Goal: Transaction & Acquisition: Purchase product/service

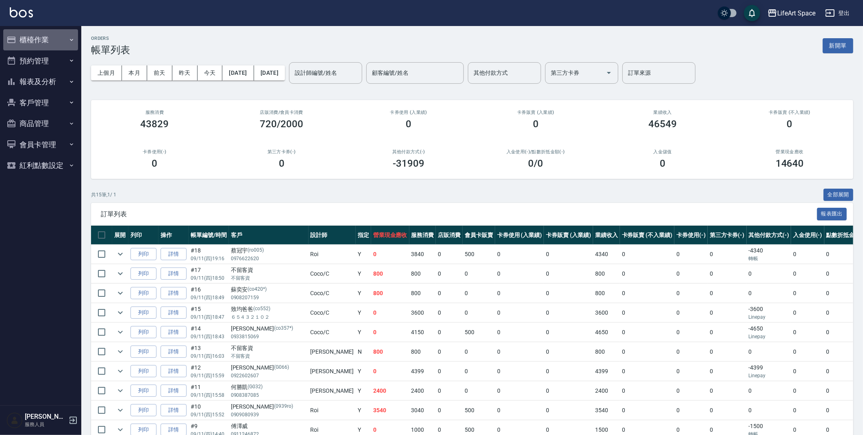
click at [52, 37] on button "櫃檯作業" at bounding box center [40, 39] width 75 height 21
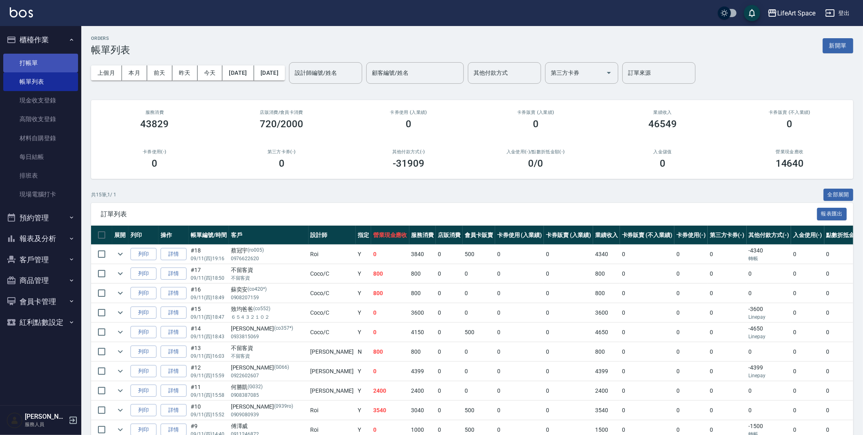
click at [53, 65] on link "打帳單" at bounding box center [40, 63] width 75 height 19
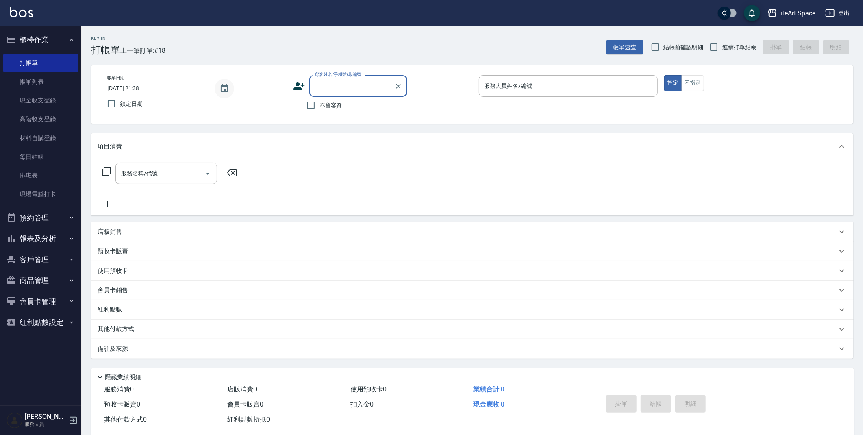
click at [230, 90] on button "Choose date, selected date is 2025-09-11" at bounding box center [225, 89] width 20 height 20
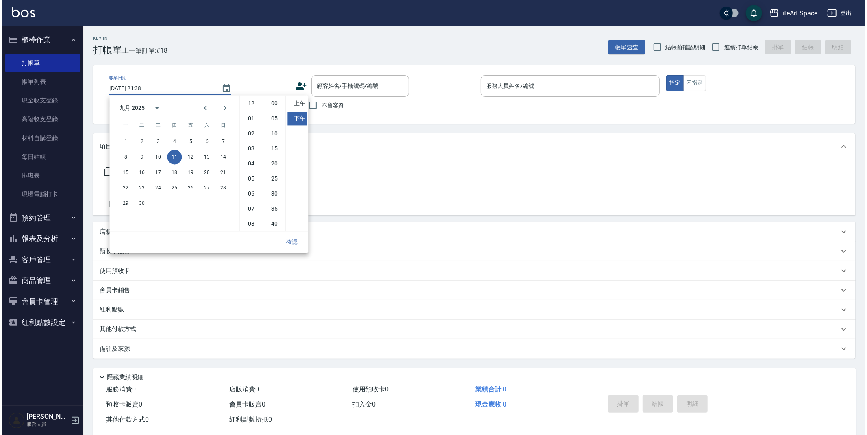
scroll to position [45, 0]
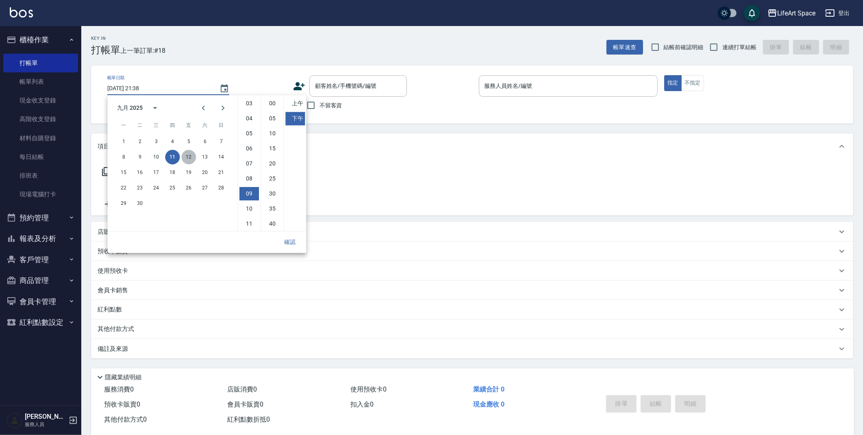
click at [192, 154] on button "12" at bounding box center [188, 157] width 15 height 15
click at [296, 107] on li "上午" at bounding box center [295, 103] width 20 height 13
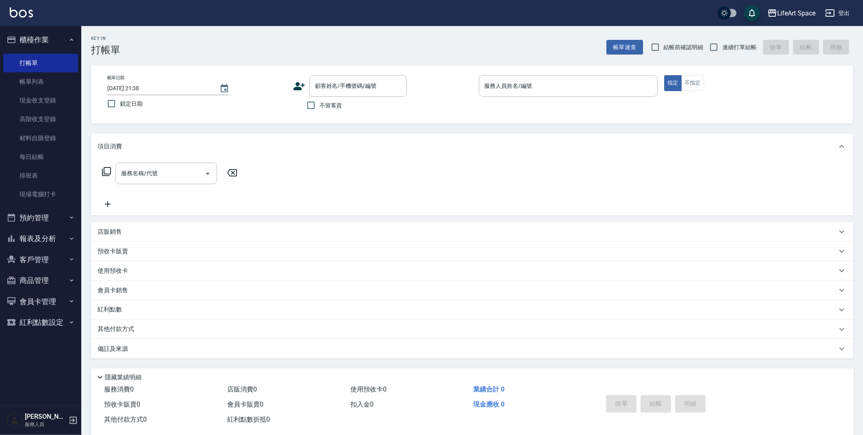
type input "[DATE] 09:38"
click at [322, 85] on input "顧客姓名/手機號碼/編號" at bounding box center [352, 86] width 78 height 14
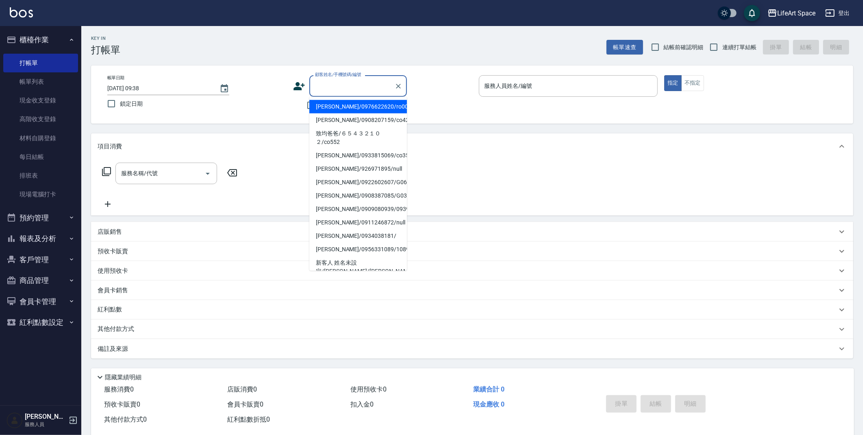
click at [300, 90] on icon at bounding box center [299, 86] width 11 height 8
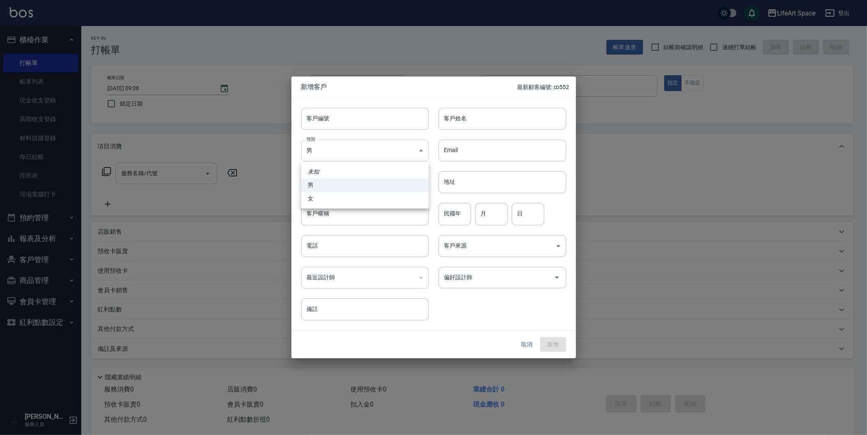
click at [366, 155] on body "LifeArt Space 登出 櫃檯作業 打帳單 帳單列表 現金收支登錄 高階收支登錄 材料自購登錄 每日結帳 排班表 現場電腦打卡 預約管理 預約管理 單…" at bounding box center [433, 223] width 867 height 447
click at [374, 201] on li "女" at bounding box center [365, 198] width 128 height 13
type input "[DEMOGRAPHIC_DATA]"
click at [459, 124] on input "客戶姓名" at bounding box center [503, 119] width 128 height 22
type input "V"
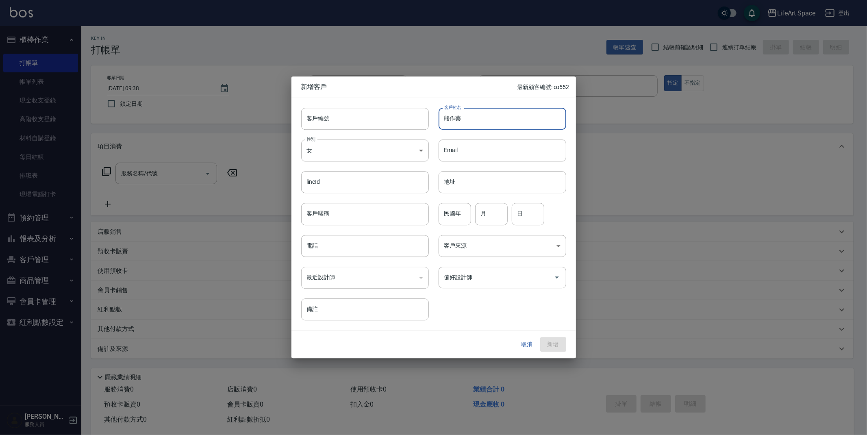
type input "熊作蓁"
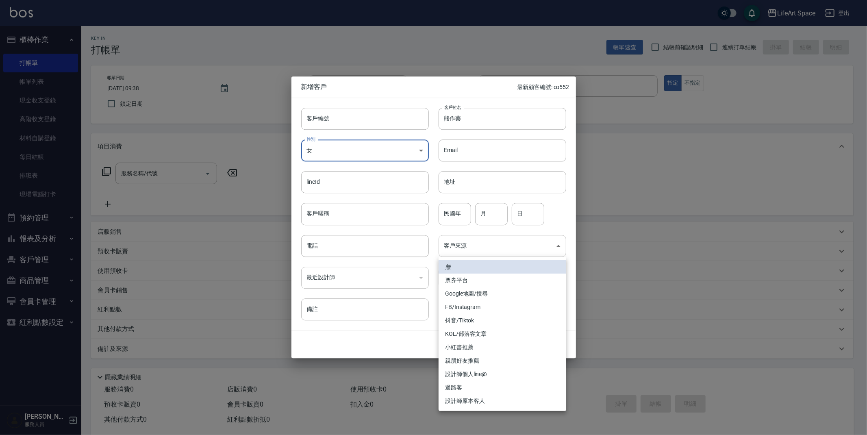
click at [460, 251] on body "LifeArt Space 登出 櫃檯作業 打帳單 帳單列表 現金收支登錄 高階收支登錄 材料自購登錄 每日結帳 排班表 現場電腦打卡 預約管理 預約管理 單…" at bounding box center [433, 223] width 867 height 447
click at [464, 345] on li "小紅書推薦" at bounding box center [503, 347] width 128 height 13
type input "小紅書推薦"
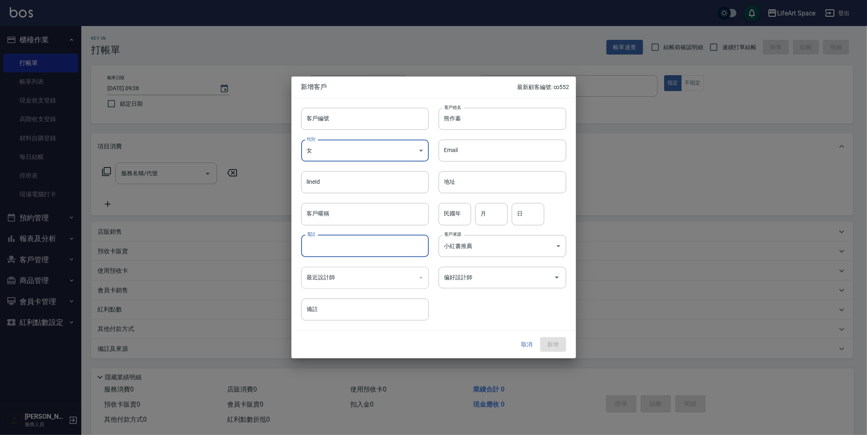
click at [362, 243] on input "電話" at bounding box center [365, 246] width 128 height 22
type input "0906018598"
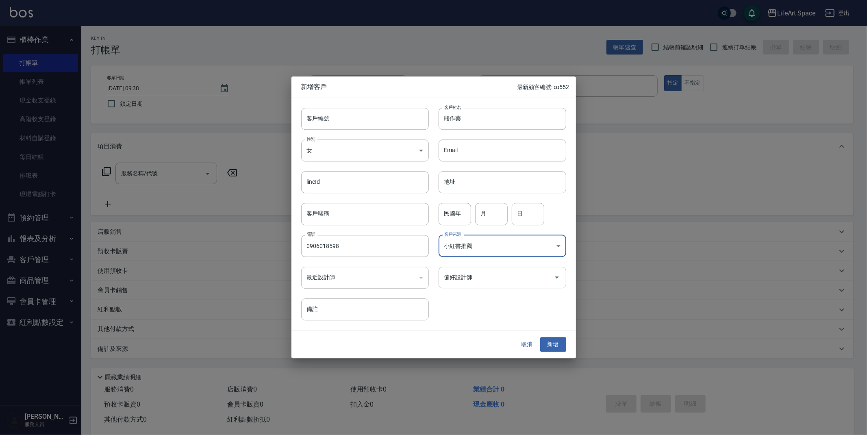
click at [514, 280] on input "偏好設計師" at bounding box center [496, 277] width 108 height 14
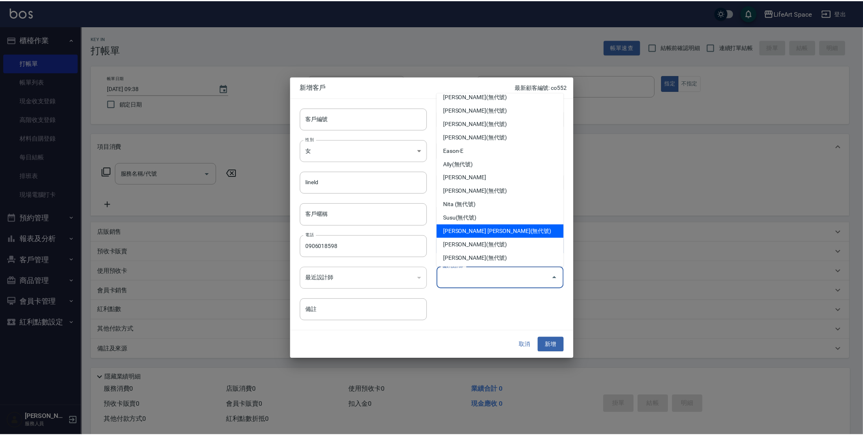
scroll to position [141, 0]
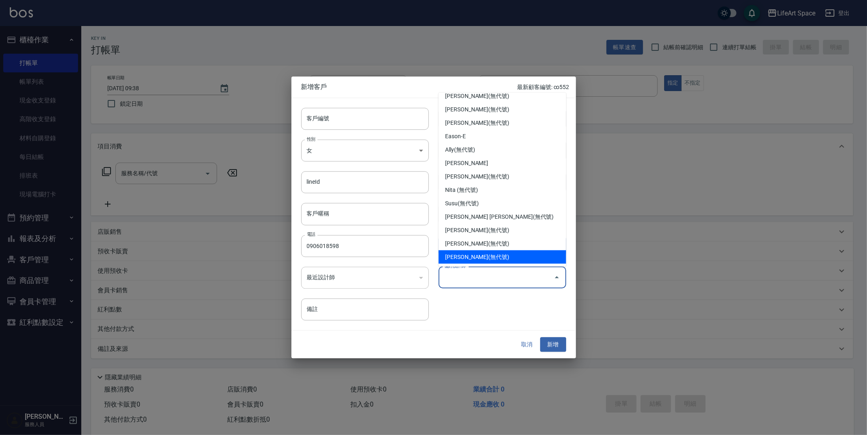
click at [499, 256] on li "[PERSON_NAME](無代號)" at bounding box center [503, 256] width 128 height 13
type input "[PERSON_NAME]"
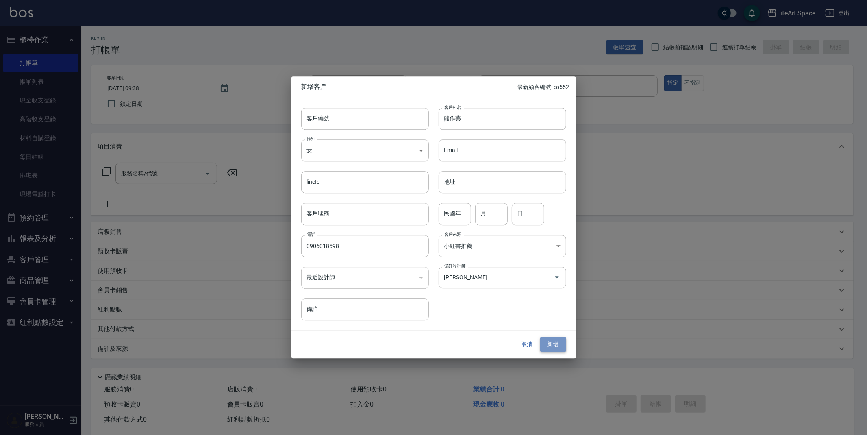
click at [551, 352] on button "新增" at bounding box center [553, 344] width 26 height 15
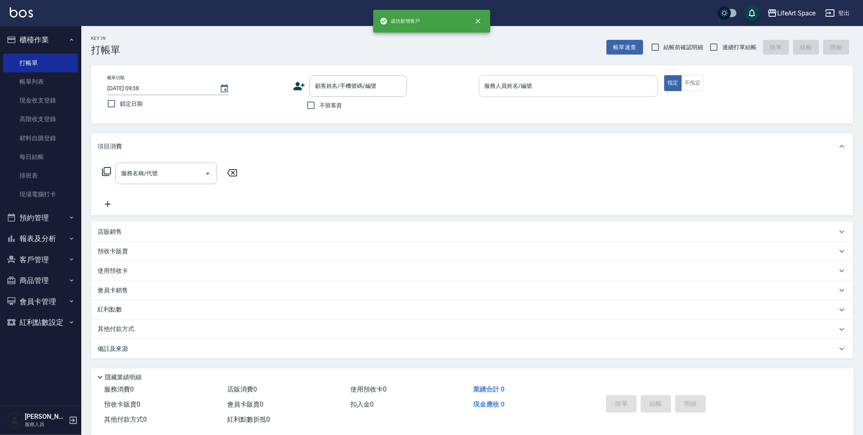
click at [545, 89] on input "服務人員姓名/編號" at bounding box center [569, 86] width 172 height 14
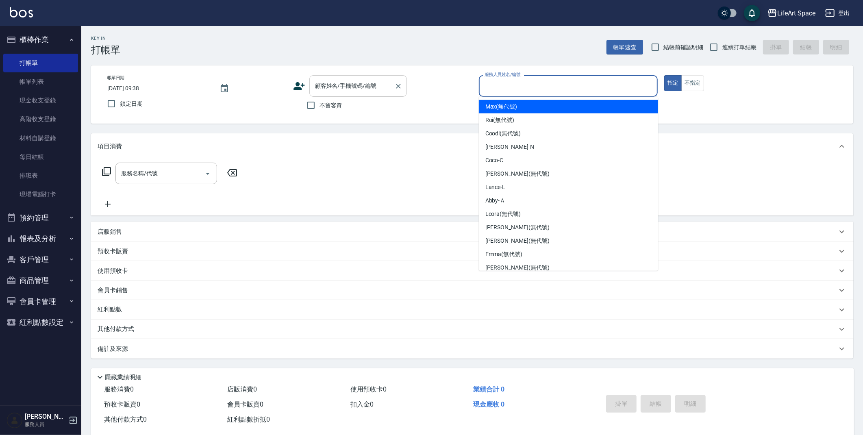
click at [384, 87] on input "顧客姓名/手機號碼/編號" at bounding box center [352, 86] width 78 height 14
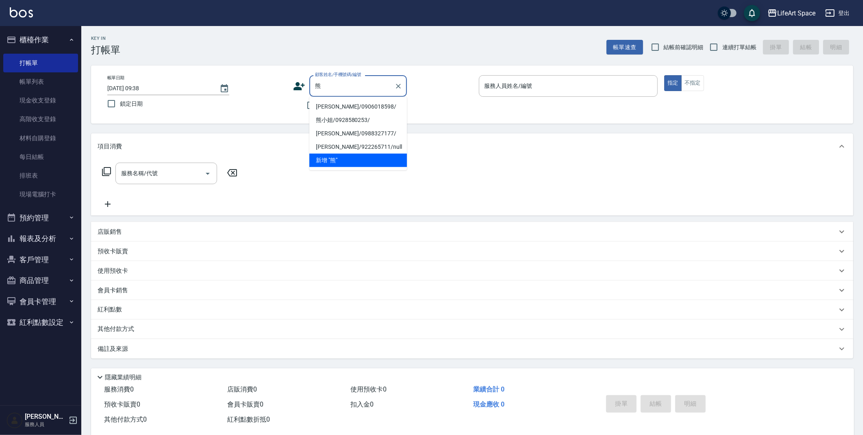
click at [350, 101] on li "[PERSON_NAME]/0906018598/" at bounding box center [358, 106] width 98 height 13
type input "[PERSON_NAME]/0906018598/"
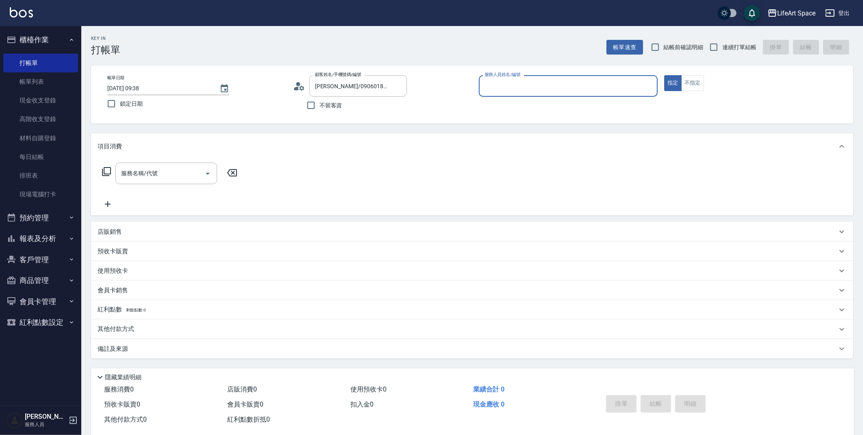
type input "[PERSON_NAME](無代號)"
click at [150, 171] on div "服務名稱/代號 服務名稱/代號" at bounding box center [166, 174] width 102 height 22
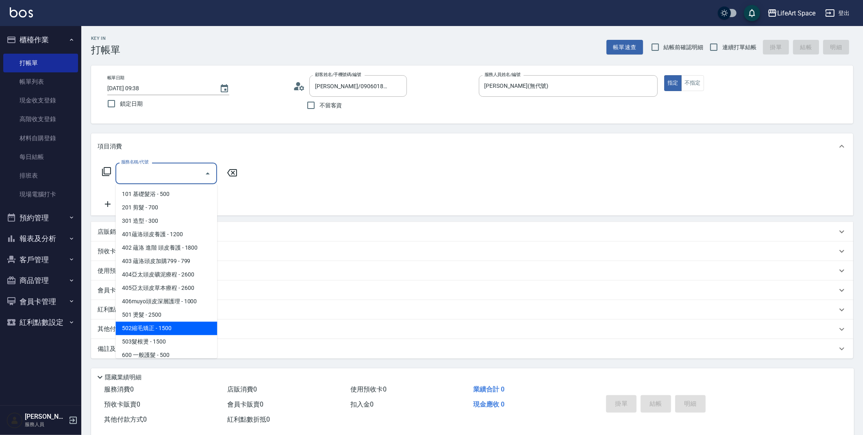
click at [174, 325] on span "502縮毛矯正 - 1500" at bounding box center [166, 328] width 102 height 13
type input "502縮毛矯正 (502)"
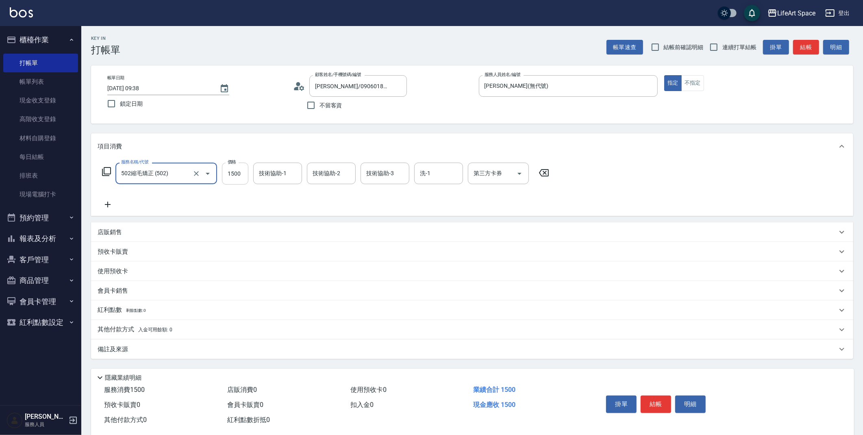
click at [244, 170] on input "1500" at bounding box center [235, 174] width 26 height 22
type input "1700"
click at [134, 326] on p "其他付款方式 入金可用餘額: 0" at bounding box center [135, 329] width 75 height 9
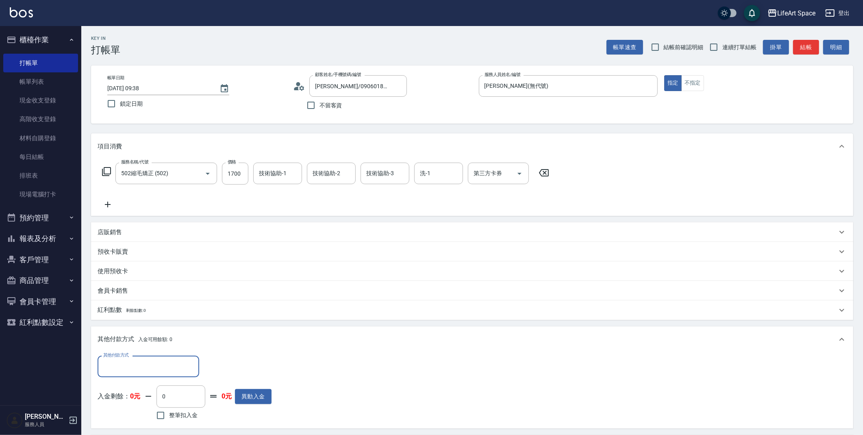
scroll to position [0, 0]
click at [183, 368] on input "其他付款方式" at bounding box center [148, 366] width 94 height 14
click at [169, 305] on span "轉帳" at bounding box center [149, 304] width 102 height 13
type input "轉帳"
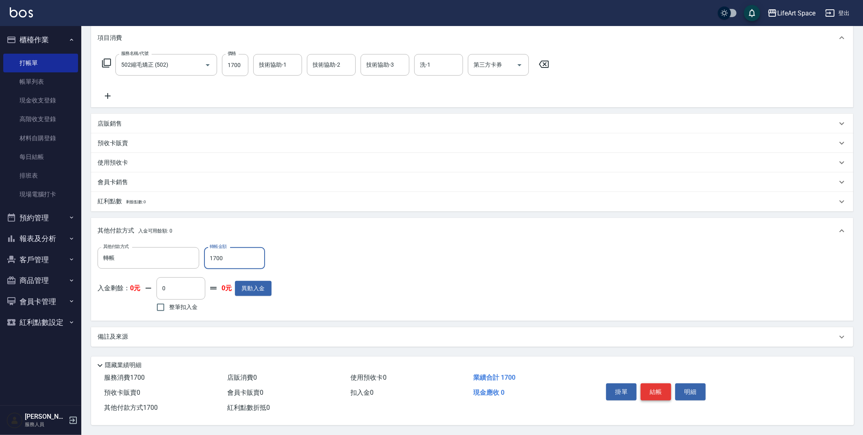
type input "1700"
click at [659, 385] on button "結帳" at bounding box center [656, 391] width 30 height 17
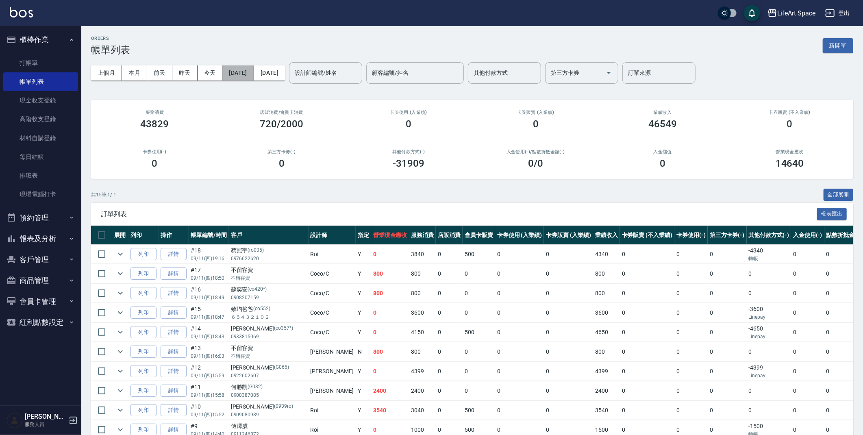
click at [244, 70] on button "[DATE]" at bounding box center [237, 72] width 31 height 15
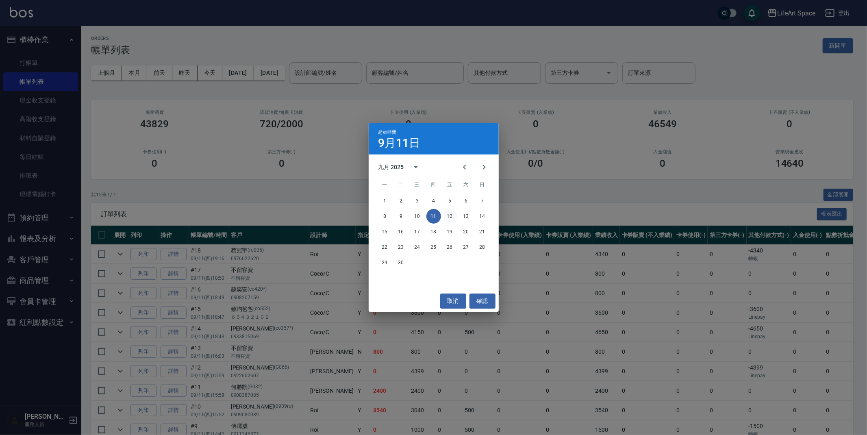
click at [453, 216] on button "12" at bounding box center [450, 216] width 15 height 15
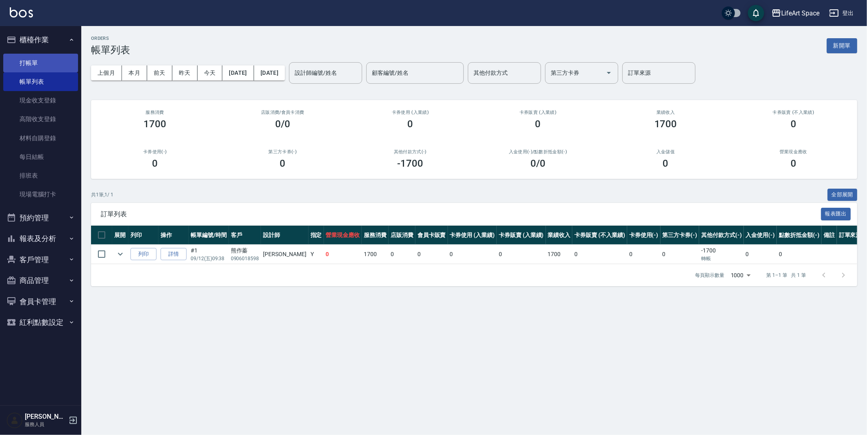
click at [38, 63] on link "打帳單" at bounding box center [40, 63] width 75 height 19
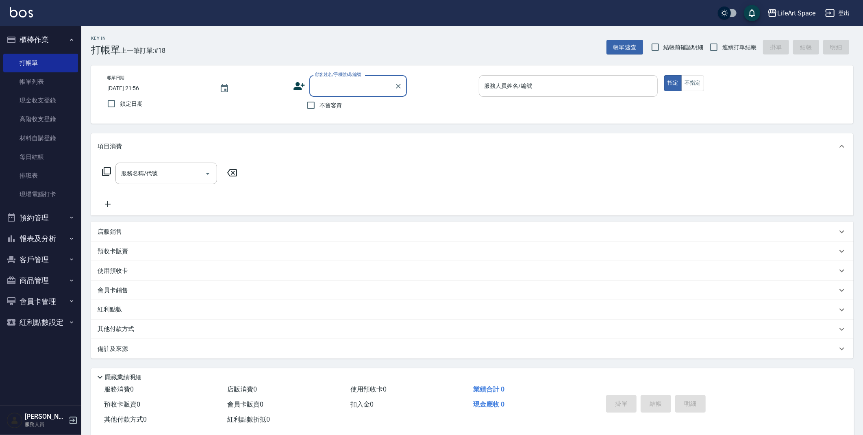
click at [536, 85] on input "服務人員姓名/編號" at bounding box center [569, 86] width 172 height 14
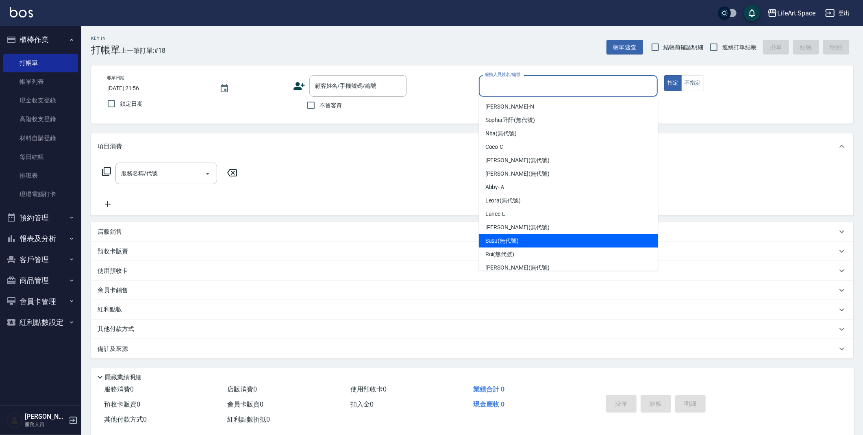
scroll to position [27, 0]
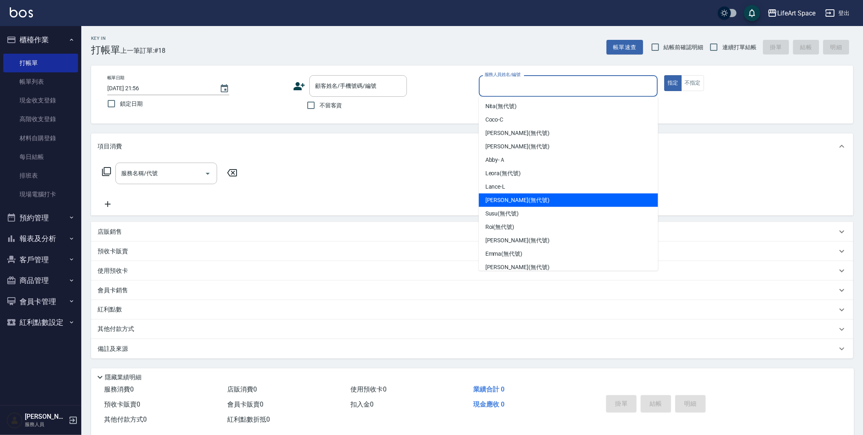
drag, startPoint x: 498, startPoint y: 198, endPoint x: 470, endPoint y: 184, distance: 30.7
click at [498, 198] on span "[PERSON_NAME] (無代號)" at bounding box center [518, 200] width 64 height 9
type input "[PERSON_NAME](無代號)"
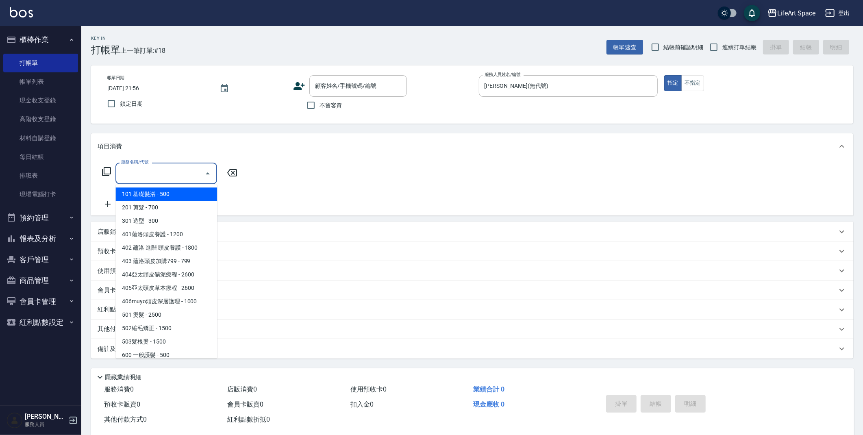
click at [161, 174] on input "服務名稱/代號" at bounding box center [160, 173] width 82 height 14
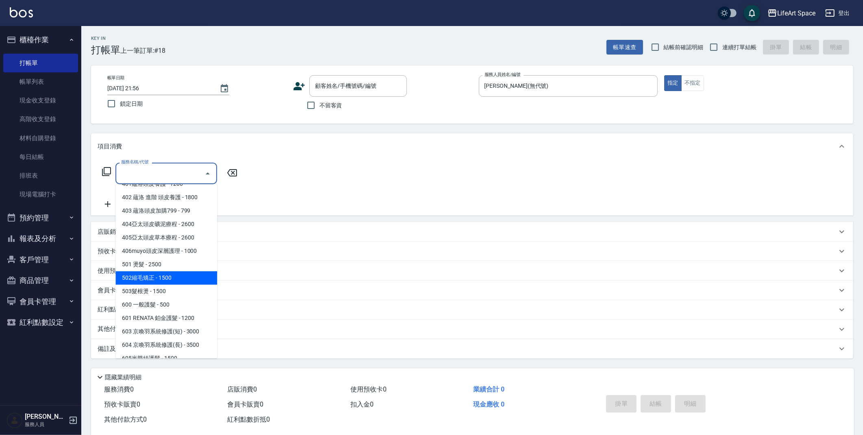
scroll to position [127, 0]
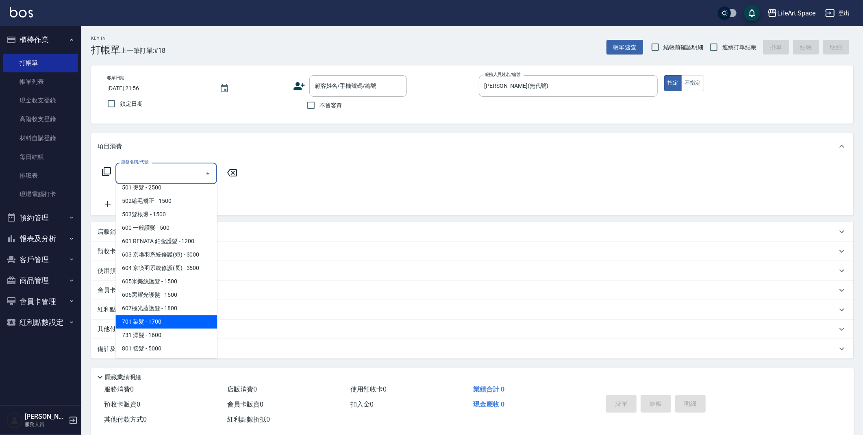
click at [167, 324] on span "701 染髮 - 1700" at bounding box center [166, 321] width 102 height 13
type input "701 染髮(701)"
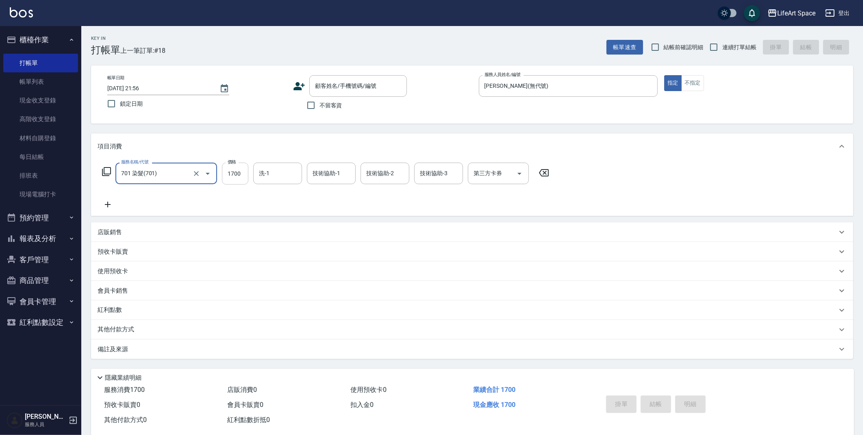
click at [244, 176] on input "1700" at bounding box center [235, 174] width 26 height 22
type input "1850"
click at [289, 175] on input "洗-1" at bounding box center [277, 173] width 41 height 14
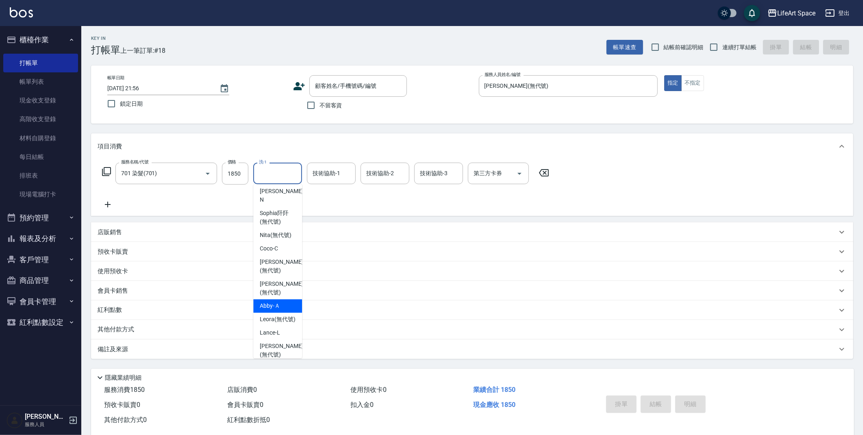
scroll to position [3, 0]
click at [281, 264] on span "[PERSON_NAME] (無代號)" at bounding box center [281, 265] width 43 height 17
type input "[PERSON_NAME](無代號)"
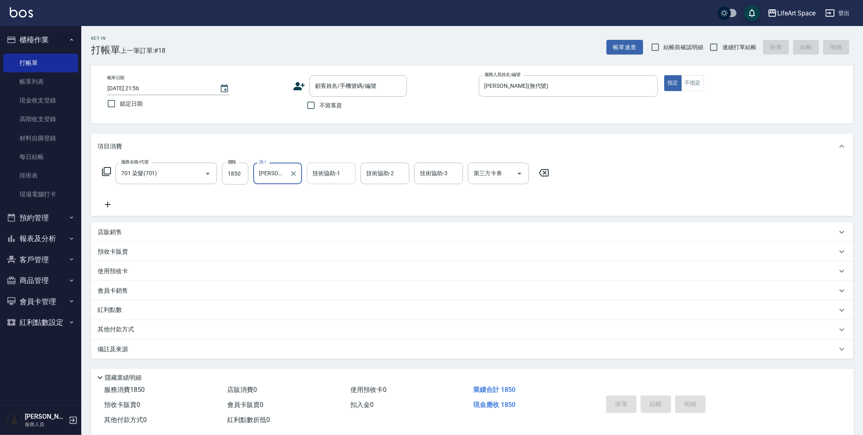
click at [323, 175] on input "技術協助-1" at bounding box center [331, 173] width 41 height 14
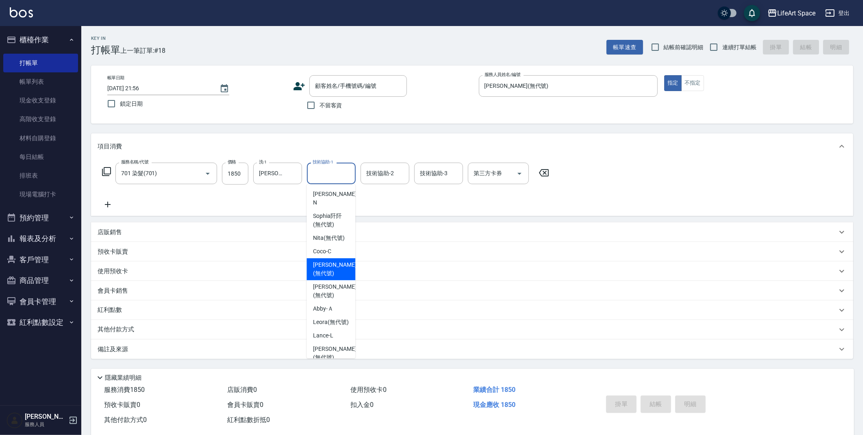
click at [319, 270] on div "[PERSON_NAME] (無代號)" at bounding box center [331, 269] width 49 height 22
type input "[PERSON_NAME](無代號)"
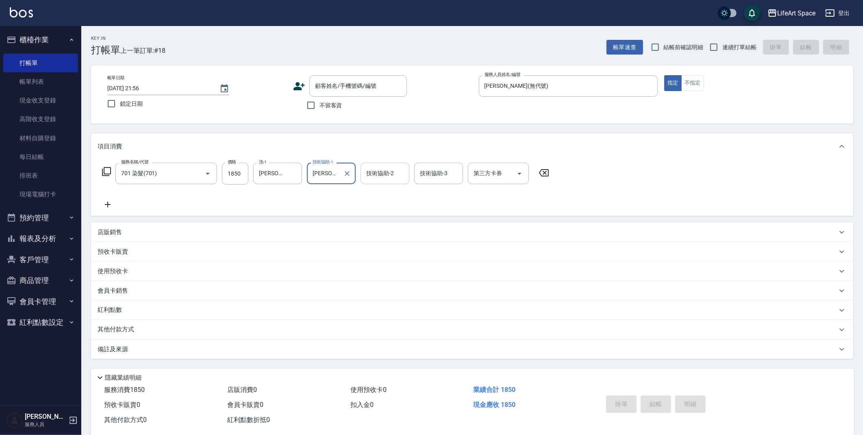
click at [398, 174] on input "技術協助-2" at bounding box center [384, 173] width 41 height 14
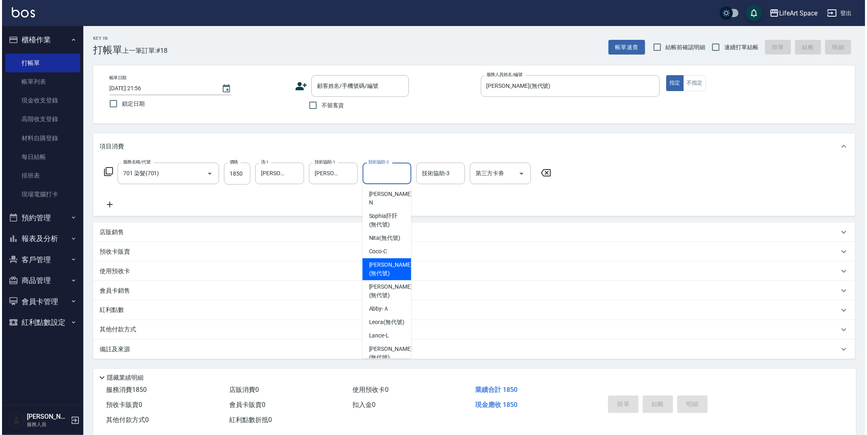
scroll to position [22, 0]
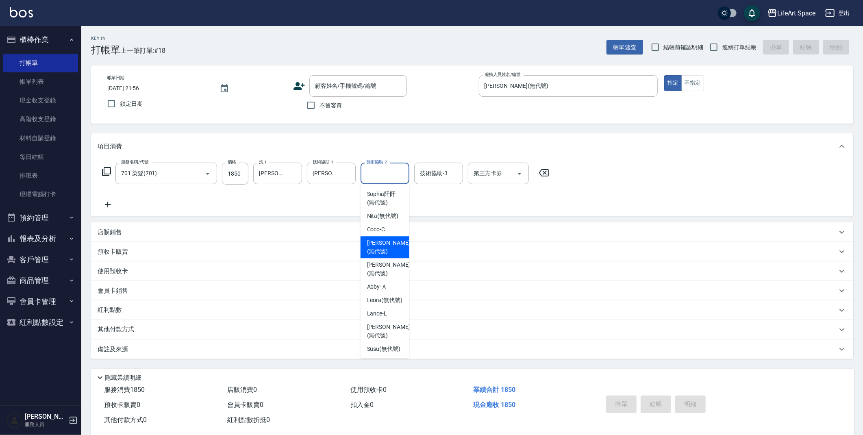
click at [393, 245] on span "[PERSON_NAME] (無代號)" at bounding box center [388, 247] width 43 height 17
type input "[PERSON_NAME](無代號)"
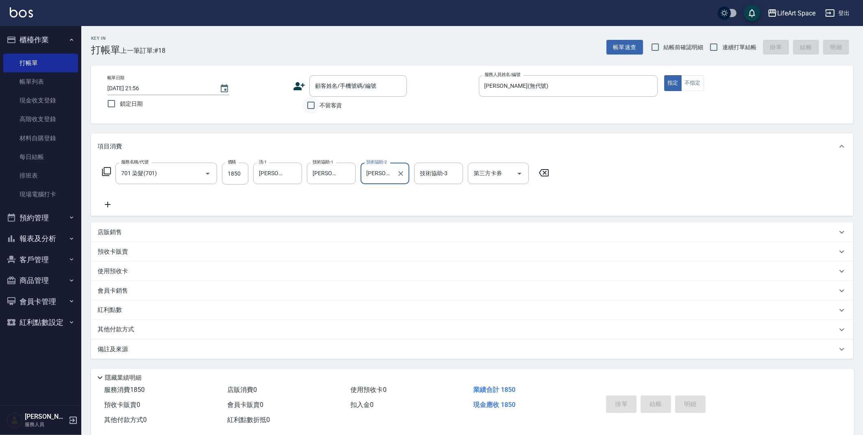
click at [310, 105] on input "不留客資" at bounding box center [311, 105] width 17 height 17
checkbox input "true"
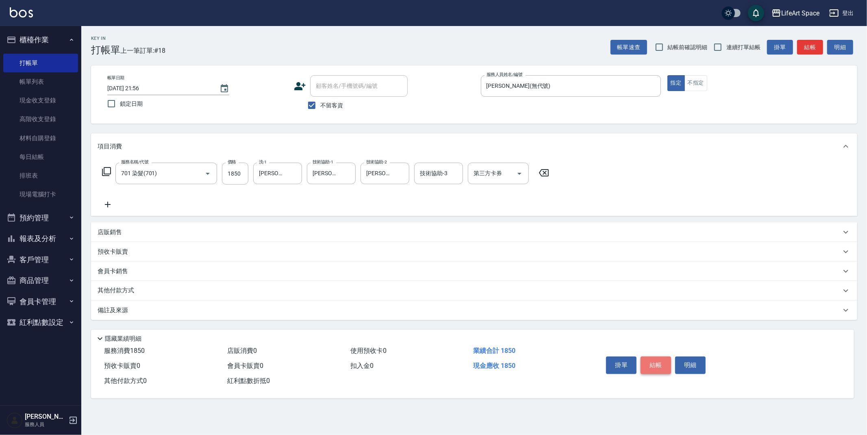
click at [658, 366] on button "結帳" at bounding box center [656, 365] width 30 height 17
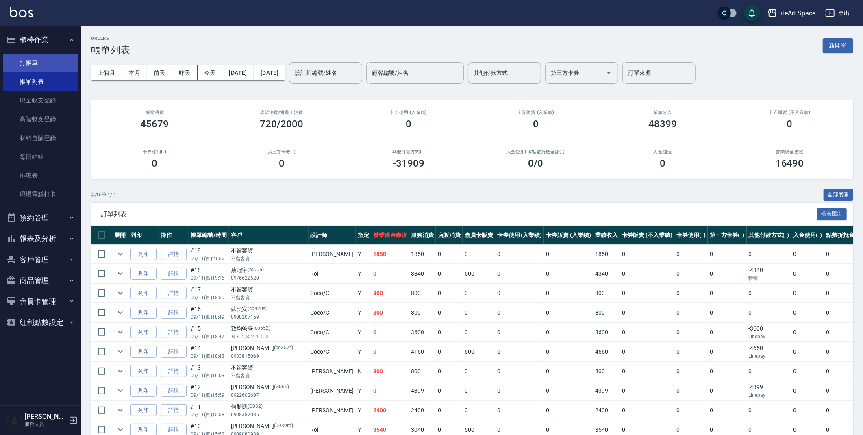
click at [37, 63] on link "打帳單" at bounding box center [40, 63] width 75 height 19
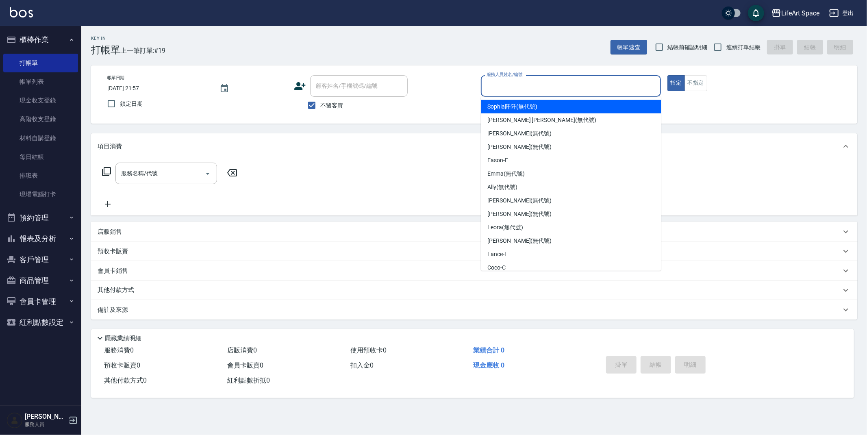
click at [510, 85] on input "服務人員姓名/編號" at bounding box center [571, 86] width 173 height 14
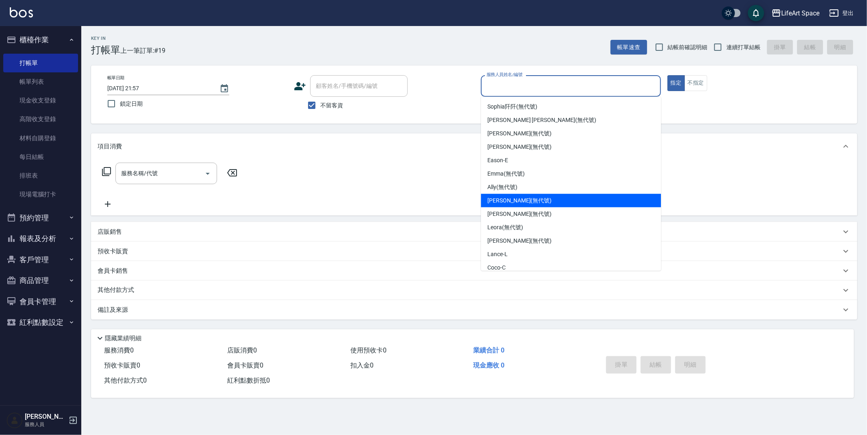
click at [516, 198] on span "[PERSON_NAME] (無代號)" at bounding box center [520, 200] width 64 height 9
type input "[PERSON_NAME](無代號)"
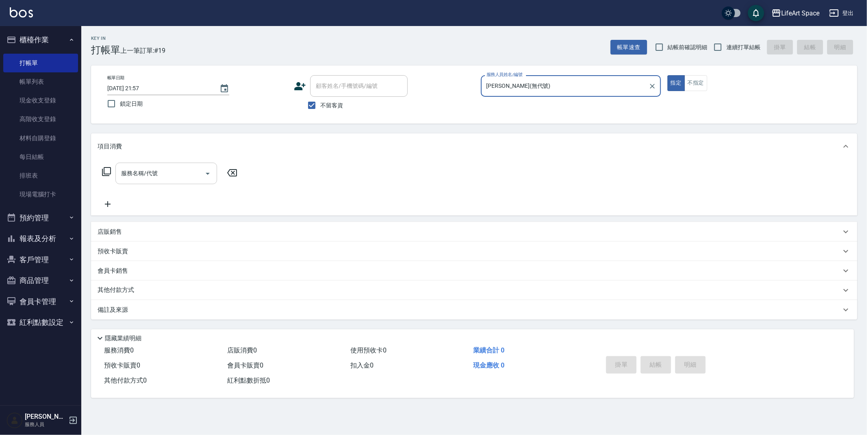
click at [161, 163] on div "服務名稱/代號" at bounding box center [166, 174] width 102 height 22
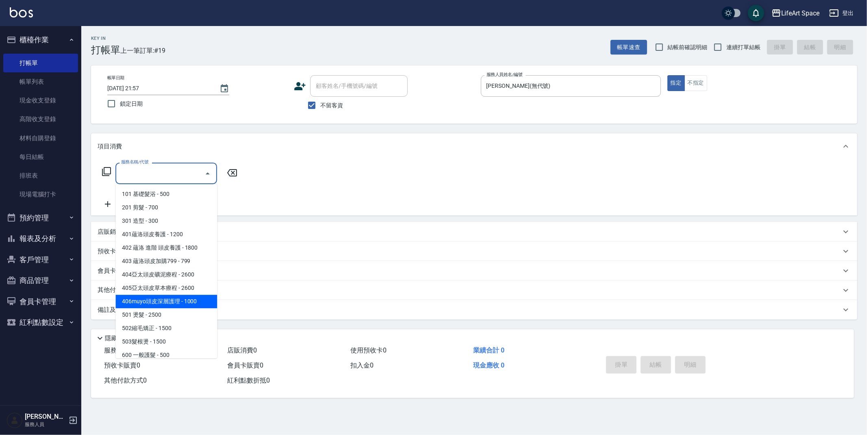
scroll to position [127, 0]
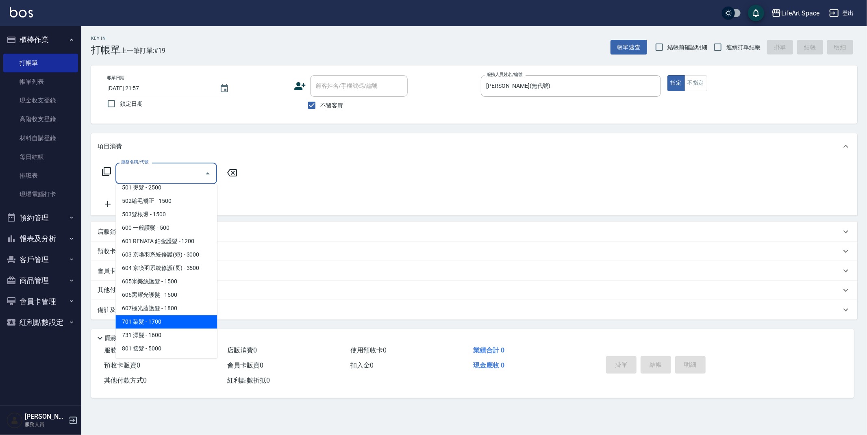
click at [153, 318] on span "701 染髮 - 1700" at bounding box center [166, 321] width 102 height 13
type input "701 染髮(701)"
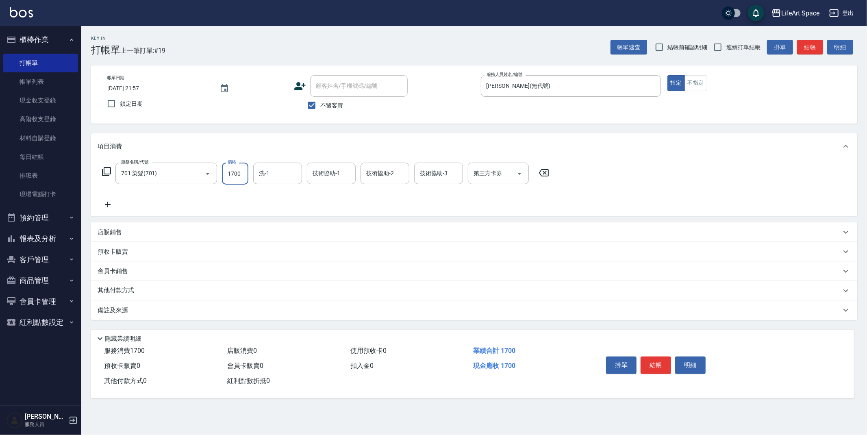
click at [242, 175] on input "1700" at bounding box center [235, 174] width 26 height 22
type input "2350"
click at [272, 177] on input "洗-1" at bounding box center [277, 173] width 41 height 14
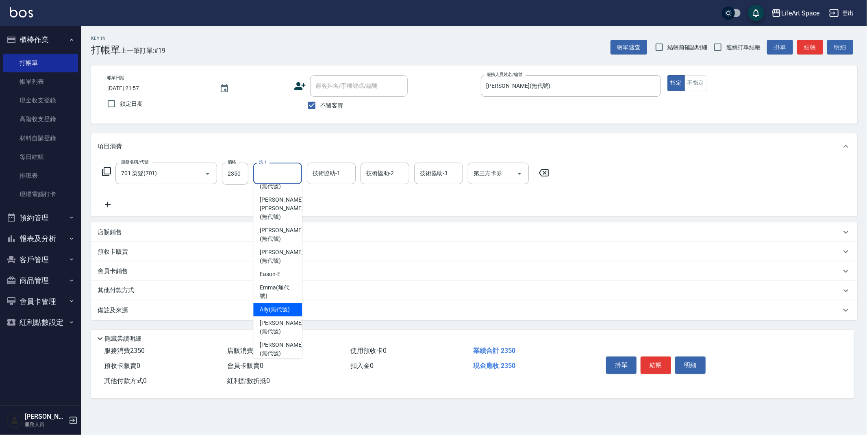
scroll to position [17, 0]
drag, startPoint x: 273, startPoint y: 334, endPoint x: 311, endPoint y: 251, distance: 91.0
click at [273, 340] on span "[PERSON_NAME] (無代號)" at bounding box center [281, 348] width 43 height 17
type input "[PERSON_NAME](無代號)"
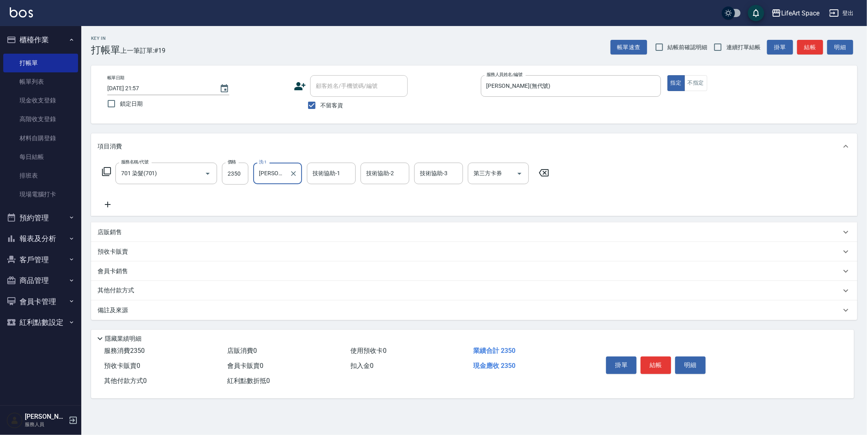
click at [329, 174] on div "技術協助-1 技術協助-1" at bounding box center [331, 174] width 49 height 22
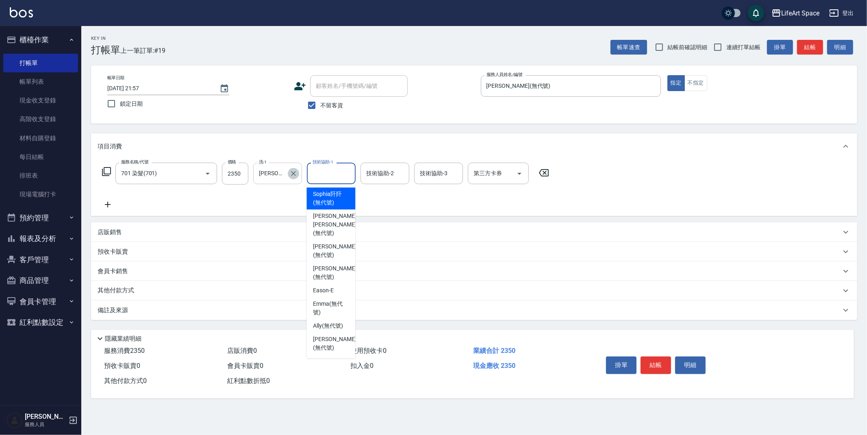
click at [292, 172] on icon "Clear" at bounding box center [293, 173] width 5 height 5
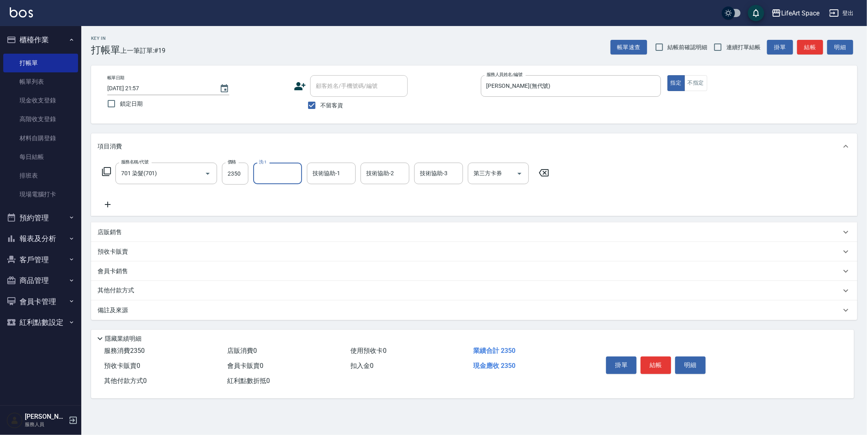
click at [136, 292] on p "其他付款方式" at bounding box center [118, 290] width 41 height 9
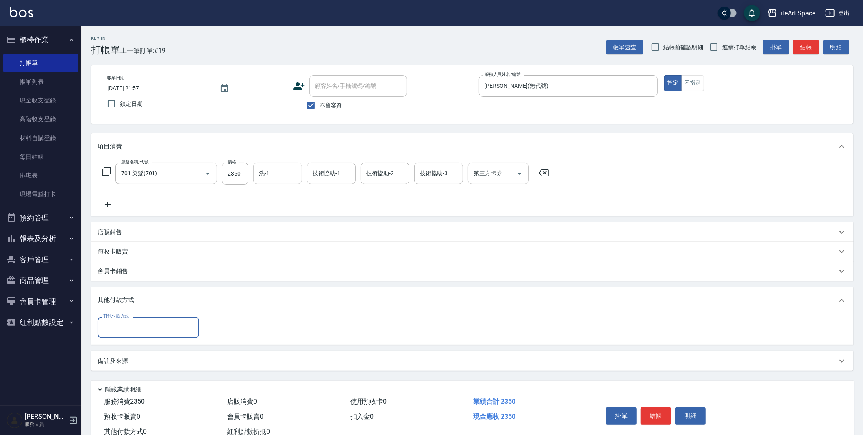
click at [144, 331] on input "其他付款方式" at bounding box center [148, 327] width 94 height 14
click at [141, 361] on span "Linepay" at bounding box center [149, 361] width 102 height 13
type input "Linepay"
type input "0"
click at [124, 227] on div "店販銷售" at bounding box center [472, 232] width 762 height 20
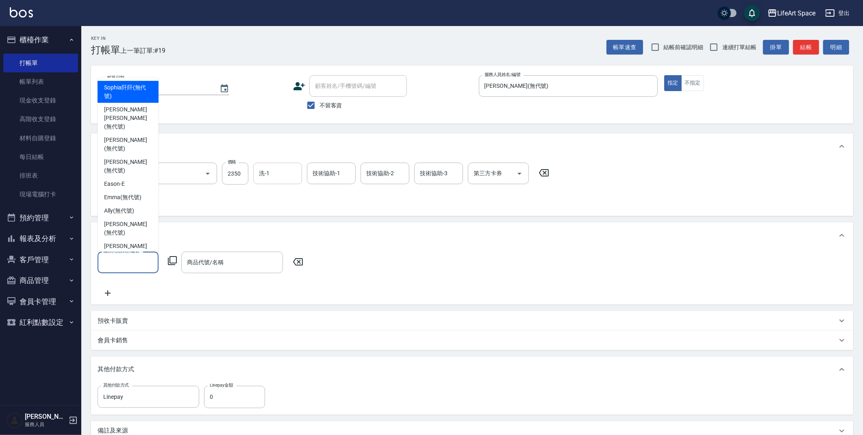
click at [124, 259] on input "服務人員姓名/編號" at bounding box center [128, 262] width 54 height 14
drag, startPoint x: 128, startPoint y: 192, endPoint x: 168, endPoint y: 225, distance: 51.7
click at [128, 220] on span "[PERSON_NAME] (無代號)" at bounding box center [128, 228] width 48 height 17
type input "[PERSON_NAME](無代號)"
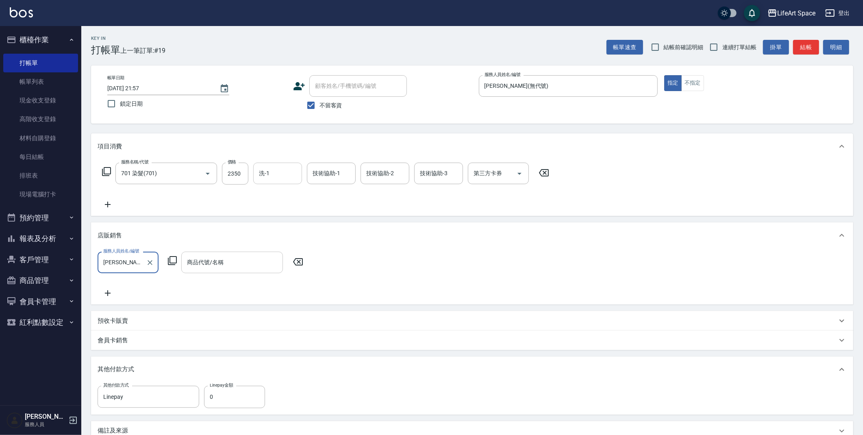
click at [215, 264] on input "商品代號/名稱" at bounding box center [232, 262] width 94 height 14
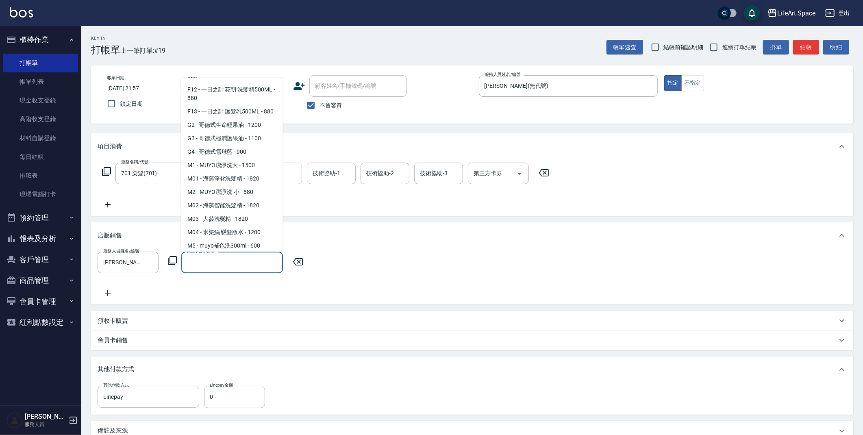
scroll to position [426, 0]
click at [237, 130] on span "P4 - 綠茶樹頭皮水 - 1080" at bounding box center [232, 125] width 102 height 13
type input "綠茶樹頭皮水"
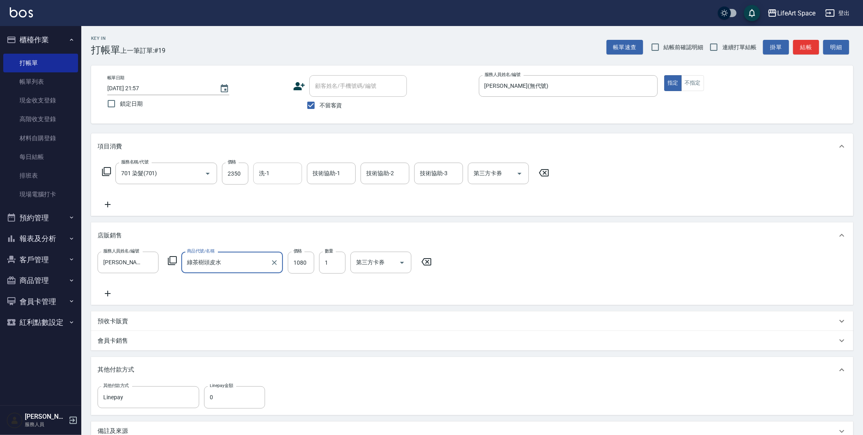
click at [316, 264] on div "服務人員姓名/編號 [PERSON_NAME](無代號) 服務人員姓名/編號 商品代號/名稱 綠茶樹頭皮水 商品代號/名稱 價格 1080 價格 數量 1 數…" at bounding box center [267, 263] width 339 height 22
click at [310, 264] on input "1080" at bounding box center [301, 263] width 26 height 22
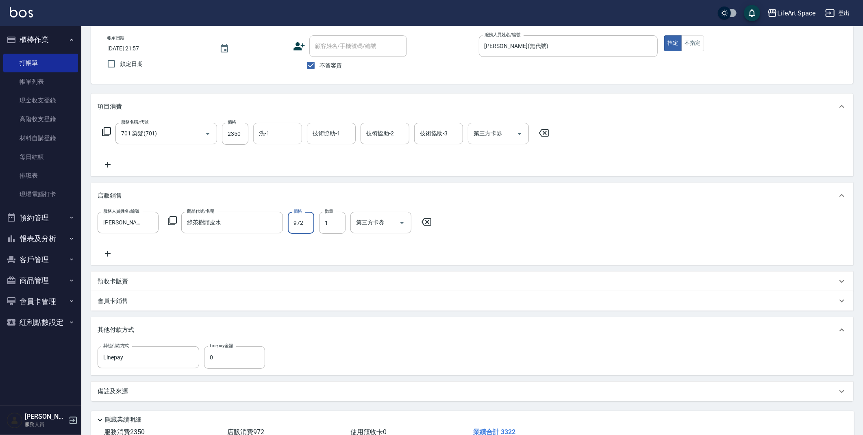
scroll to position [96, 0]
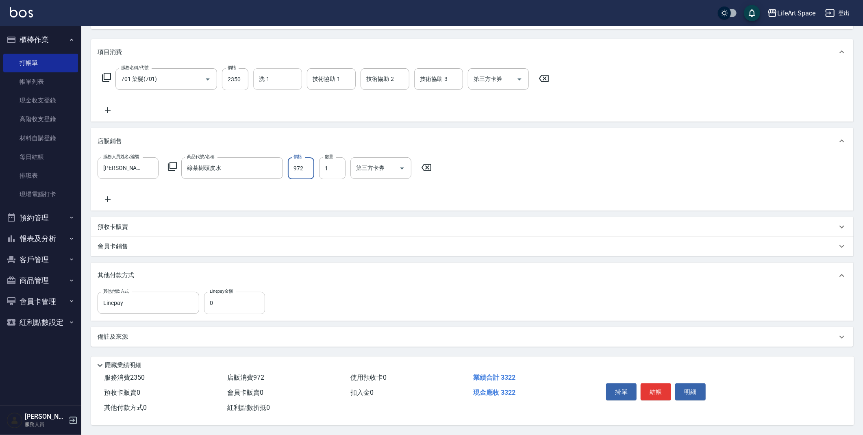
type input "972"
click at [237, 306] on input "0" at bounding box center [234, 303] width 61 height 22
type input "3322"
click at [668, 386] on button "結帳" at bounding box center [656, 391] width 30 height 17
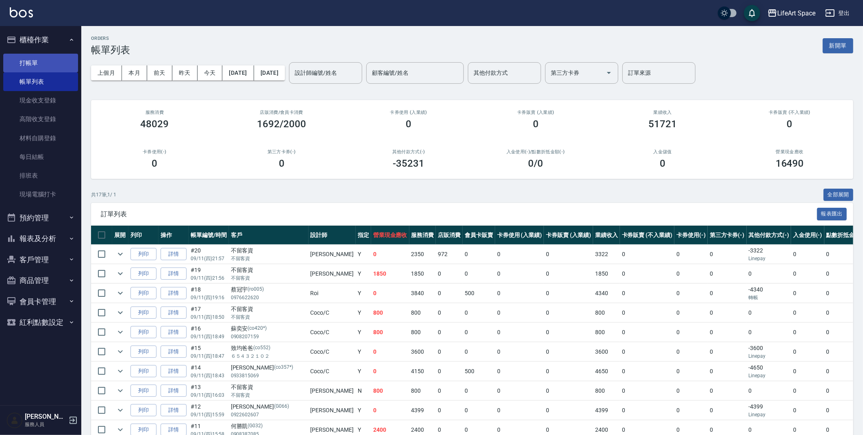
click at [46, 64] on link "打帳單" at bounding box center [40, 63] width 75 height 19
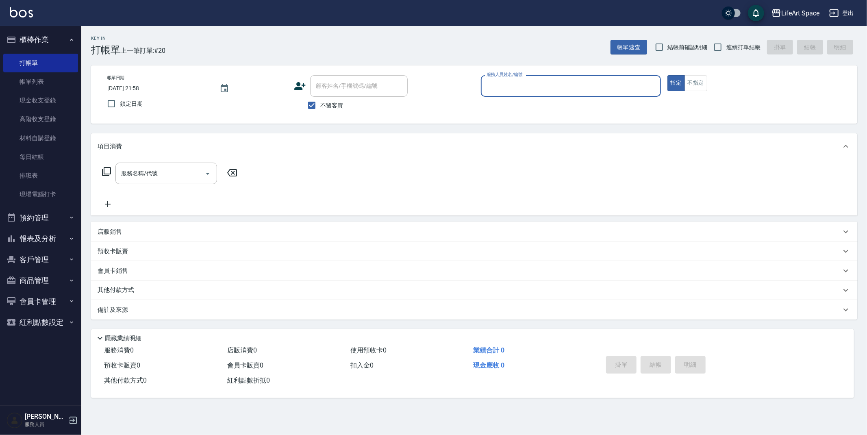
click at [529, 86] on input "服務人員姓名/編號" at bounding box center [571, 86] width 173 height 14
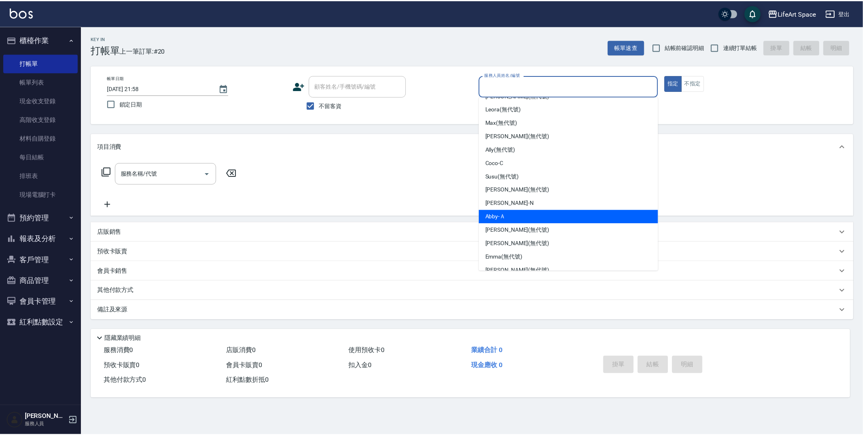
scroll to position [141, 0]
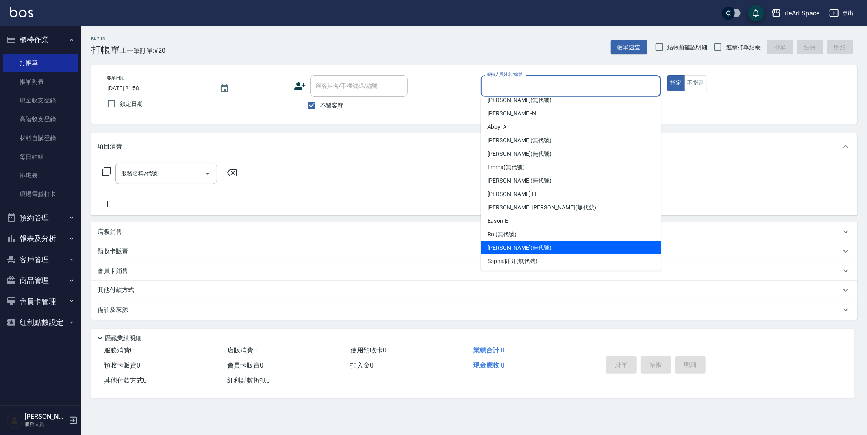
click at [515, 244] on span "[PERSON_NAME] (無代號)" at bounding box center [520, 248] width 64 height 9
type input "[PERSON_NAME](無代號)"
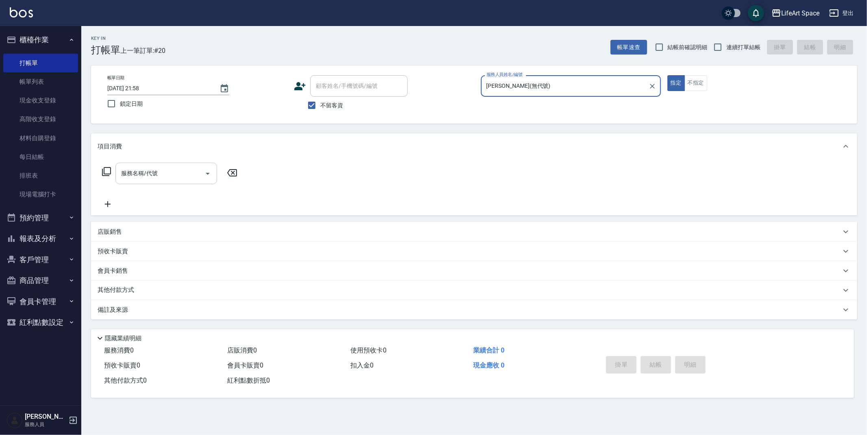
click at [162, 177] on input "服務名稱/代號" at bounding box center [160, 173] width 82 height 14
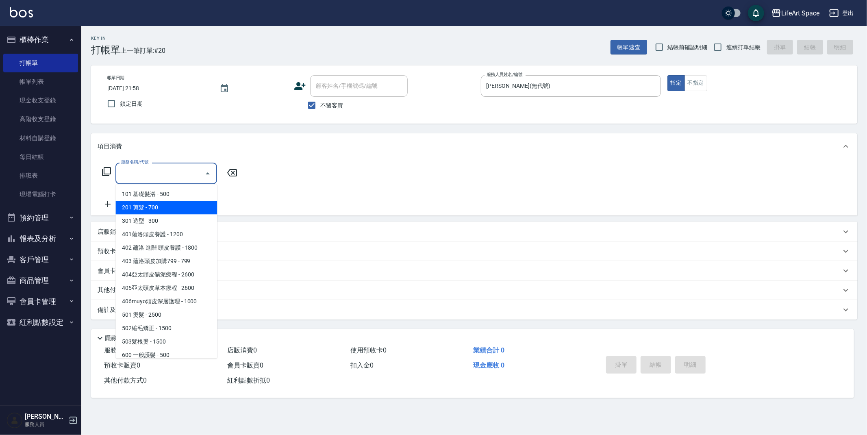
click at [160, 210] on span "201 剪髮 - 700" at bounding box center [166, 207] width 102 height 13
type input "201 剪髮(201)"
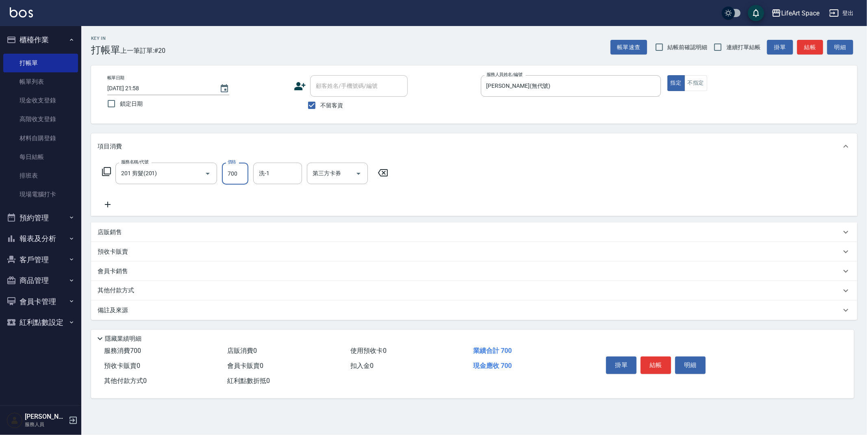
click at [246, 174] on input "700" at bounding box center [235, 174] width 26 height 22
type input "900"
click at [108, 204] on icon at bounding box center [108, 205] width 20 height 10
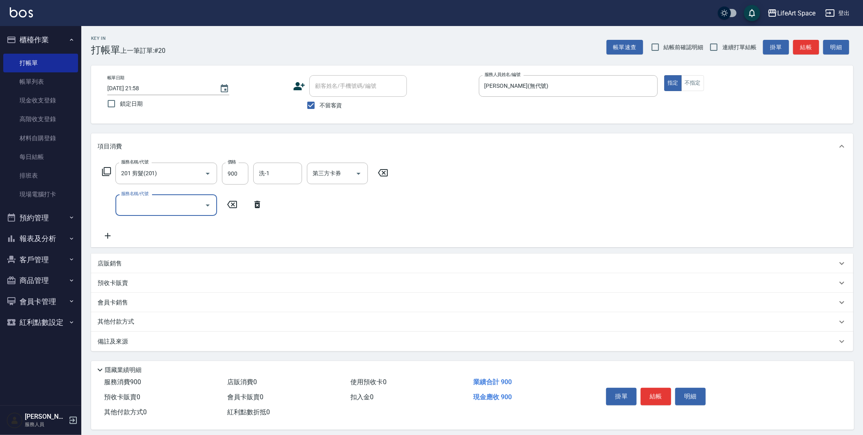
click at [128, 204] on input "服務名稱/代號" at bounding box center [160, 205] width 82 height 14
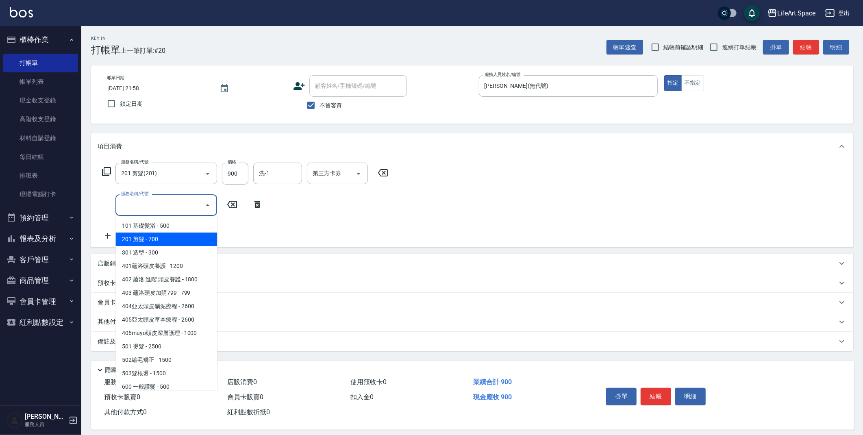
click at [152, 242] on span "201 剪髮 - 700" at bounding box center [166, 239] width 102 height 13
type input "201 剪髮(201)"
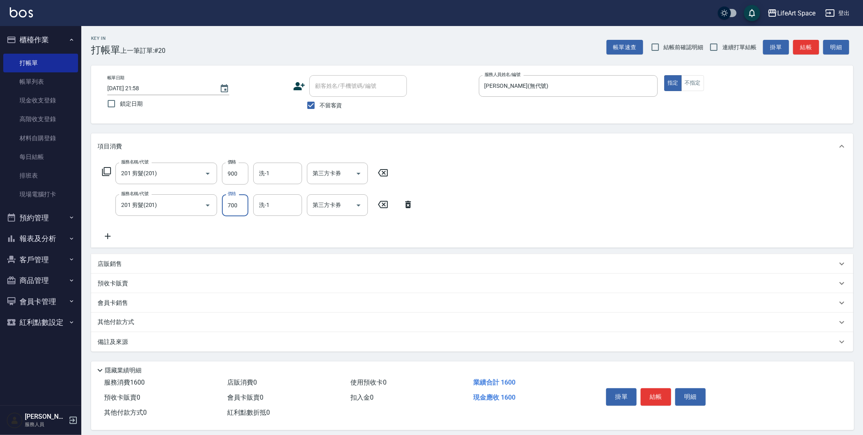
click at [240, 207] on input "700" at bounding box center [235, 205] width 26 height 22
type input "650"
click at [281, 170] on input "洗-1" at bounding box center [277, 173] width 41 height 14
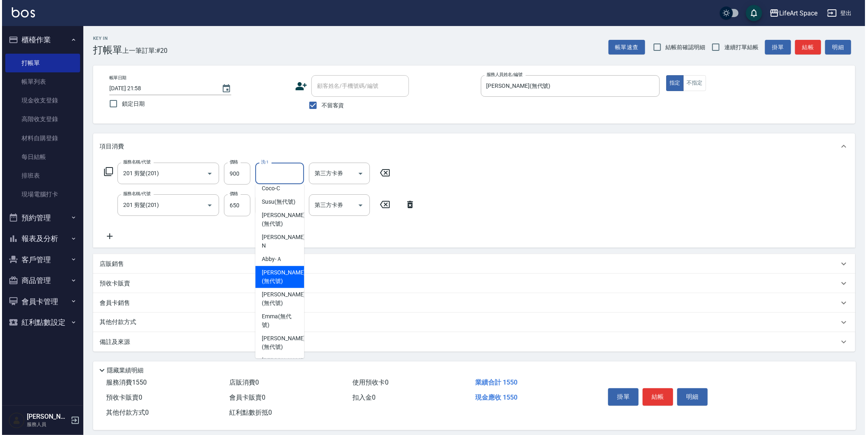
scroll to position [250, 0]
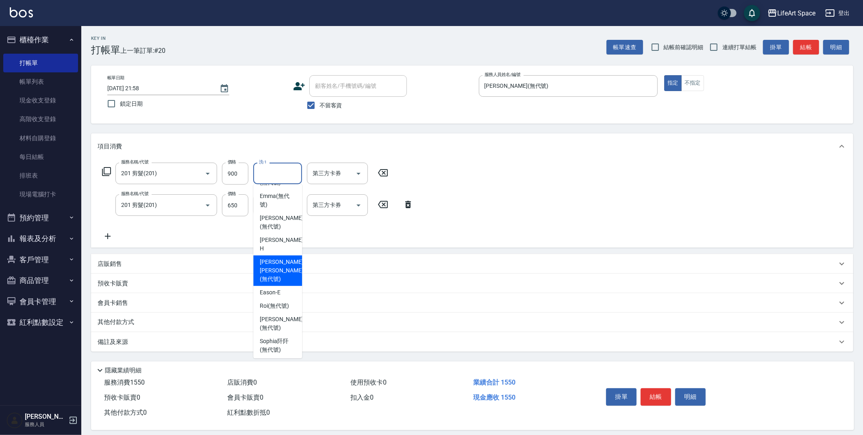
click at [281, 273] on span "[PERSON_NAME] [PERSON_NAME] (無代號)" at bounding box center [281, 271] width 43 height 26
type input "[PERSON_NAME] [PERSON_NAME](無代號)"
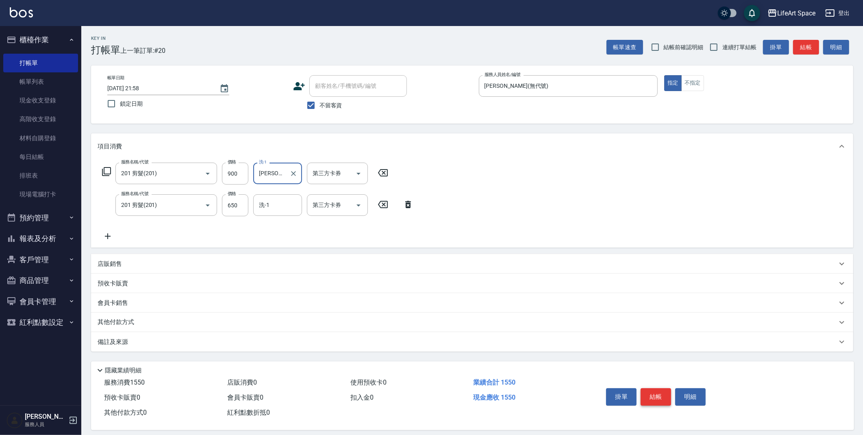
click at [658, 397] on button "結帳" at bounding box center [656, 396] width 30 height 17
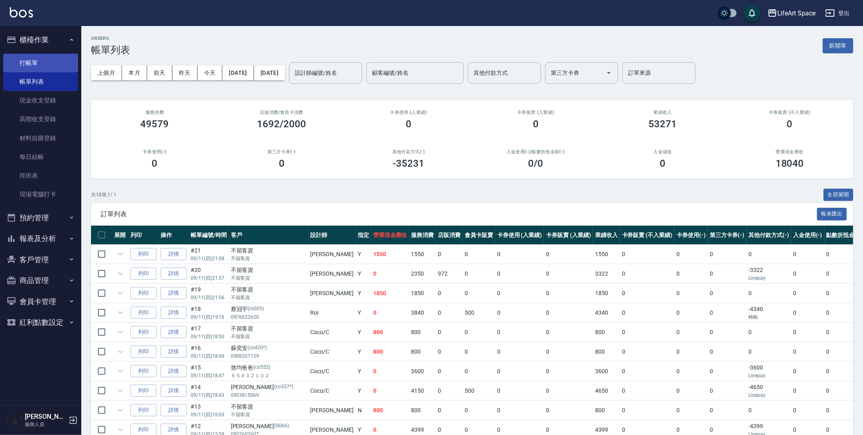
click at [39, 61] on link "打帳單" at bounding box center [40, 63] width 75 height 19
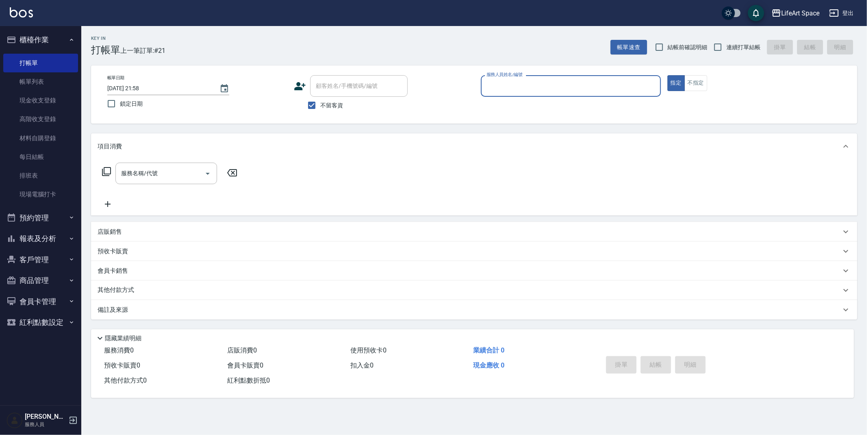
click at [496, 77] on label "服務人員姓名/編號" at bounding box center [505, 75] width 36 height 6
click at [496, 79] on input "服務人員姓名/編號" at bounding box center [571, 86] width 173 height 14
click at [505, 88] on input "服務人員姓名/編號" at bounding box center [571, 86] width 173 height 14
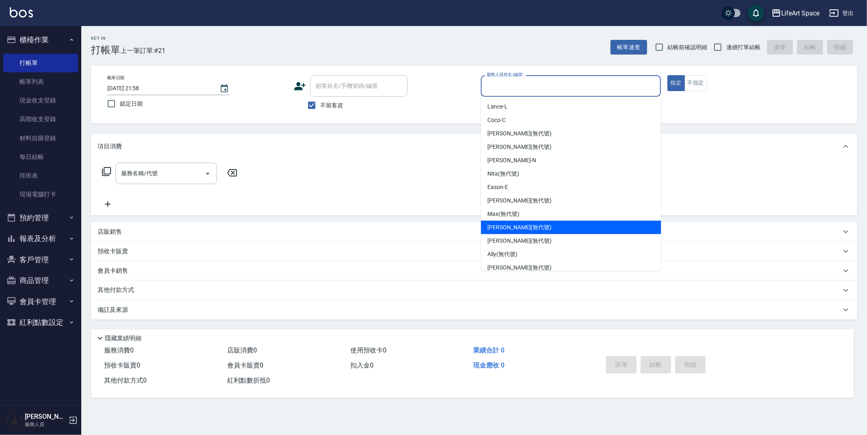
drag, startPoint x: 527, startPoint y: 231, endPoint x: 520, endPoint y: 220, distance: 13.3
click at [527, 231] on div "[PERSON_NAME] (無代號)" at bounding box center [571, 227] width 180 height 13
type input "[PERSON_NAME](無代號)"
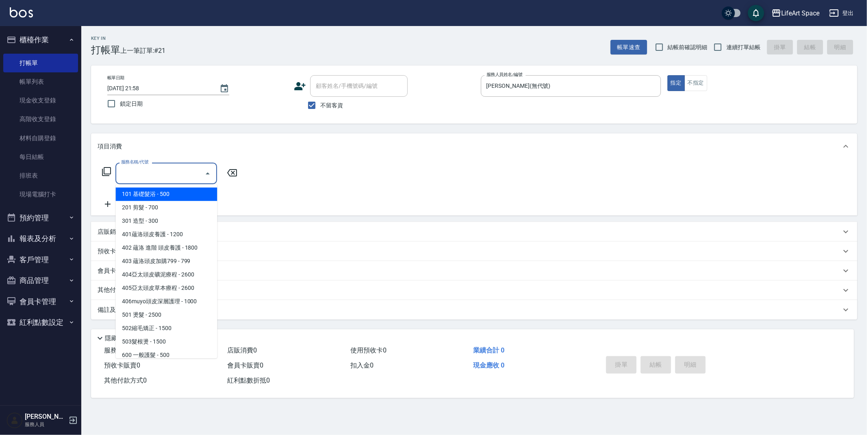
click at [157, 169] on input "服務名稱/代號" at bounding box center [160, 173] width 82 height 14
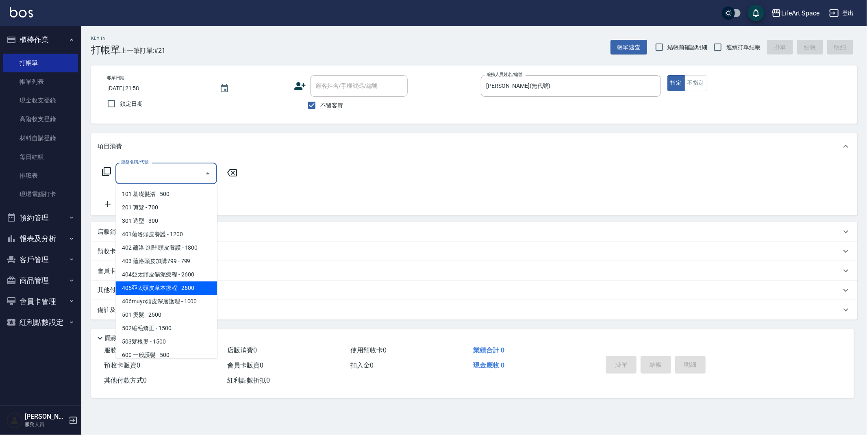
scroll to position [127, 0]
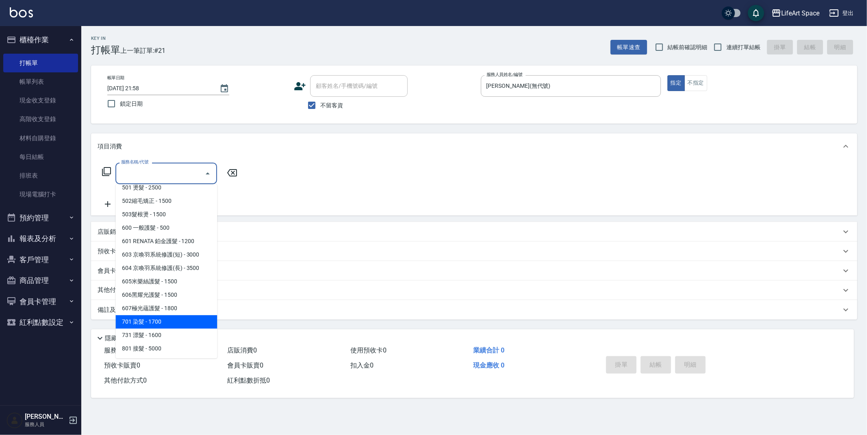
click at [160, 322] on span "701 染髮 - 1700" at bounding box center [166, 321] width 102 height 13
type input "701 染髮(701)"
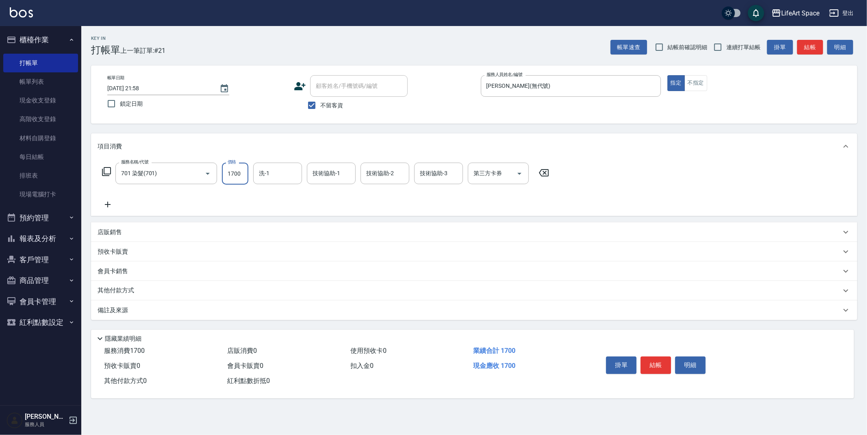
click at [244, 175] on input "1700" at bounding box center [235, 174] width 26 height 22
type input "2100"
click at [275, 171] on input "洗-1" at bounding box center [277, 173] width 41 height 14
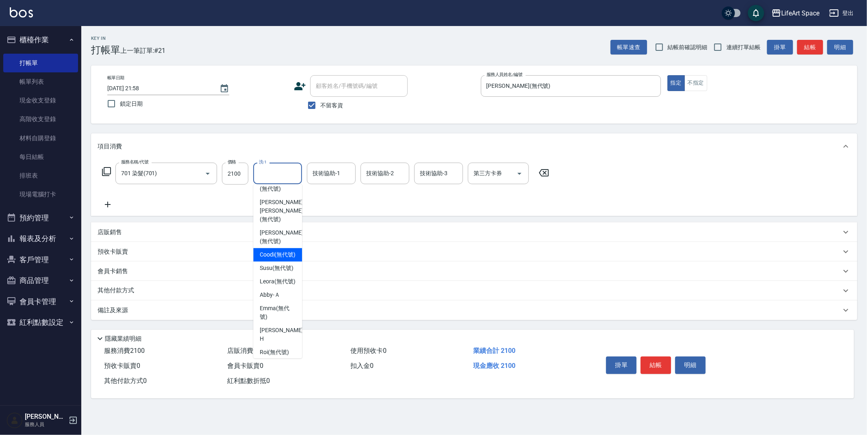
scroll to position [251, 0]
drag, startPoint x: 278, startPoint y: 214, endPoint x: 330, endPoint y: 159, distance: 75.9
click at [278, 223] on div "[PERSON_NAME] (無代號)" at bounding box center [277, 234] width 49 height 22
type input "[PERSON_NAME](無代號)"
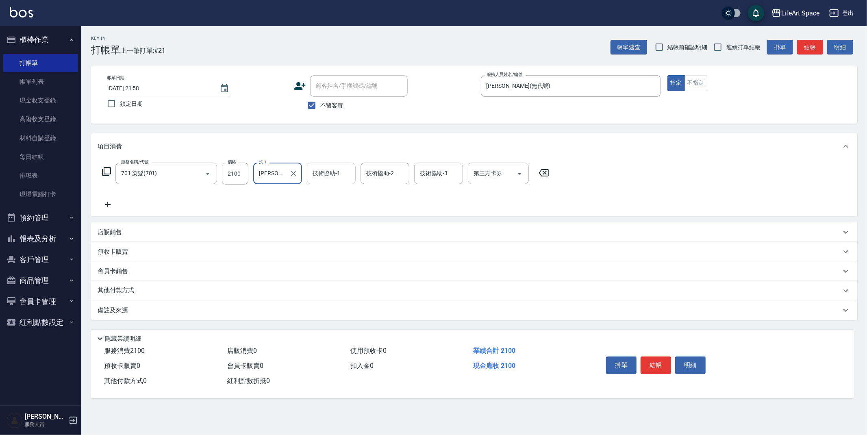
click at [330, 172] on div "技術協助-1 技術協助-1" at bounding box center [331, 174] width 49 height 22
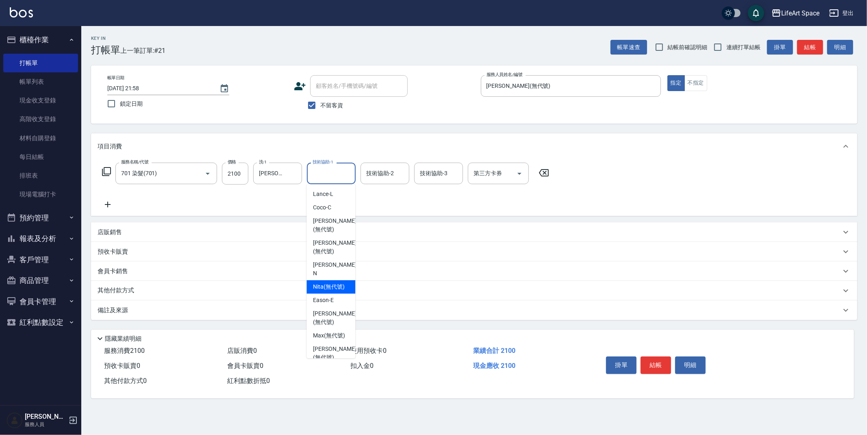
scroll to position [177, 0]
drag, startPoint x: 334, startPoint y: 292, endPoint x: 356, endPoint y: 233, distance: 63.1
click at [334, 299] on span "[PERSON_NAME] (無代號)" at bounding box center [334, 307] width 43 height 17
type input "[PERSON_NAME](無代號)"
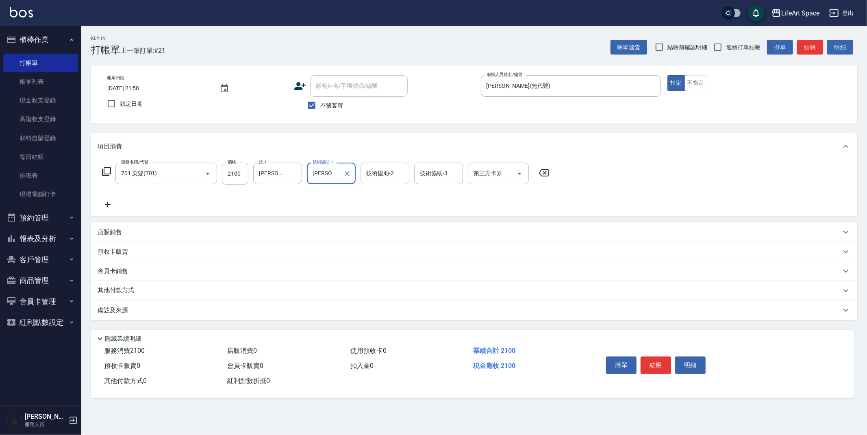
click at [385, 173] on div "技術協助-2 技術協助-2" at bounding box center [385, 174] width 49 height 22
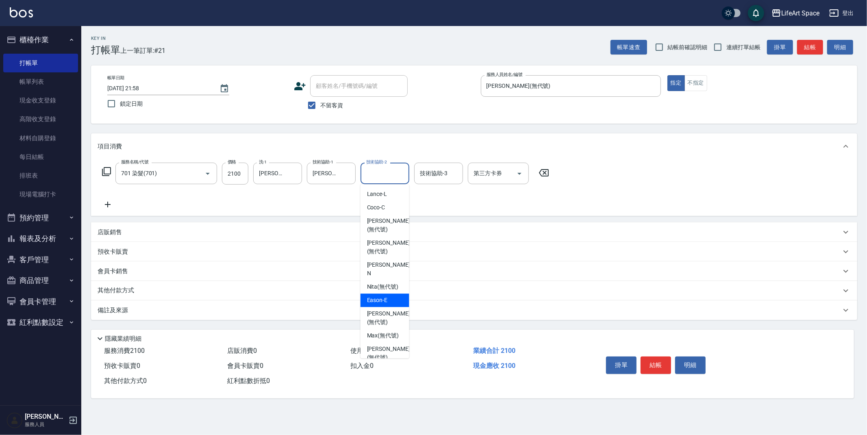
scroll to position [174, 0]
click at [380, 303] on span "[PERSON_NAME] (無代號)" at bounding box center [388, 311] width 43 height 17
type input "[PERSON_NAME](無代號)"
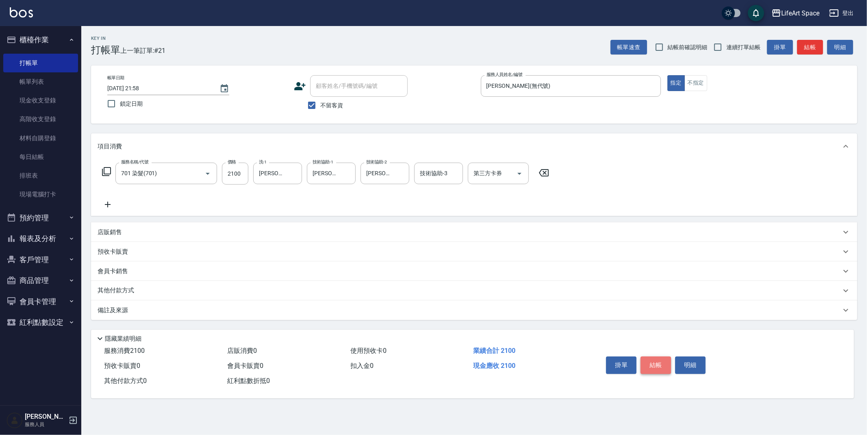
click at [653, 367] on button "結帳" at bounding box center [656, 365] width 30 height 17
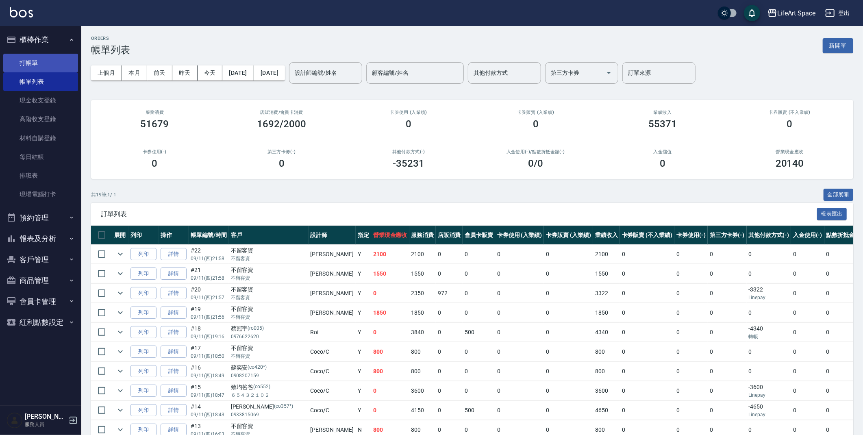
click at [30, 62] on link "打帳單" at bounding box center [40, 63] width 75 height 19
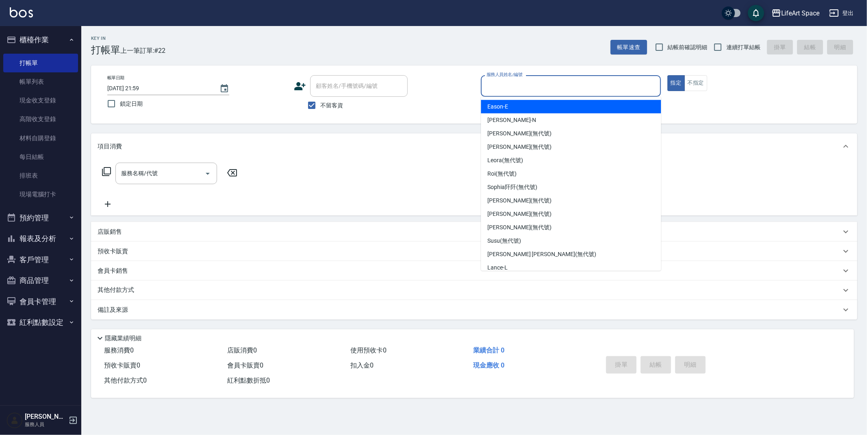
click at [523, 86] on input "服務人員姓名/編號" at bounding box center [571, 86] width 173 height 14
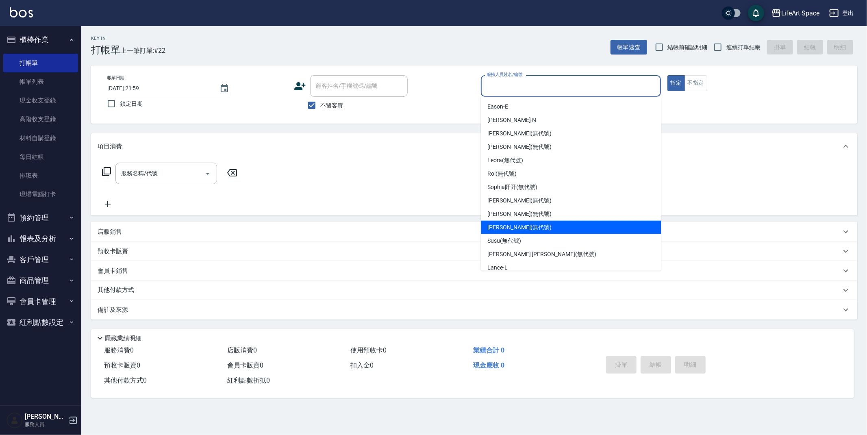
click at [511, 222] on div "[PERSON_NAME] (無代號)" at bounding box center [571, 227] width 180 height 13
type input "[PERSON_NAME](無代號)"
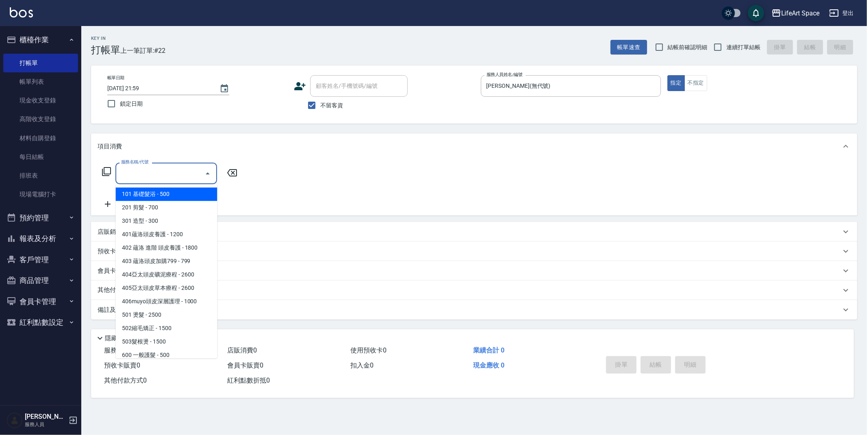
click at [180, 174] on input "服務名稱/代號" at bounding box center [160, 173] width 82 height 14
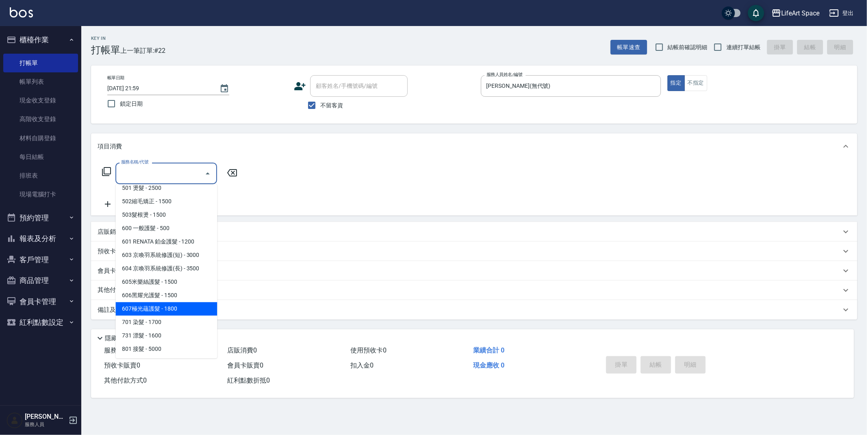
scroll to position [127, 0]
drag, startPoint x: 170, startPoint y: 319, endPoint x: 238, endPoint y: 207, distance: 131.4
click at [170, 319] on span "701 染髮 - 1700" at bounding box center [166, 321] width 102 height 13
type input "701 染髮(701)"
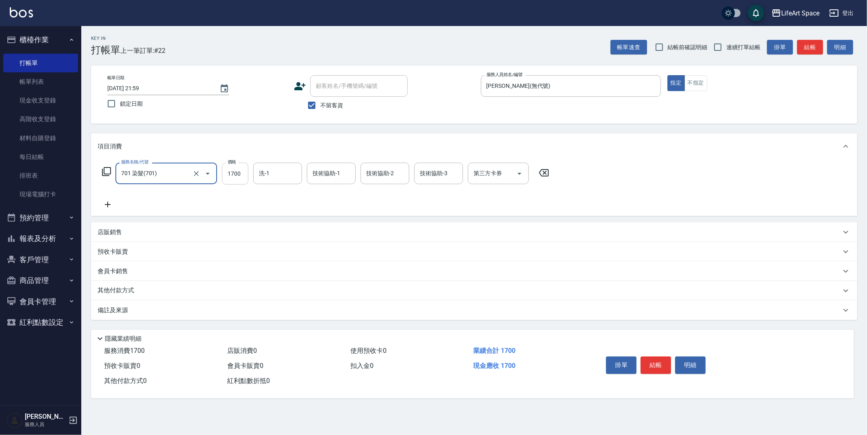
click at [242, 172] on input "1700" at bounding box center [235, 174] width 26 height 22
type input "6300"
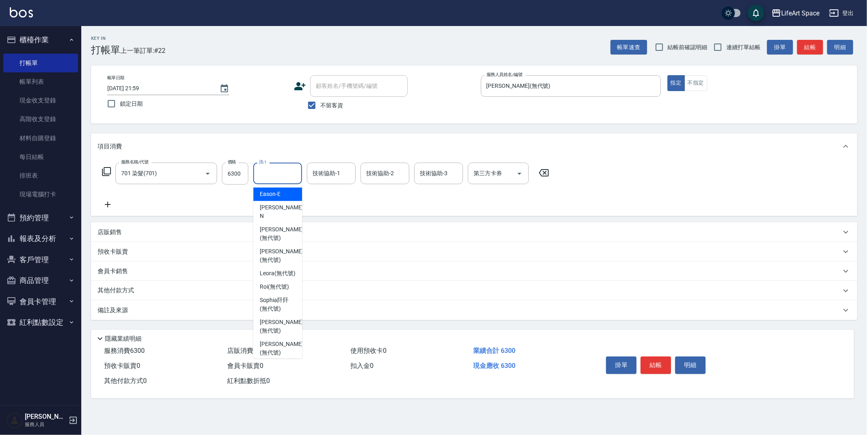
click at [283, 176] on input "洗-1" at bounding box center [277, 173] width 41 height 14
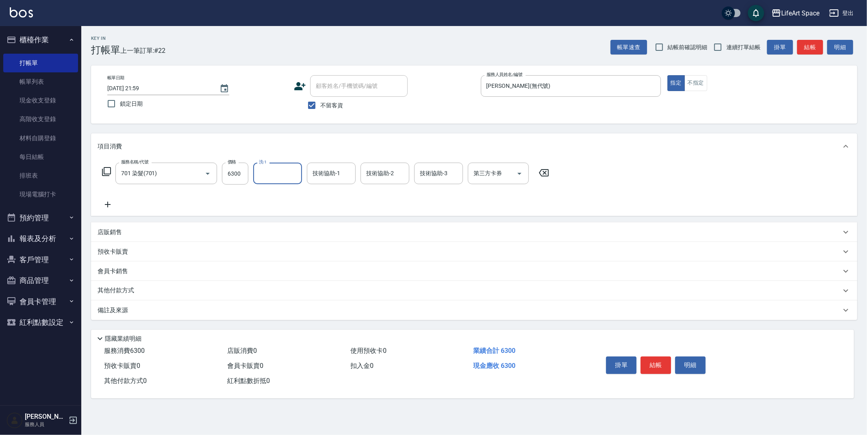
click at [294, 177] on input "洗-1" at bounding box center [277, 173] width 41 height 14
click at [283, 172] on input "洗-1" at bounding box center [277, 173] width 41 height 14
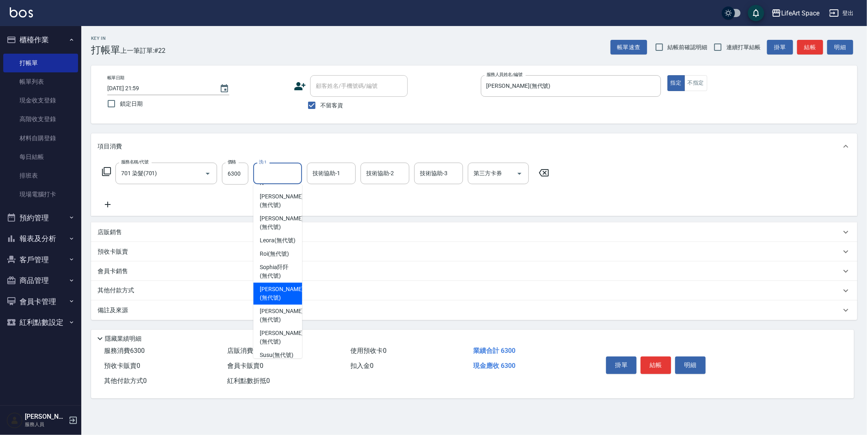
scroll to position [168, 0]
drag, startPoint x: 282, startPoint y: 277, endPoint x: 301, endPoint y: 192, distance: 87.1
click at [282, 276] on span "Nita (無代號)" at bounding box center [276, 277] width 32 height 9
type input "Nita (無代號)"
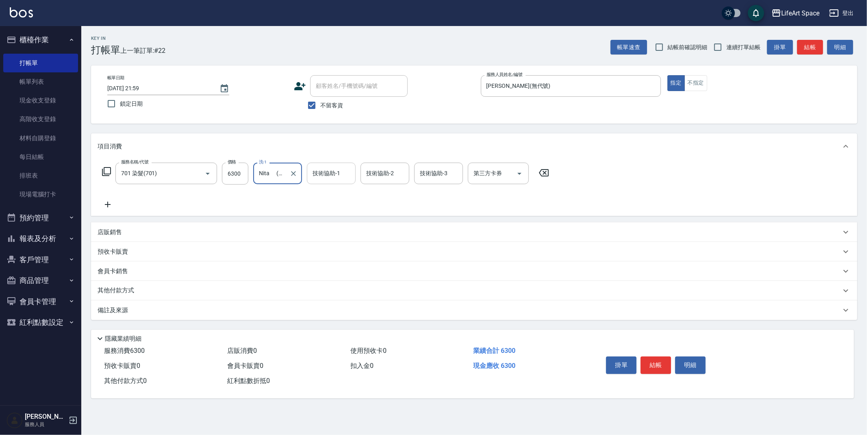
click at [333, 175] on div "技術協助-1 技術協助-1" at bounding box center [331, 174] width 49 height 22
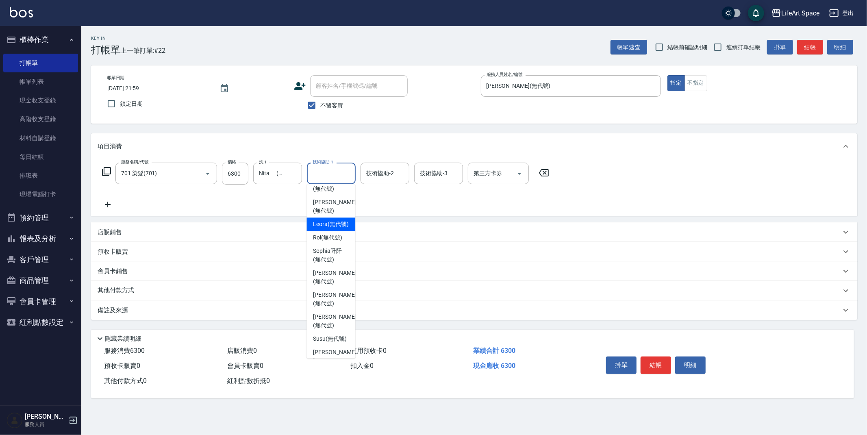
scroll to position [180, 0]
click at [330, 262] on span "Nita (無代號)" at bounding box center [329, 265] width 32 height 9
type input "Nita (無代號)"
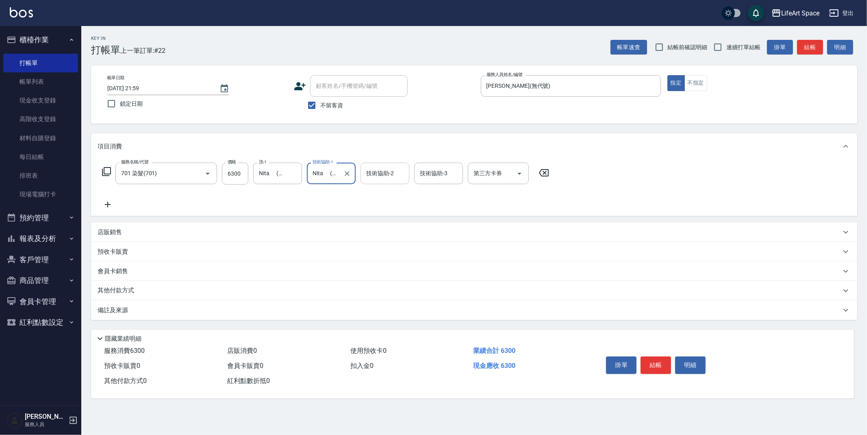
click at [381, 174] on div "技術協助-2 技術協助-2" at bounding box center [385, 174] width 49 height 22
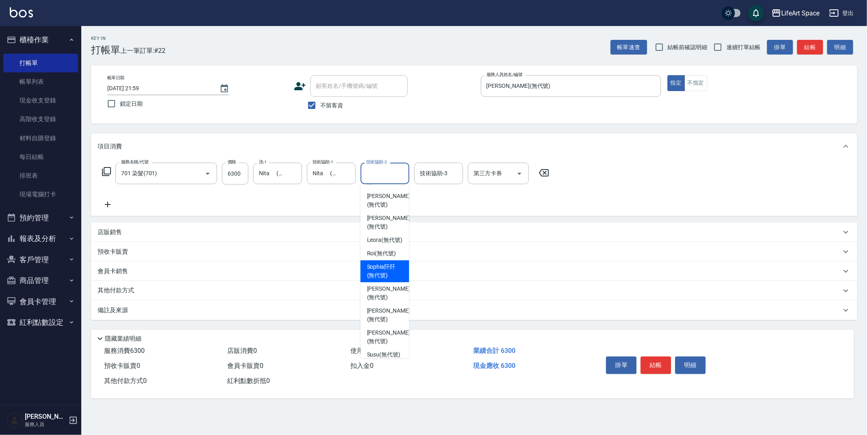
scroll to position [139, 0]
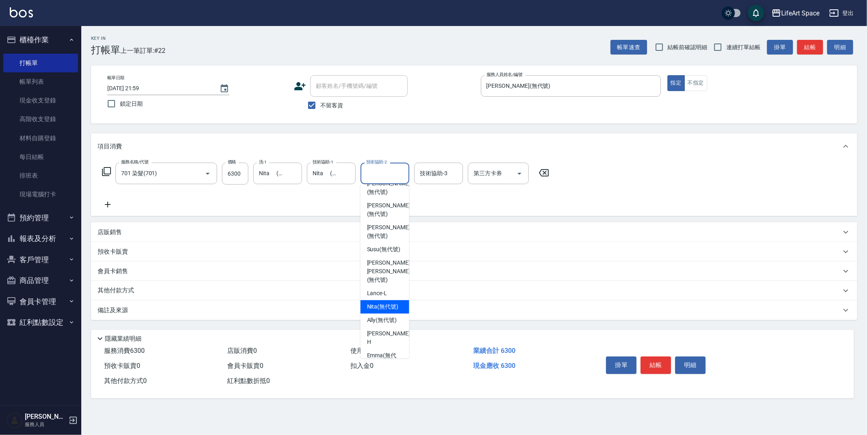
drag, startPoint x: 379, startPoint y: 298, endPoint x: 409, endPoint y: 226, distance: 77.9
click at [379, 303] on span "Nita (無代號)" at bounding box center [383, 307] width 32 height 9
type input "Nita (無代號)"
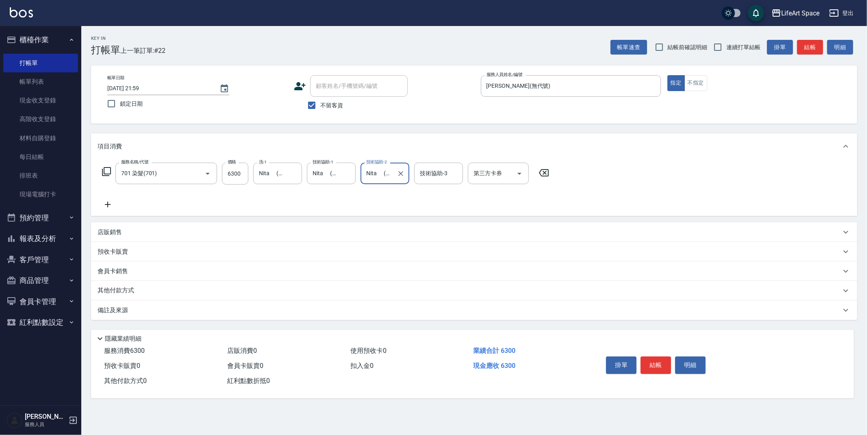
click at [432, 176] on input "技術協助-3" at bounding box center [438, 173] width 41 height 14
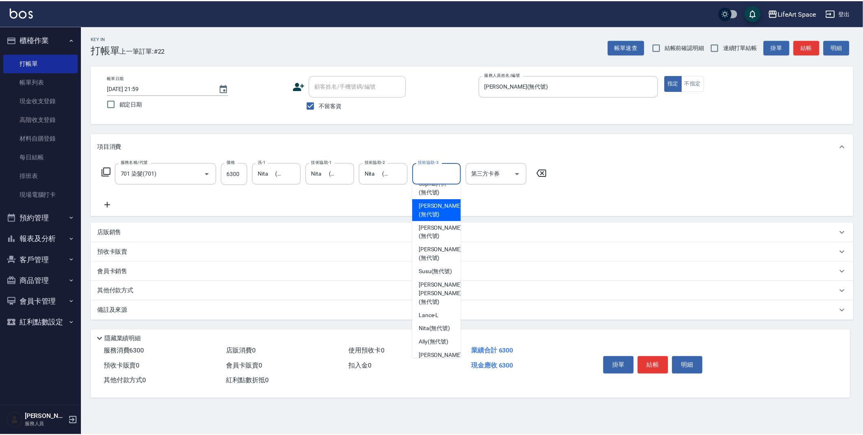
scroll to position [120, 0]
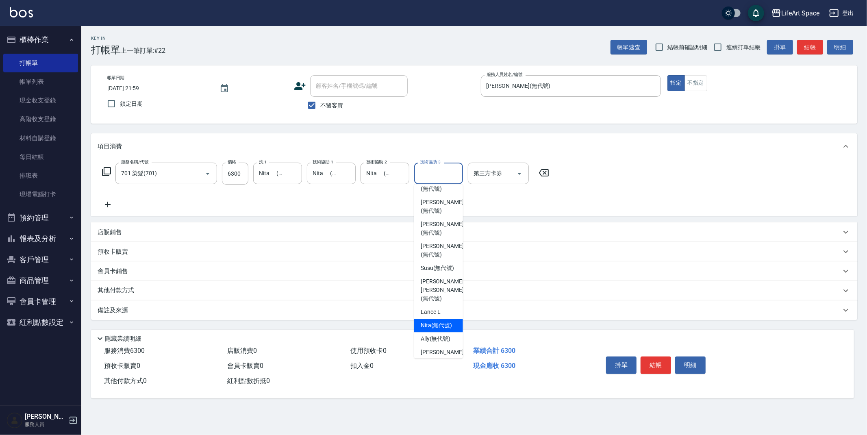
click at [432, 321] on span "Nita (無代號)" at bounding box center [437, 325] width 32 height 9
type input "Nita (無代號)"
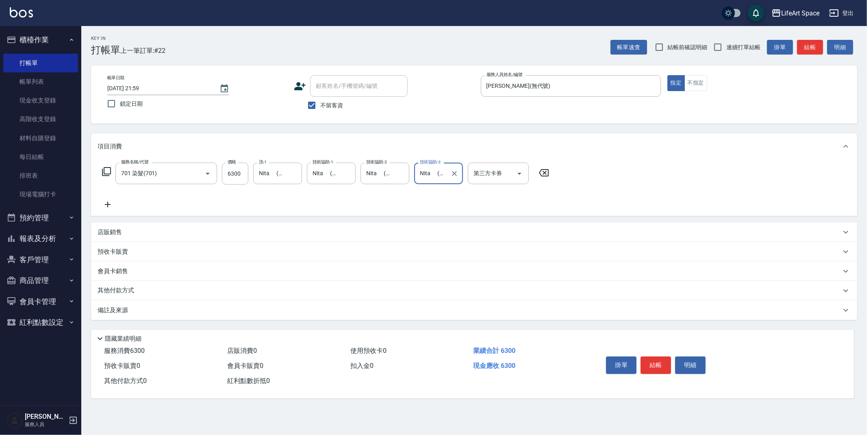
click at [107, 203] on icon at bounding box center [108, 205] width 20 height 10
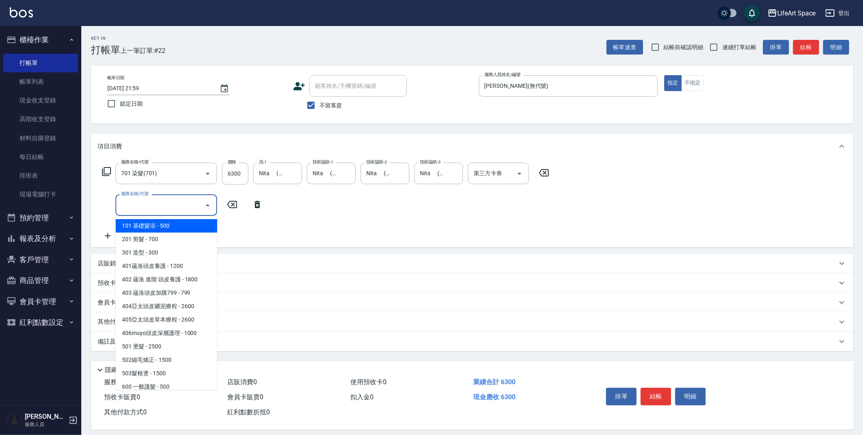
click at [132, 206] on input "服務名稱/代號" at bounding box center [160, 205] width 82 height 14
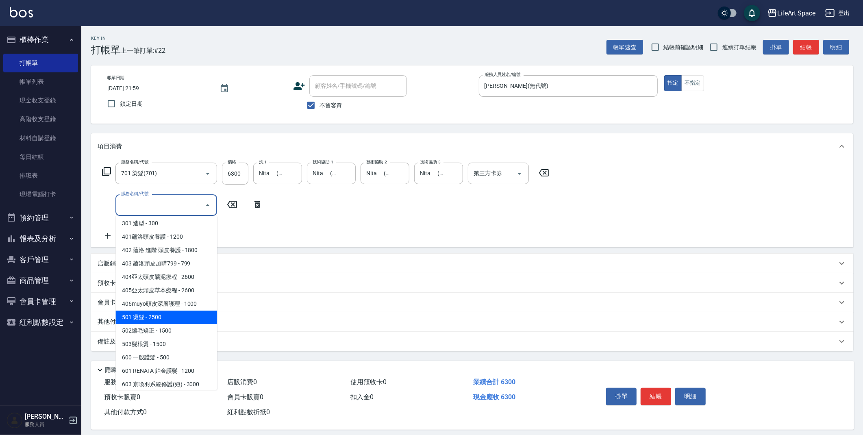
scroll to position [127, 0]
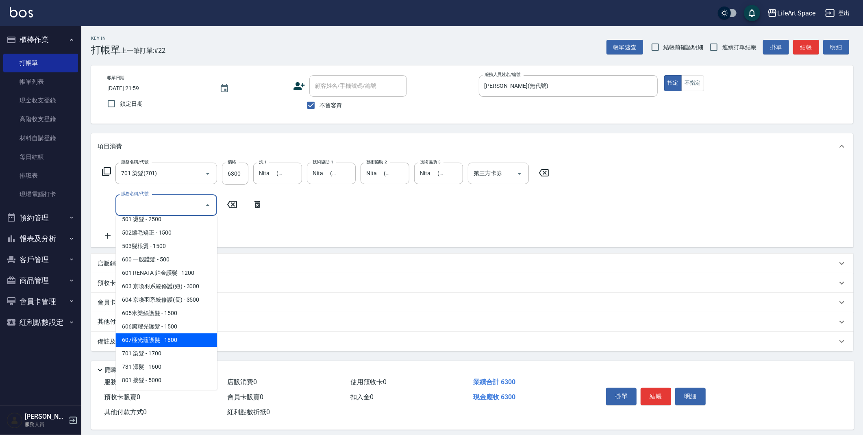
click at [171, 338] on span "607極光蘊護髮 - 1800" at bounding box center [166, 339] width 102 height 13
type input "607極光蘊護髮(607)"
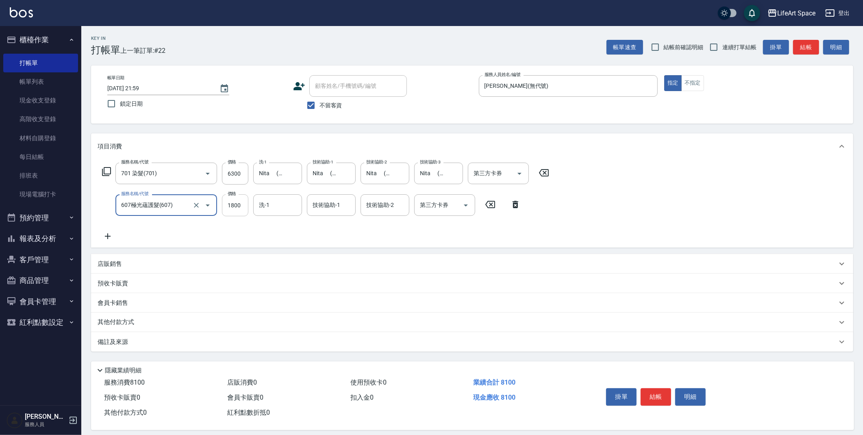
click at [242, 205] on input "1800" at bounding box center [235, 205] width 26 height 22
type input "2200"
click at [282, 206] on input "洗-1" at bounding box center [277, 205] width 41 height 14
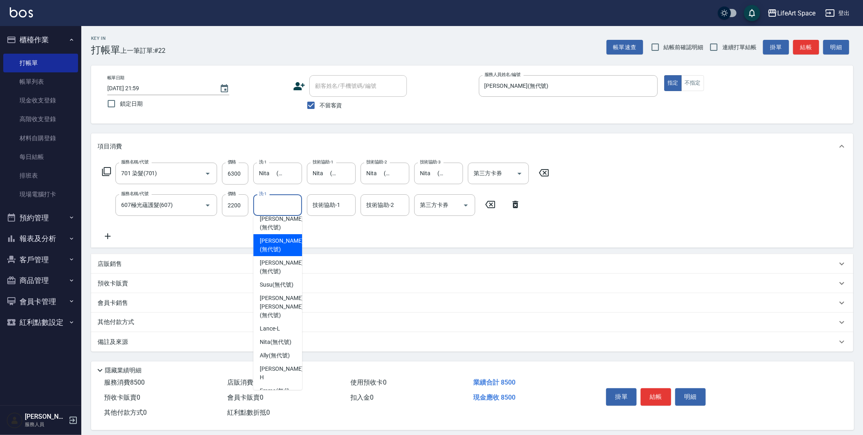
scroll to position [198, 0]
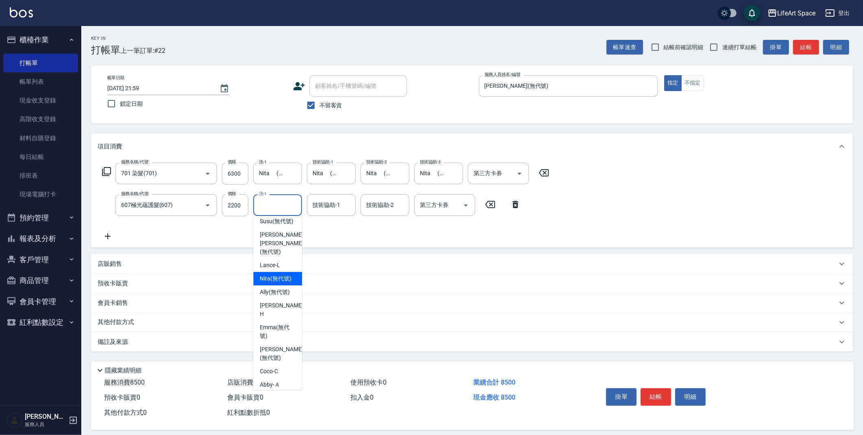
click at [281, 275] on span "Nita (無代號)" at bounding box center [276, 278] width 32 height 9
type input "Nita (無代號)"
click at [124, 321] on p "其他付款方式" at bounding box center [118, 322] width 41 height 9
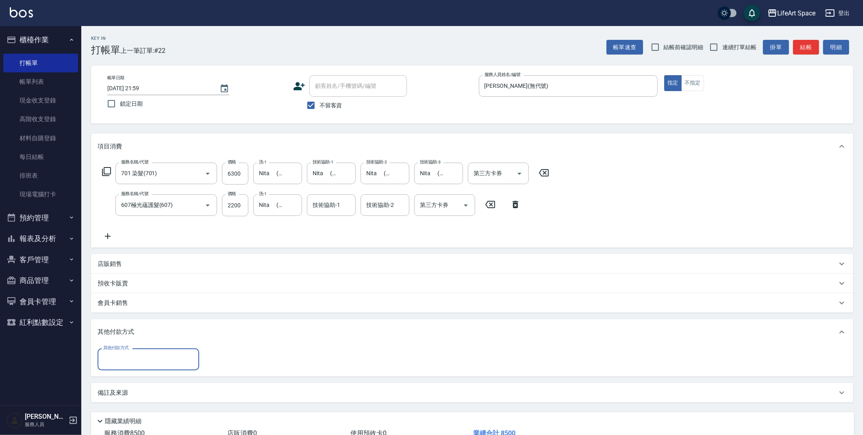
scroll to position [0, 0]
click at [152, 363] on input "其他付款方式" at bounding box center [148, 359] width 94 height 14
click at [132, 410] on span "信用卡" at bounding box center [149, 406] width 102 height 13
type input "信用卡"
type input "8500"
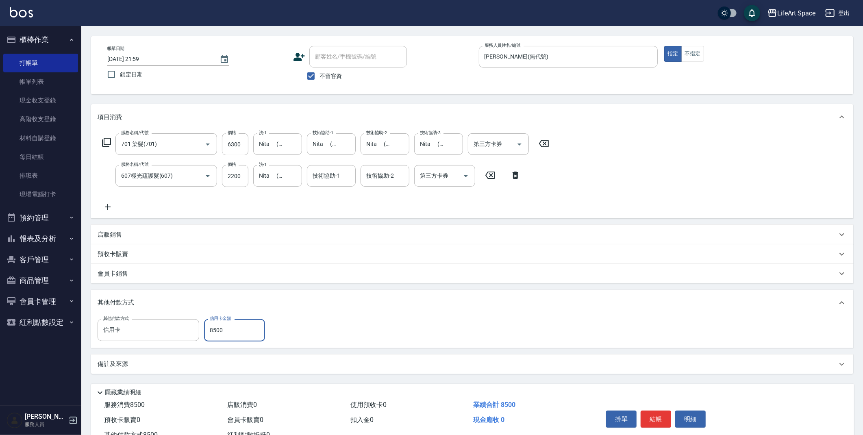
scroll to position [59, 0]
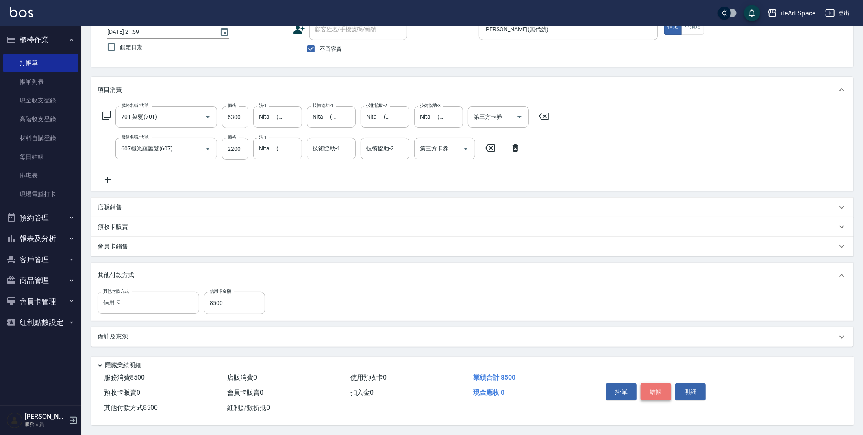
click at [667, 383] on button "結帳" at bounding box center [656, 391] width 30 height 17
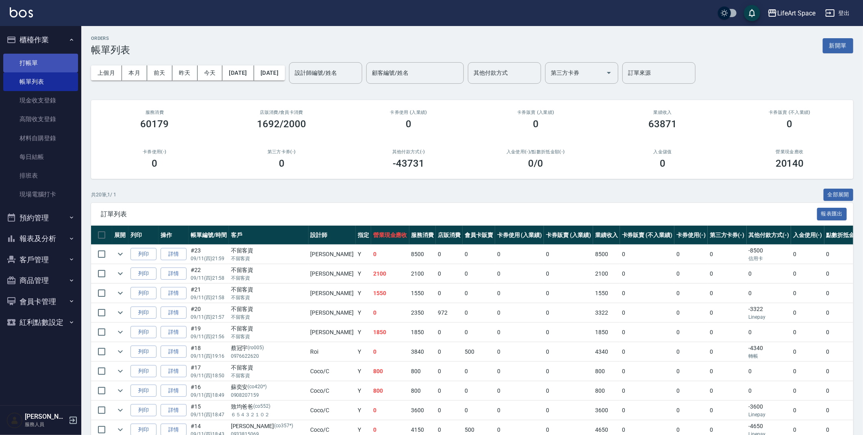
click at [34, 59] on link "打帳單" at bounding box center [40, 63] width 75 height 19
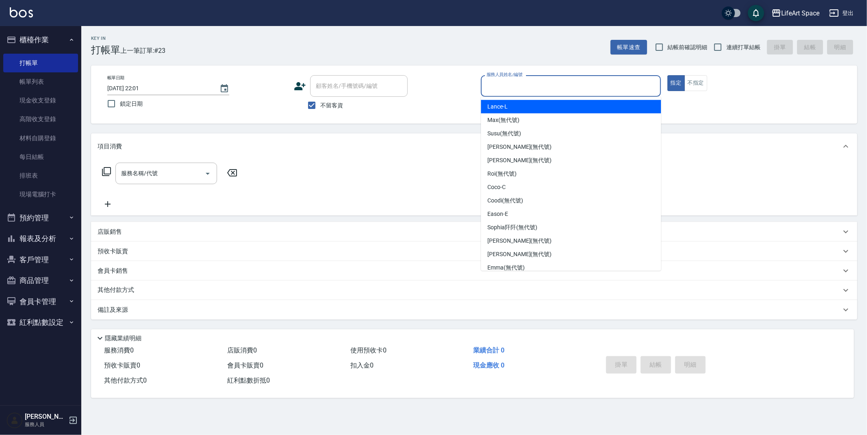
click at [513, 84] on input "服務人員姓名/編號" at bounding box center [571, 86] width 173 height 14
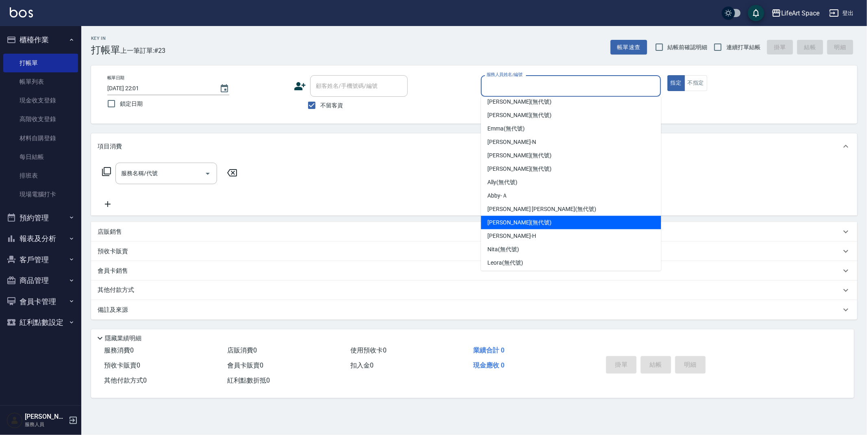
scroll to position [141, 0]
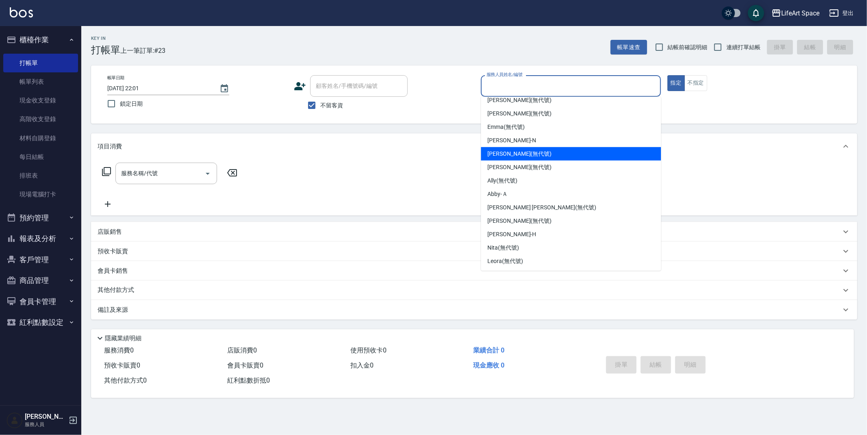
drag, startPoint x: 519, startPoint y: 152, endPoint x: 436, endPoint y: 126, distance: 86.9
click at [519, 152] on span "[PERSON_NAME] (無代號)" at bounding box center [520, 154] width 64 height 9
type input "[PERSON_NAME](無代號)"
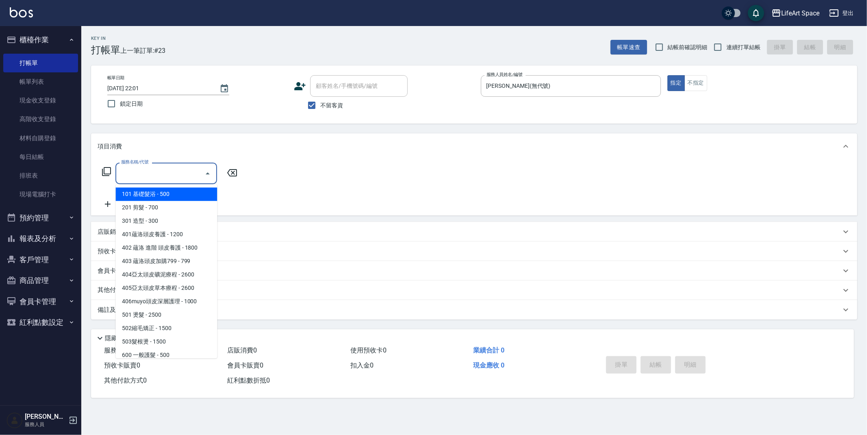
click at [159, 169] on input "服務名稱/代號" at bounding box center [160, 173] width 82 height 14
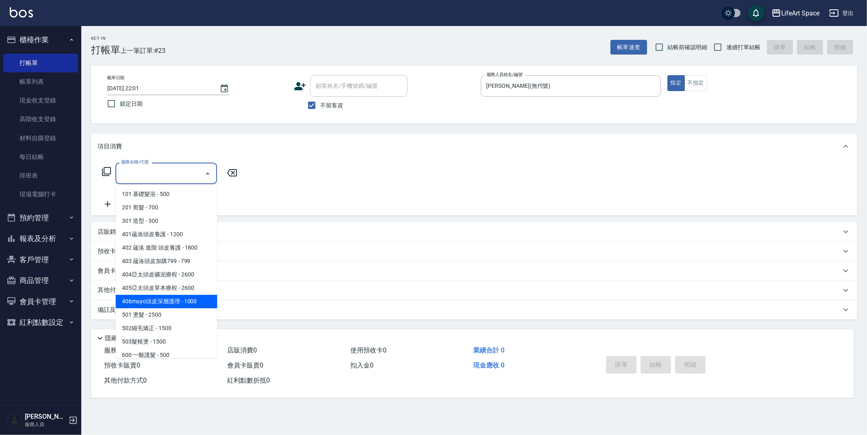
scroll to position [127, 0]
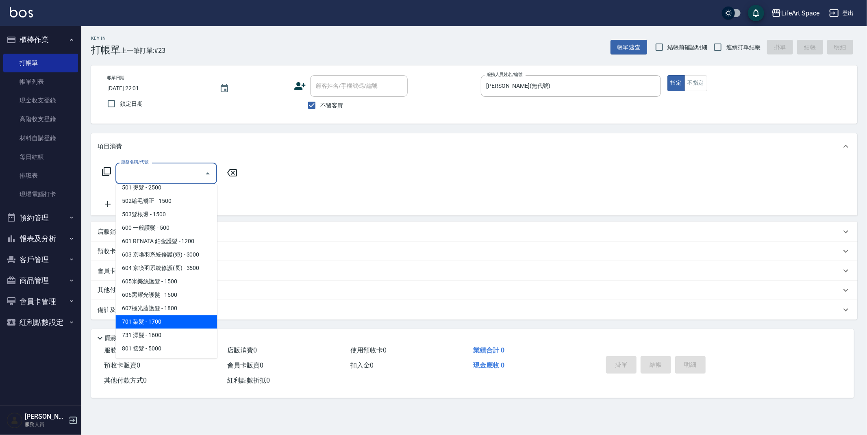
click at [161, 320] on span "701 染髮 - 1700" at bounding box center [166, 321] width 102 height 13
type input "701 染髮(701)"
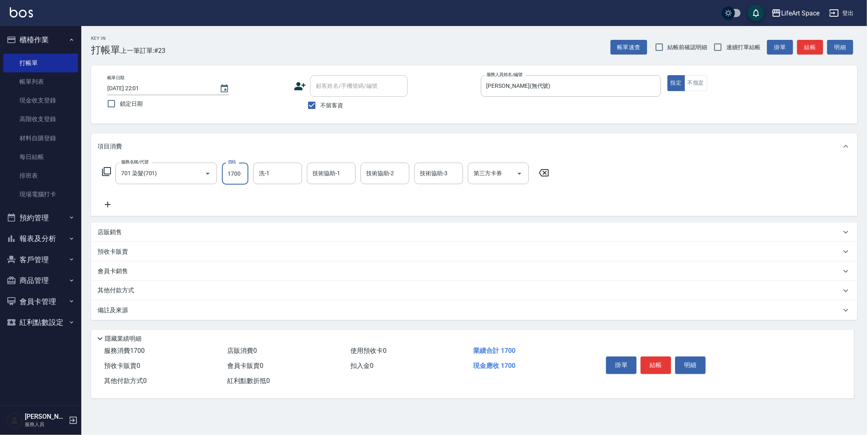
click at [242, 174] on input "1700" at bounding box center [235, 174] width 26 height 22
type input "4900"
click at [335, 173] on div "技術協助-1 技術協助-1" at bounding box center [331, 174] width 49 height 22
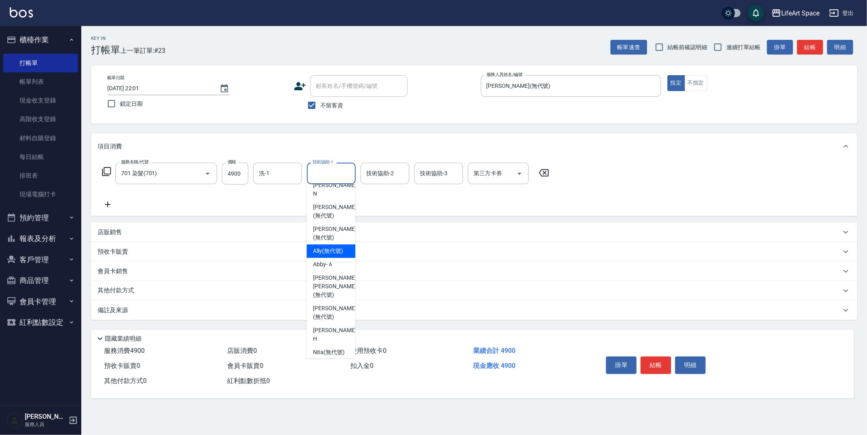
scroll to position [251, 0]
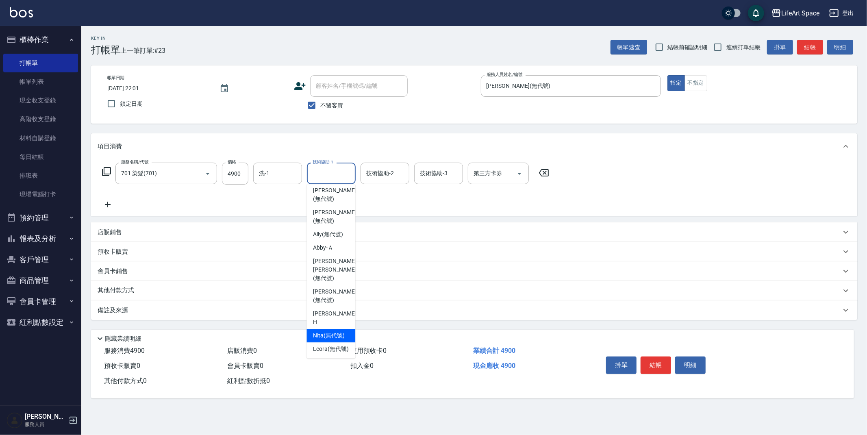
drag, startPoint x: 336, startPoint y: 318, endPoint x: 379, endPoint y: 253, distance: 77.7
click at [336, 331] on span "Nita (無代號)" at bounding box center [329, 335] width 32 height 9
type input "Nita (無代號)"
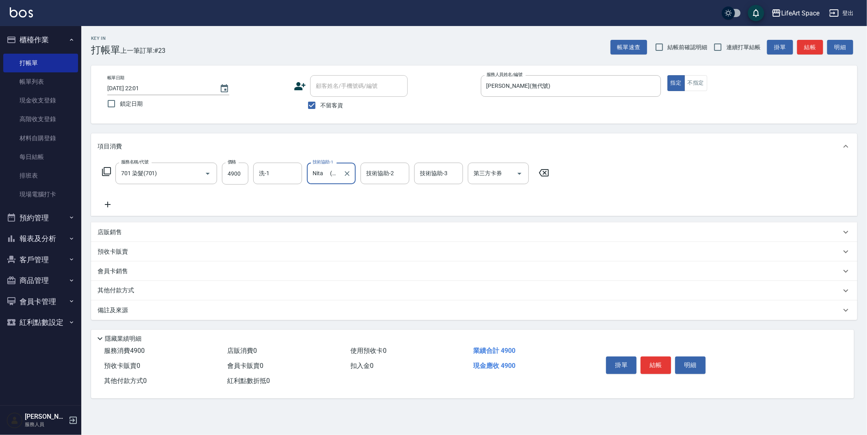
click at [375, 176] on input "技術協助-2" at bounding box center [384, 173] width 41 height 14
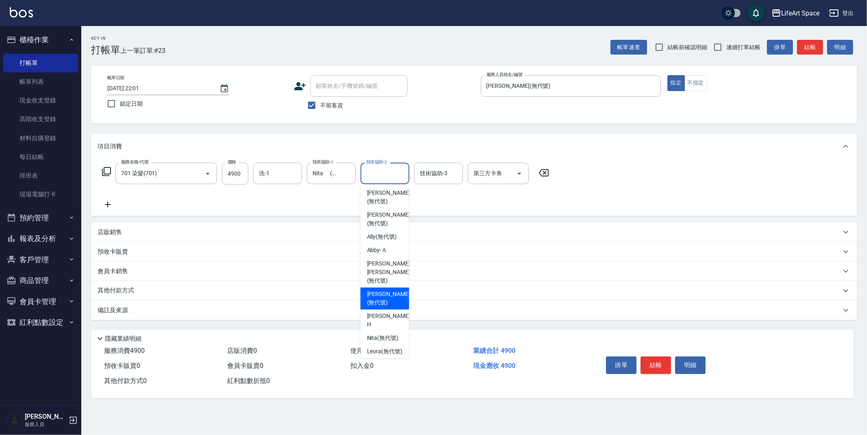
scroll to position [249, 0]
click at [384, 333] on span "Nita (無代號)" at bounding box center [383, 337] width 32 height 9
type input "Nita (無代號)"
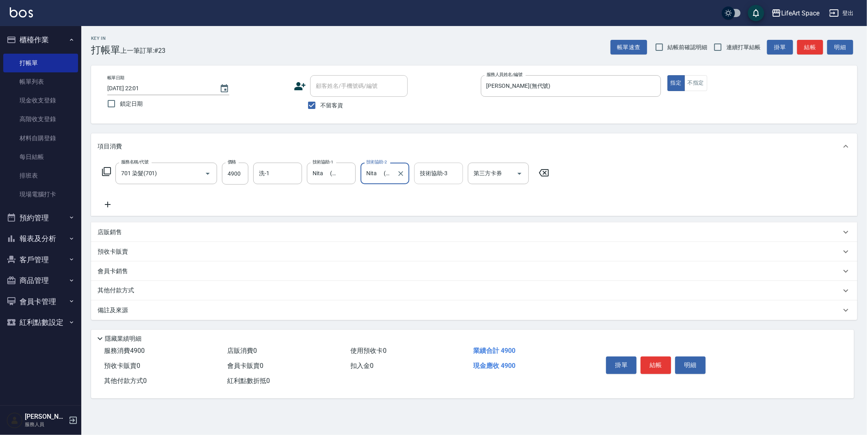
click at [434, 176] on div "技術協助-3 技術協助-3" at bounding box center [438, 174] width 49 height 22
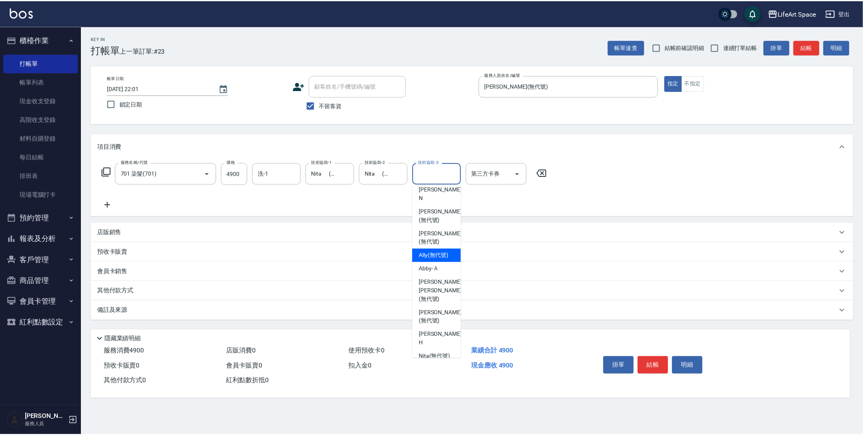
scroll to position [251, 0]
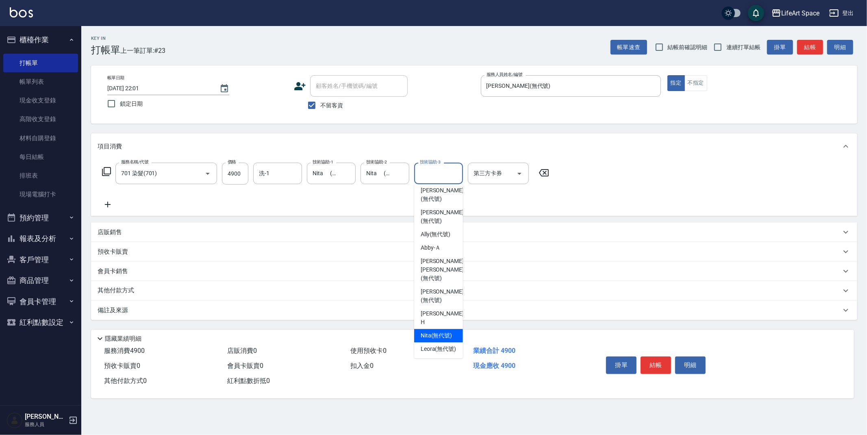
click at [435, 331] on span "Nita (無代號)" at bounding box center [437, 335] width 32 height 9
type input "Nita (無代號)"
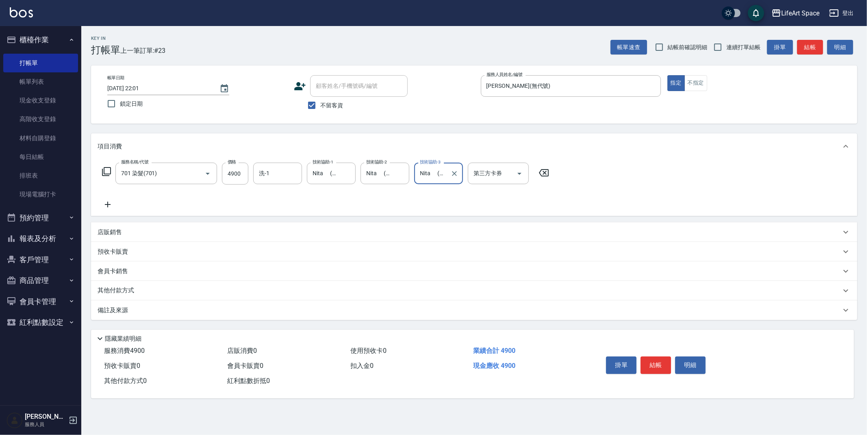
click at [105, 203] on icon at bounding box center [108, 205] width 20 height 10
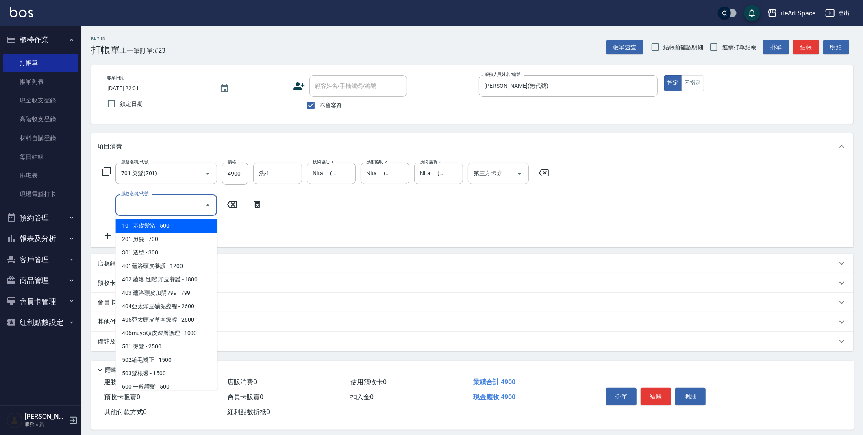
click at [158, 209] on input "服務名稱/代號" at bounding box center [160, 205] width 82 height 14
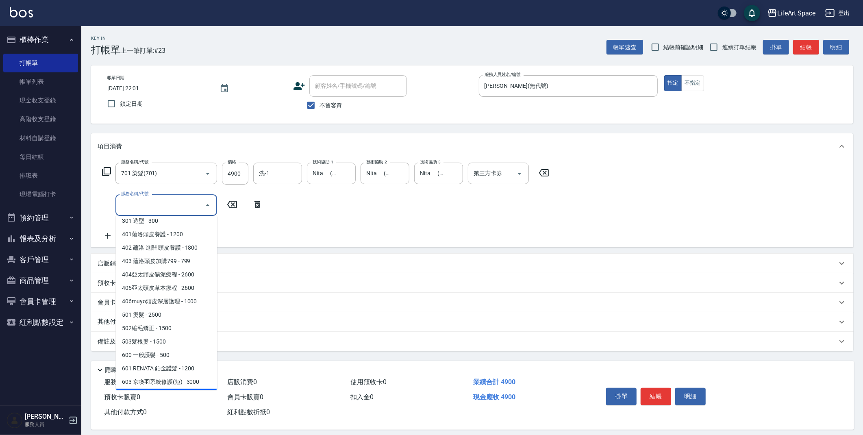
scroll to position [127, 0]
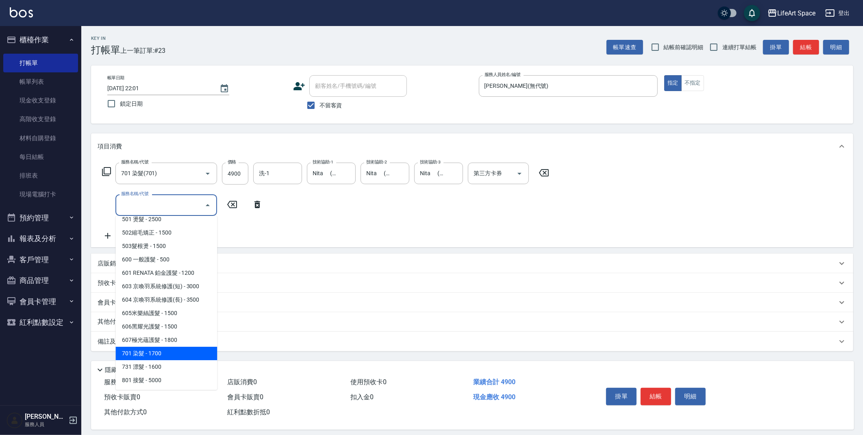
click at [181, 351] on span "701 染髮 - 1700" at bounding box center [166, 353] width 102 height 13
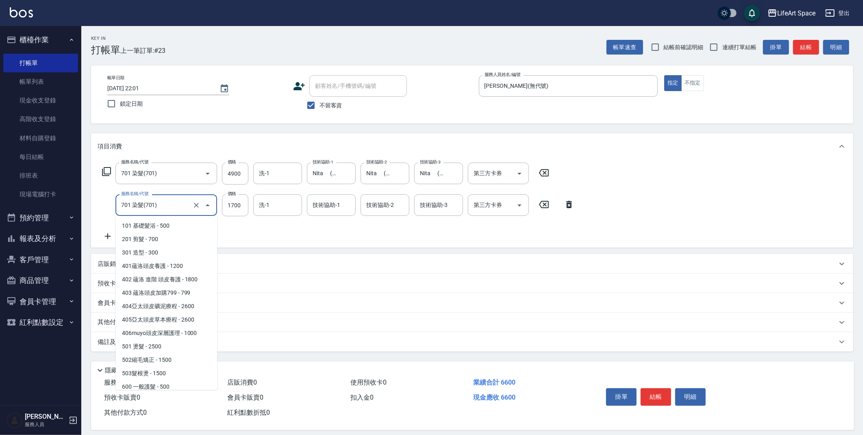
click at [167, 205] on input "701 染髮(701)" at bounding box center [155, 205] width 72 height 14
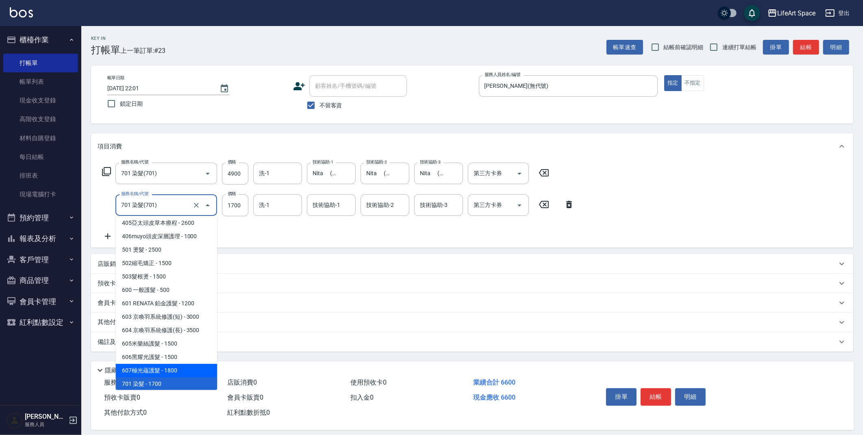
drag, startPoint x: 169, startPoint y: 367, endPoint x: 206, endPoint y: 229, distance: 143.0
click at [169, 364] on span "607極光蘊護髮 - 1800" at bounding box center [166, 370] width 102 height 13
type input "607極光蘊護髮(607)"
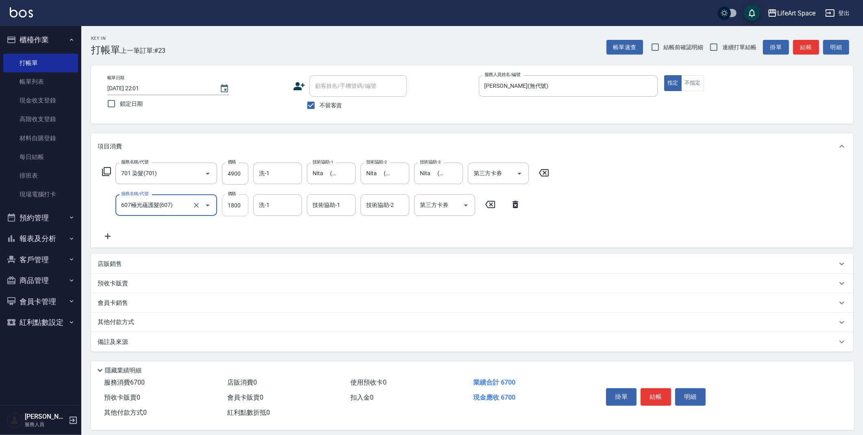
click at [243, 210] on input "1800" at bounding box center [235, 205] width 26 height 22
type input "2200"
click at [331, 205] on div "技術協助-1 技術協助-1" at bounding box center [331, 205] width 49 height 22
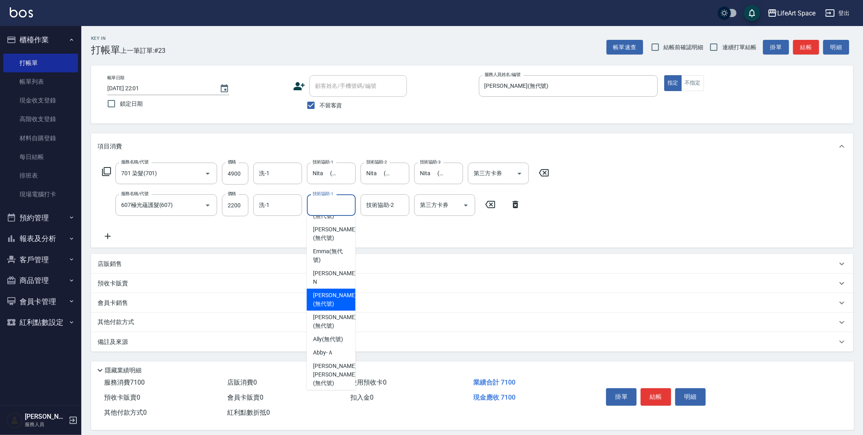
scroll to position [171, 0]
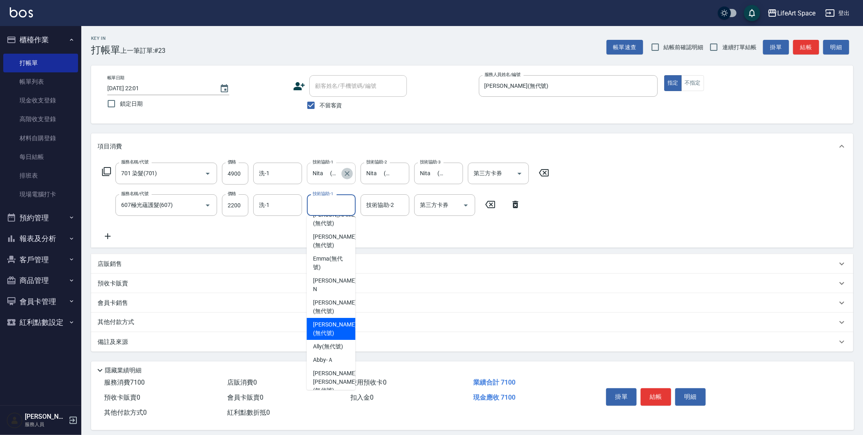
click at [350, 173] on icon "Clear" at bounding box center [347, 174] width 8 height 8
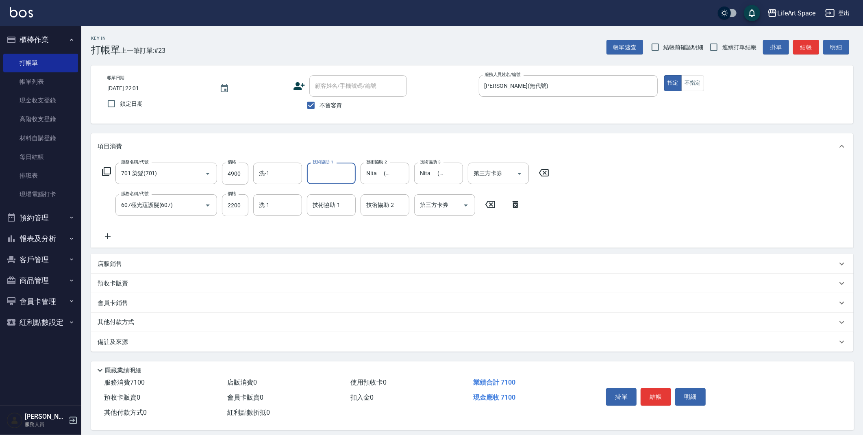
scroll to position [0, 0]
click at [333, 176] on input "技術協助-1" at bounding box center [331, 173] width 41 height 14
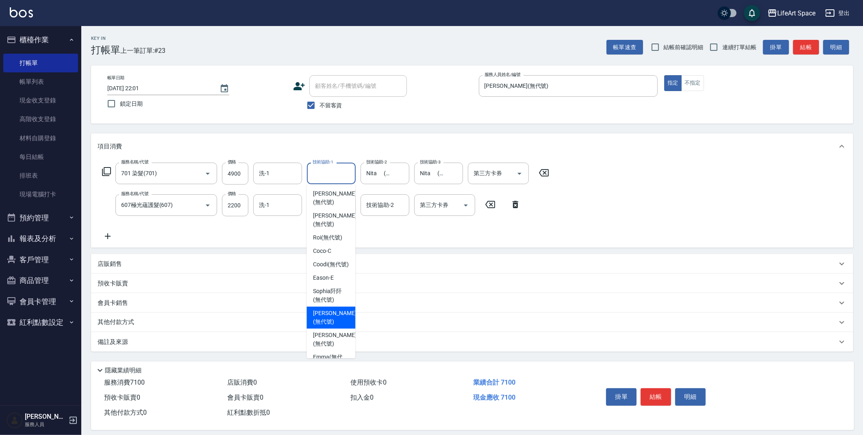
drag, startPoint x: 324, startPoint y: 329, endPoint x: 396, endPoint y: 187, distance: 158.4
click at [324, 326] on span "[PERSON_NAME] (無代號)" at bounding box center [334, 317] width 43 height 17
type input "[PERSON_NAME](無代號)"
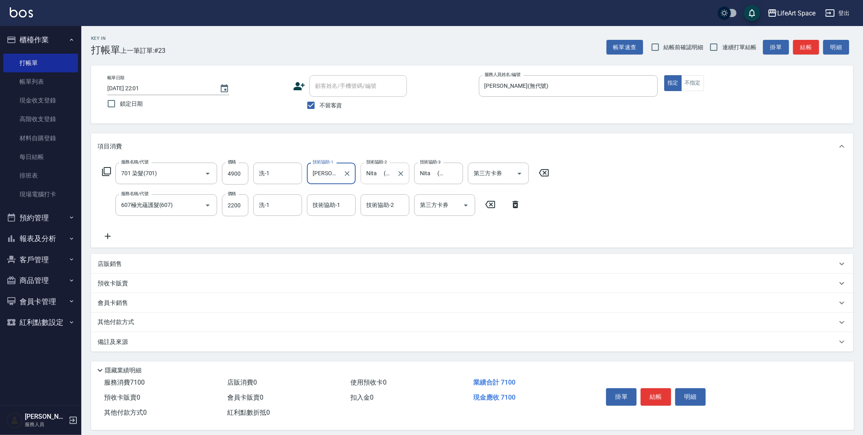
click at [382, 177] on input "Nita (無代號)" at bounding box center [378, 173] width 29 height 14
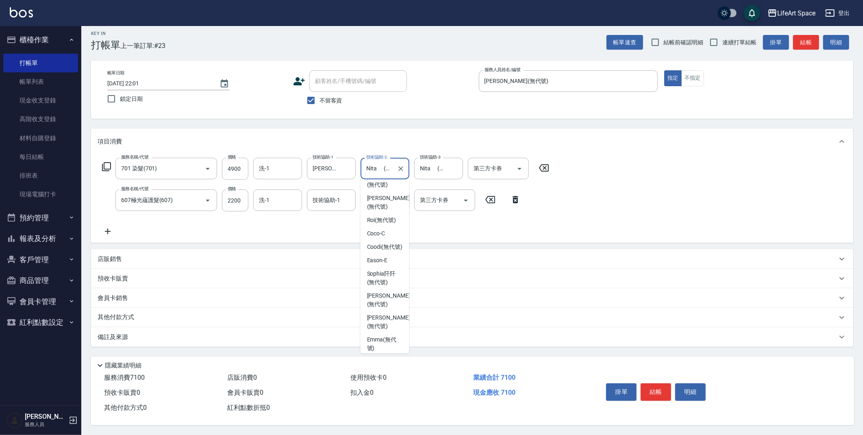
scroll to position [51, 0]
click at [388, 308] on span "[PERSON_NAME] (無代號)" at bounding box center [388, 302] width 43 height 17
type input "[PERSON_NAME](無代號)"
click at [326, 195] on div "技術協助-1 技術協助-1" at bounding box center [331, 200] width 49 height 22
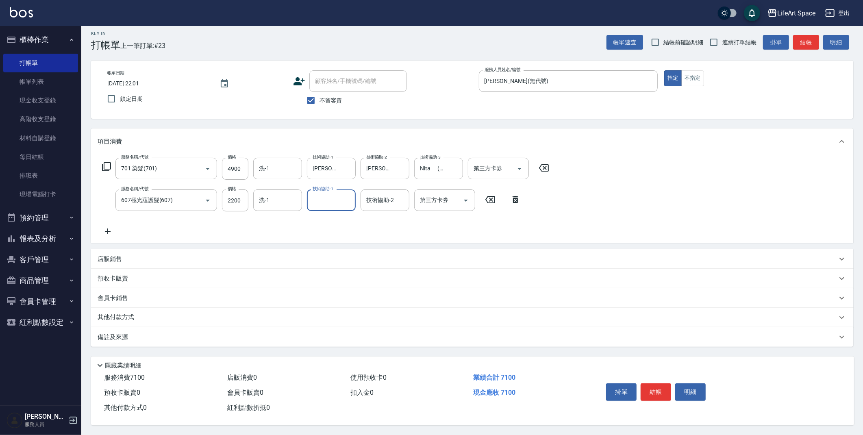
click at [333, 199] on input "技術協助-1" at bounding box center [331, 200] width 41 height 14
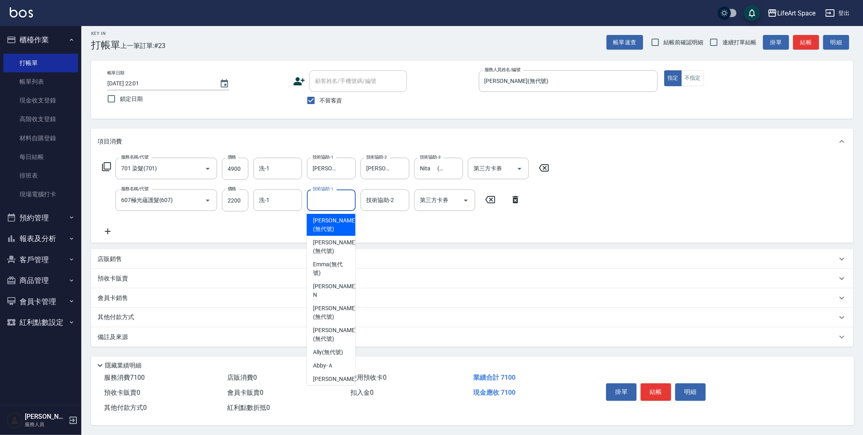
click at [340, 233] on span "[PERSON_NAME] (無代號)" at bounding box center [334, 224] width 43 height 17
type input "[PERSON_NAME](無代號)"
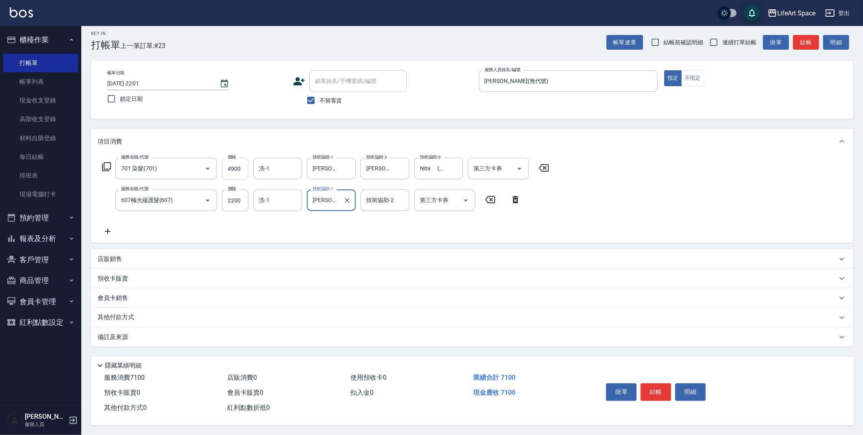
click at [241, 170] on input "4900" at bounding box center [235, 169] width 26 height 22
click at [240, 168] on input "4900" at bounding box center [235, 169] width 26 height 22
click at [350, 170] on button "Clear" at bounding box center [347, 168] width 11 height 11
type input "4000"
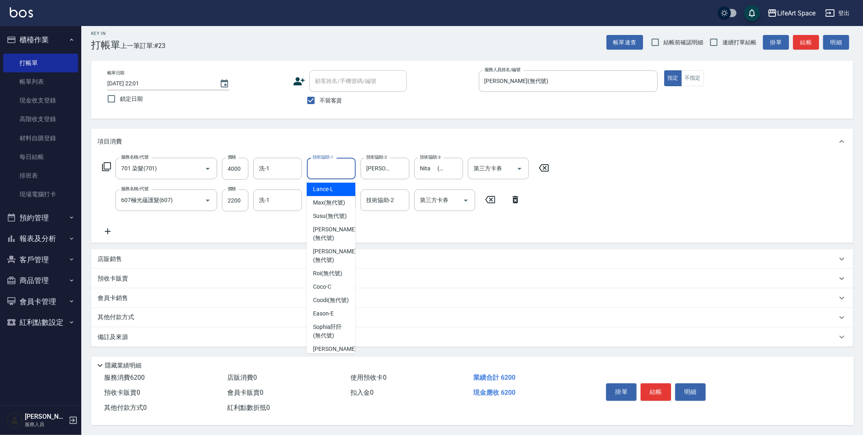
click at [333, 164] on input "技術協助-1" at bounding box center [331, 168] width 41 height 14
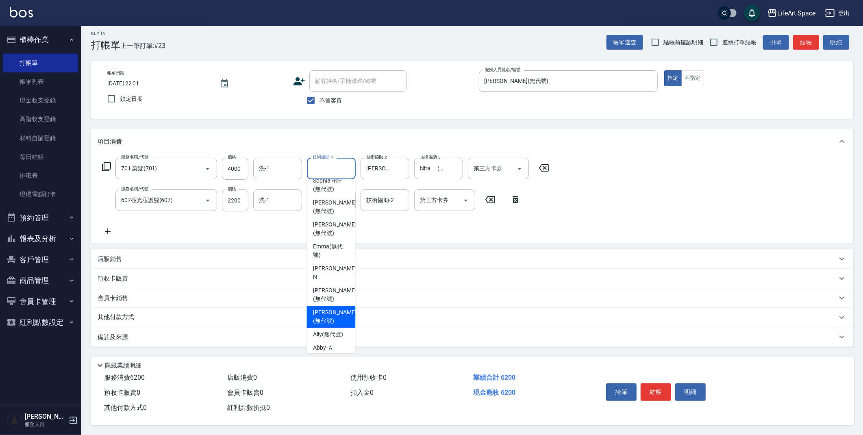
drag, startPoint x: 329, startPoint y: 311, endPoint x: 345, endPoint y: 235, distance: 77.7
click at [329, 310] on span "[PERSON_NAME] (無代號)" at bounding box center [334, 316] width 43 height 17
type input "[PERSON_NAME](無代號)"
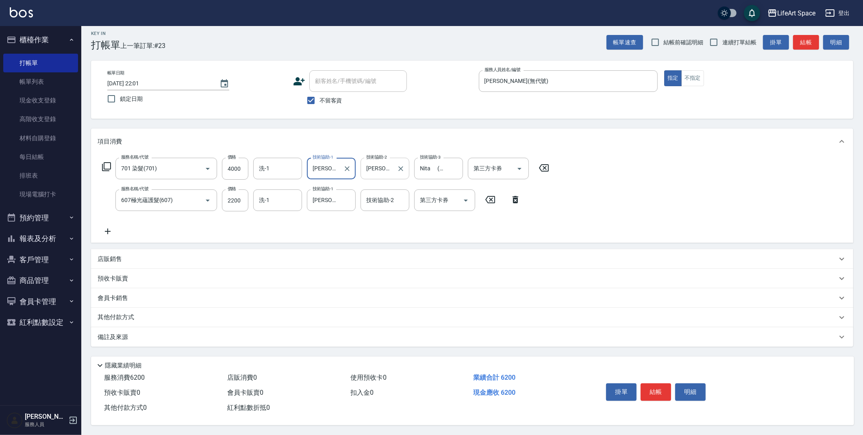
click at [388, 167] on input "[PERSON_NAME](無代號)" at bounding box center [378, 168] width 29 height 14
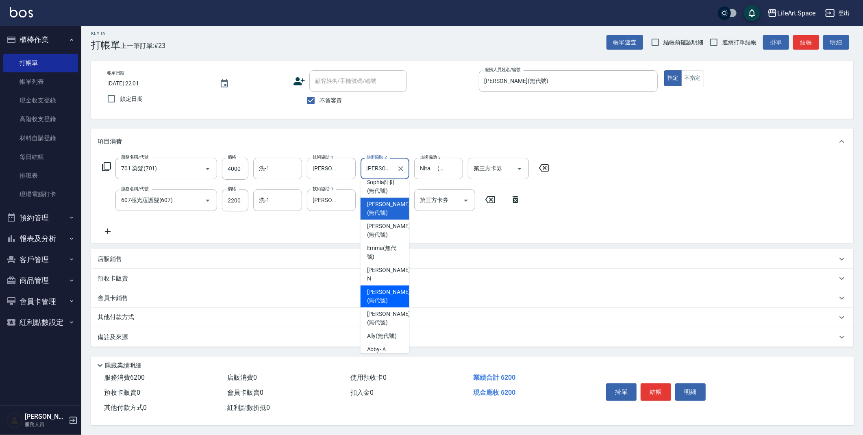
scroll to position [149, 0]
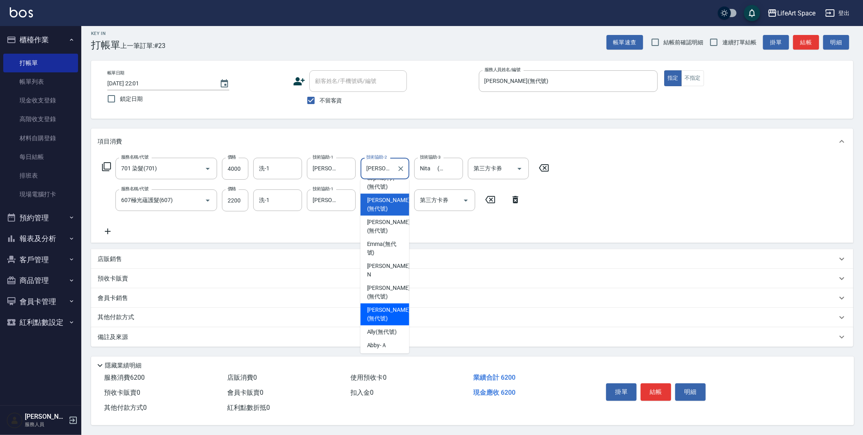
click at [377, 307] on span "[PERSON_NAME] (無代號)" at bounding box center [388, 314] width 43 height 17
type input "[PERSON_NAME](無代號)"
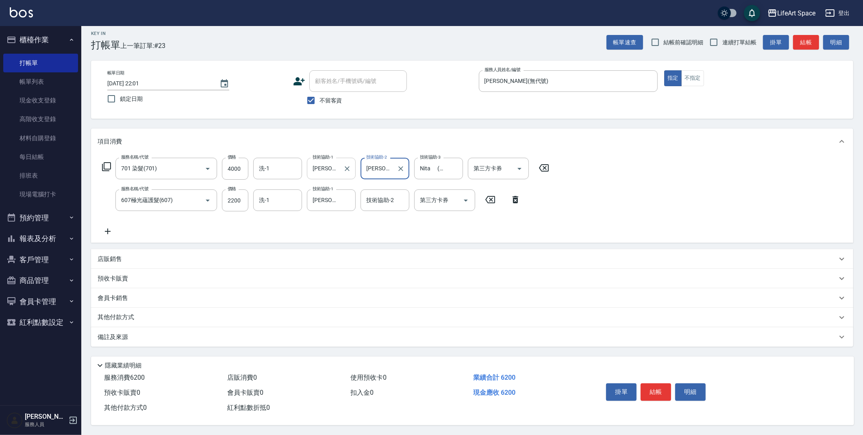
click at [340, 166] on div "[PERSON_NAME](無代號) 技術協助-1" at bounding box center [331, 169] width 49 height 22
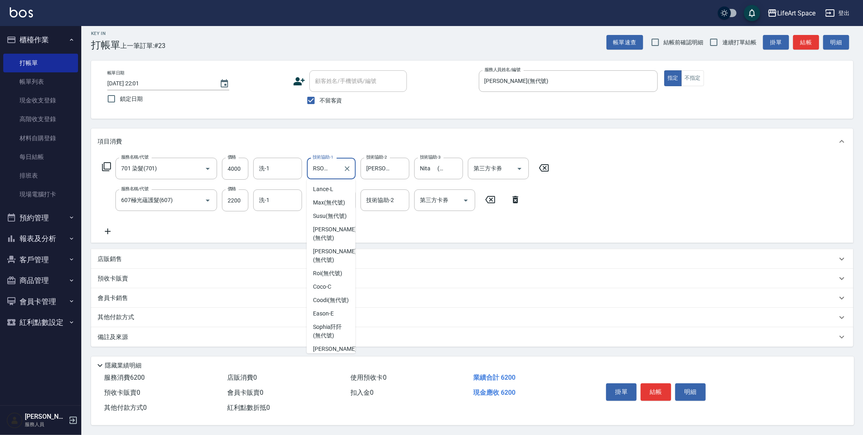
scroll to position [120, 0]
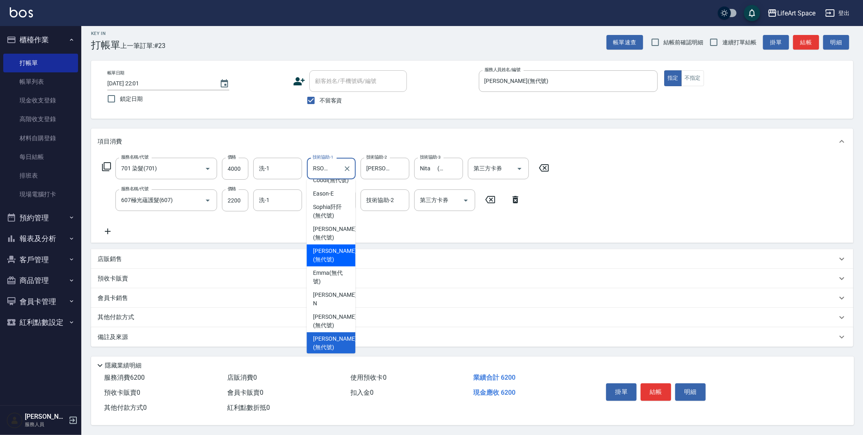
click at [327, 262] on span "[PERSON_NAME] (無代號)" at bounding box center [334, 255] width 43 height 17
type input "[PERSON_NAME](無代號)"
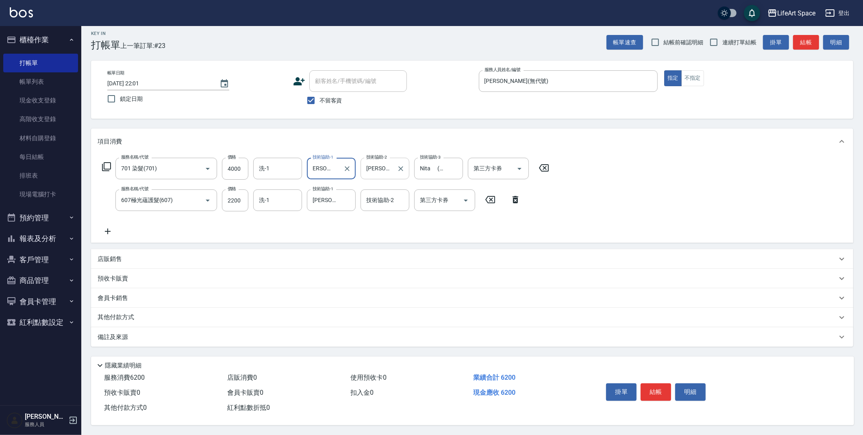
click at [389, 169] on input "[PERSON_NAME](無代號)" at bounding box center [378, 168] width 29 height 14
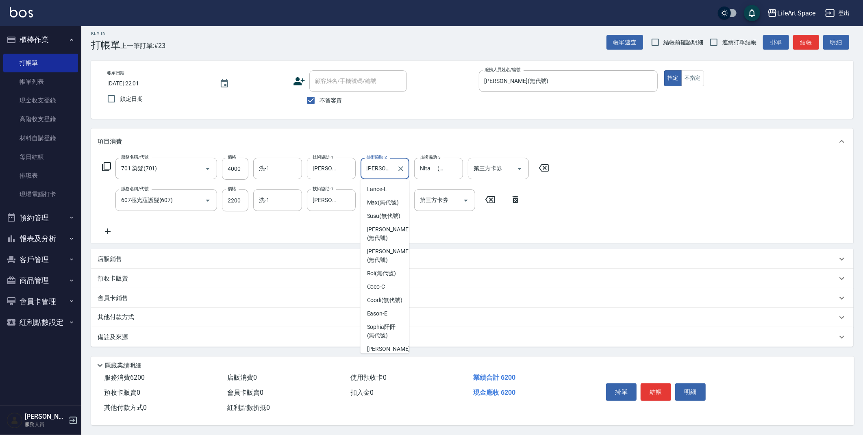
scroll to position [120, 0]
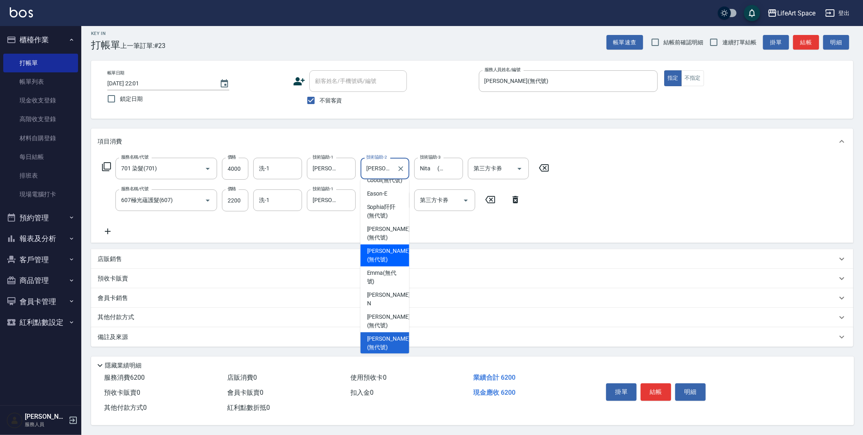
click at [383, 266] on div "[PERSON_NAME] (無代號)" at bounding box center [385, 255] width 49 height 22
type input "[PERSON_NAME](無代號)"
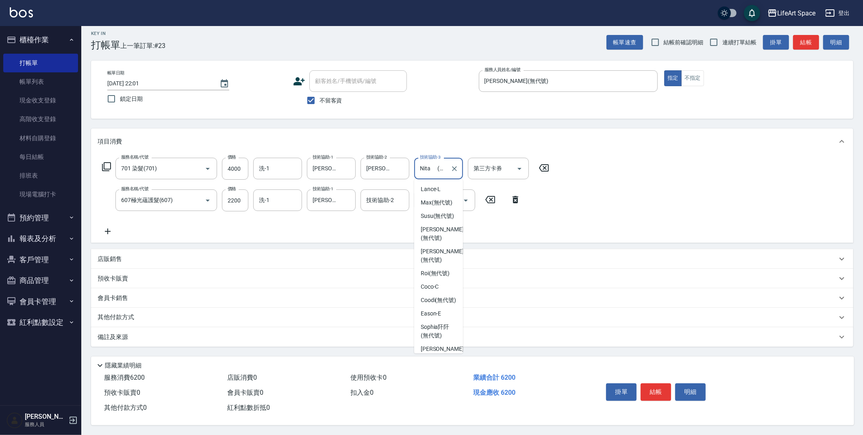
click at [432, 162] on input "Nita (無代號)" at bounding box center [432, 168] width 29 height 14
click at [440, 245] on span "[PERSON_NAME] (無代號)" at bounding box center [442, 238] width 43 height 17
type input "[PERSON_NAME](無代號)"
click at [335, 199] on input "[PERSON_NAME](無代號)" at bounding box center [325, 200] width 29 height 14
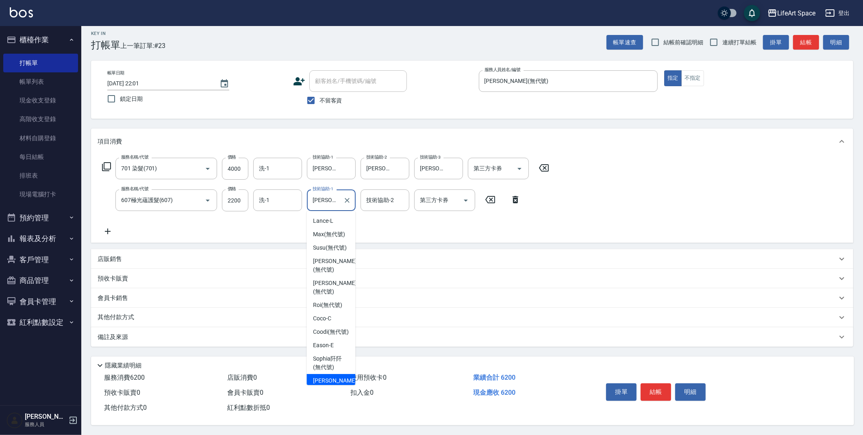
scroll to position [28, 0]
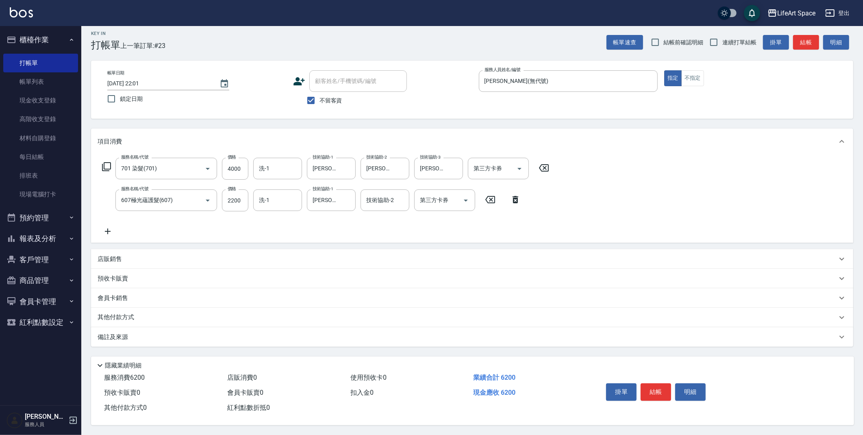
click at [246, 229] on div "服務名稱/代號 701 染髮(701) 服務名稱/代號 價格 4000 價格 洗-1 洗-1 技術協助-1 [PERSON_NAME](無代號) 技術協助-1…" at bounding box center [326, 197] width 457 height 78
click at [136, 259] on div "店販銷售" at bounding box center [468, 259] width 740 height 9
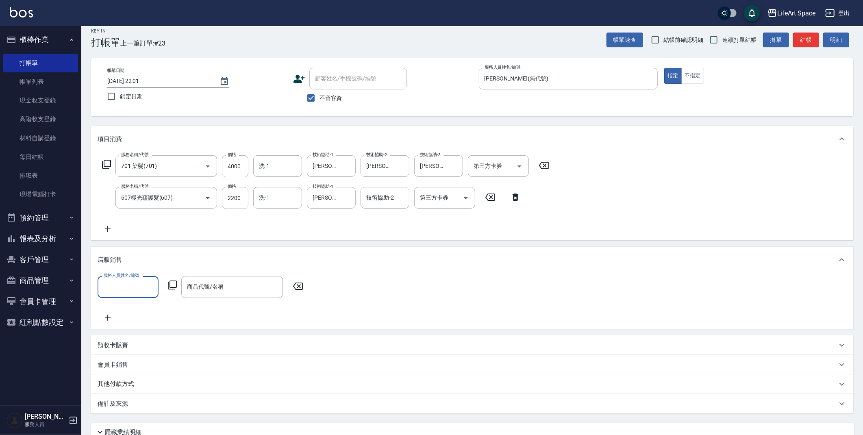
scroll to position [0, 0]
click at [131, 291] on input "服務人員姓名/編號" at bounding box center [128, 287] width 54 height 14
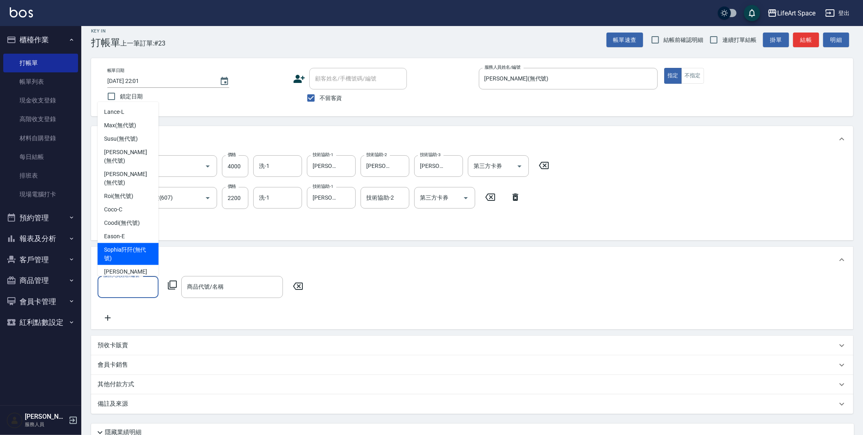
scroll to position [149, 0]
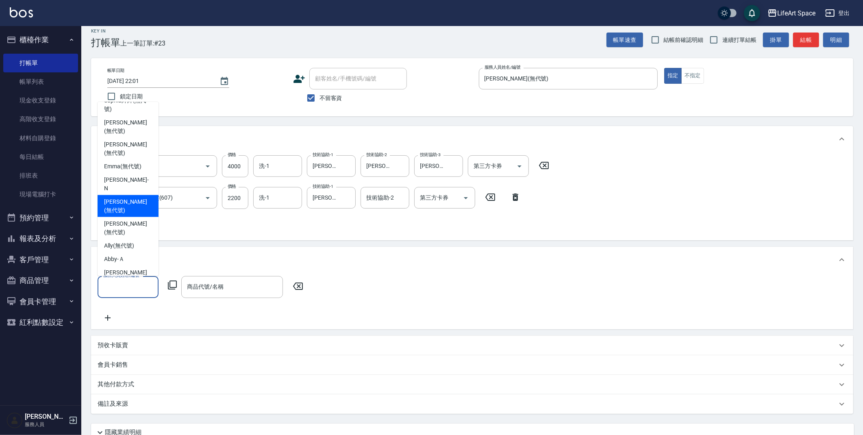
click at [125, 198] on span "[PERSON_NAME] (無代號)" at bounding box center [128, 206] width 48 height 17
type input "[PERSON_NAME](無代號)"
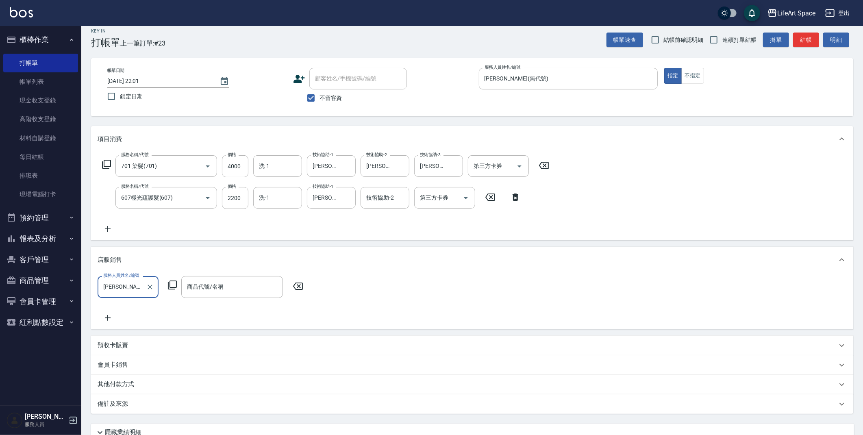
drag, startPoint x: 198, startPoint y: 291, endPoint x: 195, endPoint y: 276, distance: 15.2
click at [198, 291] on input "商品代號/名稱" at bounding box center [232, 287] width 94 height 14
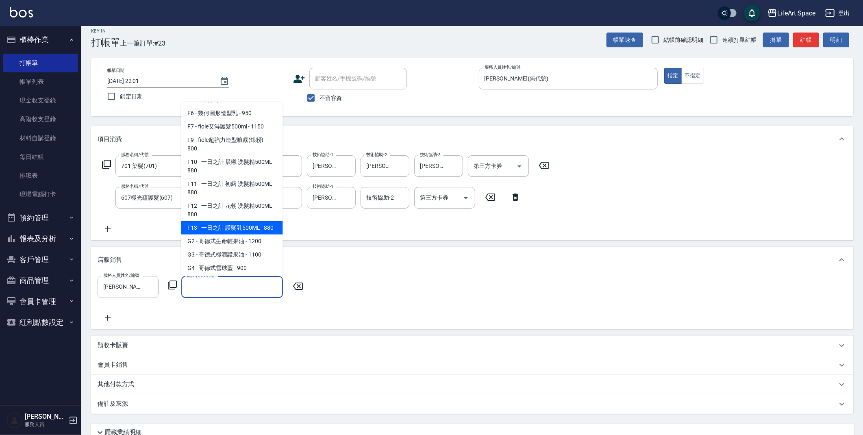
scroll to position [247, 0]
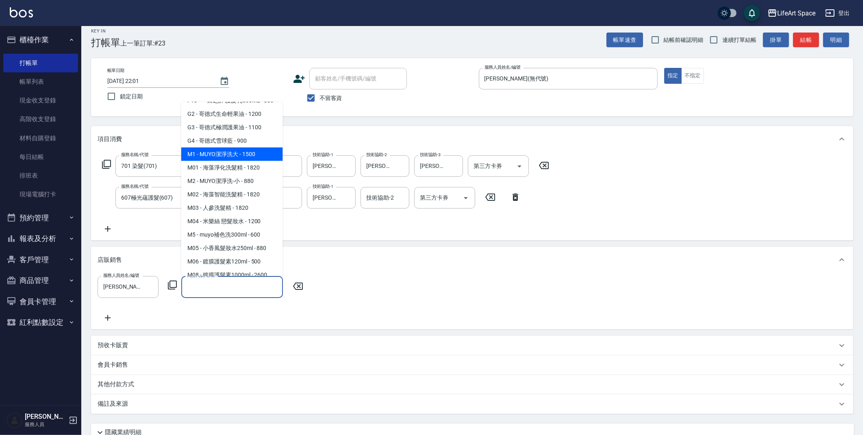
click at [239, 161] on span "M1 - MUYO潔淨洗大 - 1500" at bounding box center [232, 154] width 102 height 13
type input "MUYO潔淨洗大"
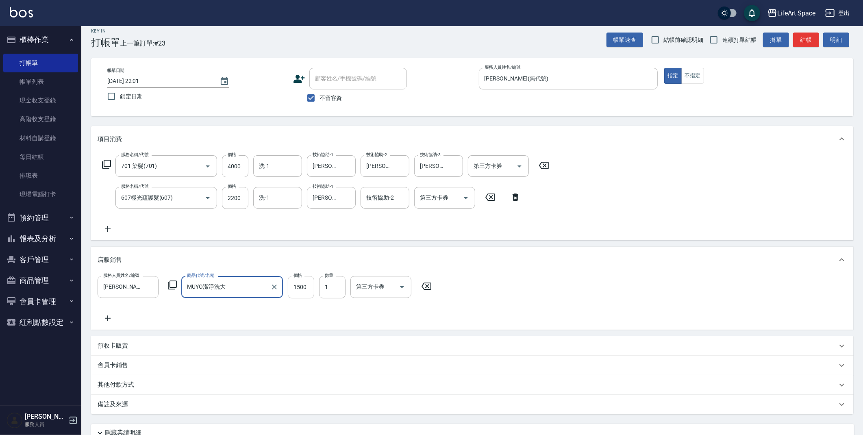
click at [307, 287] on input "1500" at bounding box center [301, 287] width 26 height 22
type input "1350"
click at [107, 314] on icon at bounding box center [108, 319] width 20 height 10
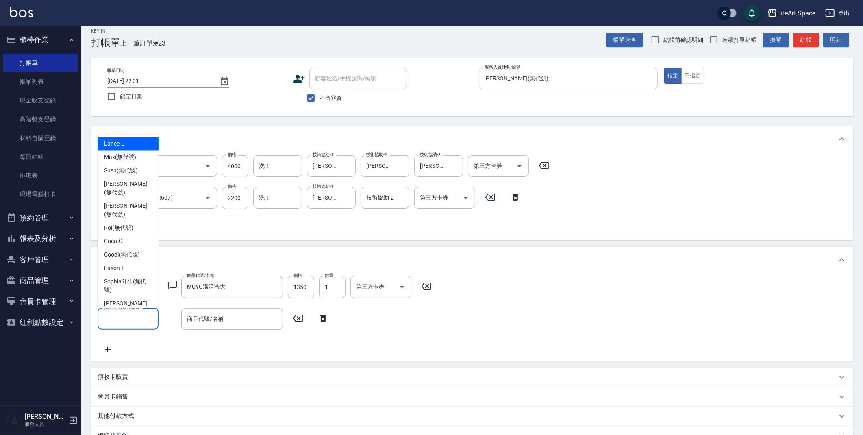
click at [134, 314] on input "服務人員姓名/編號" at bounding box center [128, 319] width 54 height 14
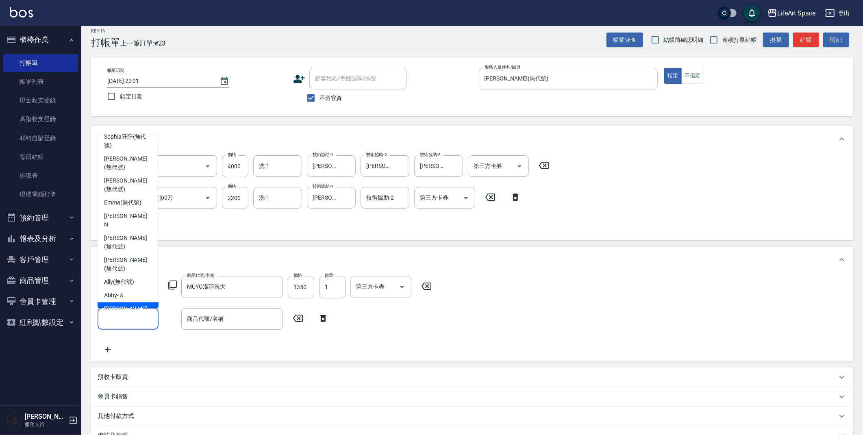
scroll to position [145, 0]
click at [131, 234] on span "[PERSON_NAME] (無代號)" at bounding box center [128, 242] width 48 height 17
type input "[PERSON_NAME](無代號)"
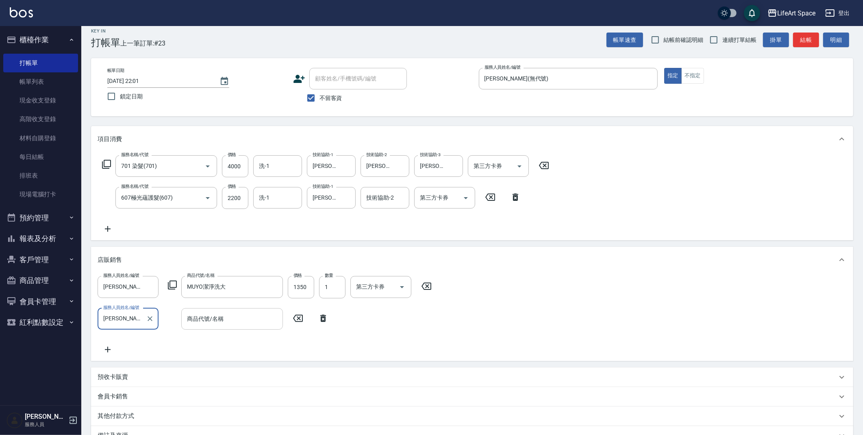
click at [213, 316] on input "商品代號/名稱" at bounding box center [232, 319] width 94 height 14
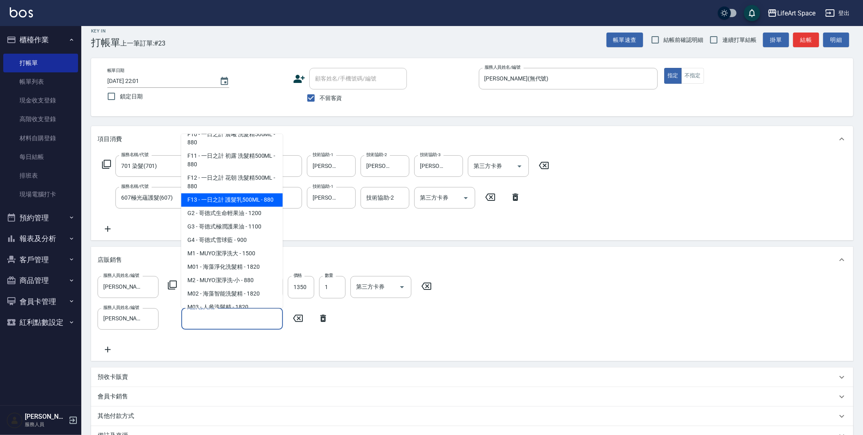
scroll to position [267, 0]
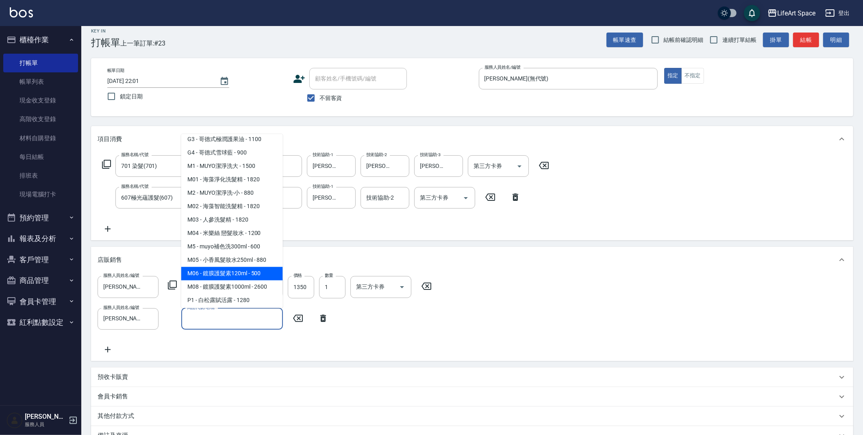
click at [250, 281] on span "M06 - 鍍膜護髮素120ml - 500" at bounding box center [232, 273] width 102 height 13
type input "鍍膜護髮素120ml"
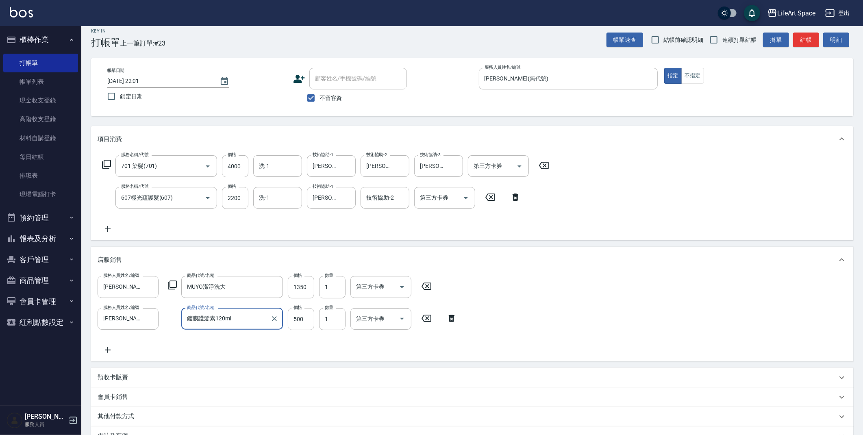
click at [304, 321] on input "500" at bounding box center [301, 319] width 26 height 22
type input "450"
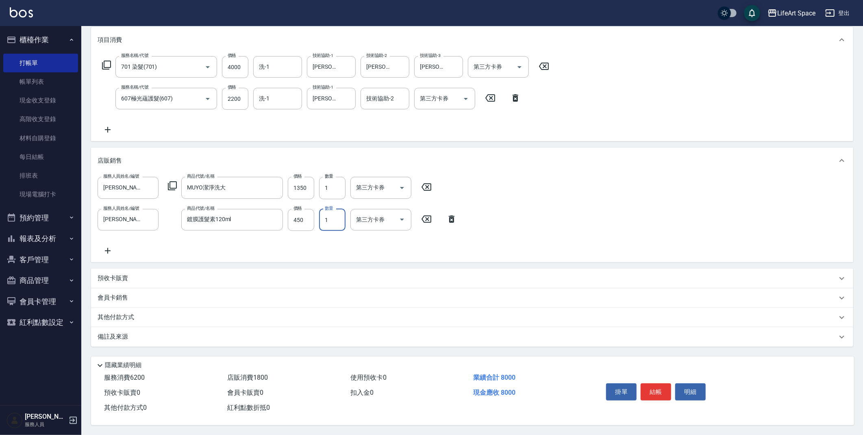
scroll to position [109, 0]
click at [106, 125] on icon at bounding box center [108, 130] width 20 height 10
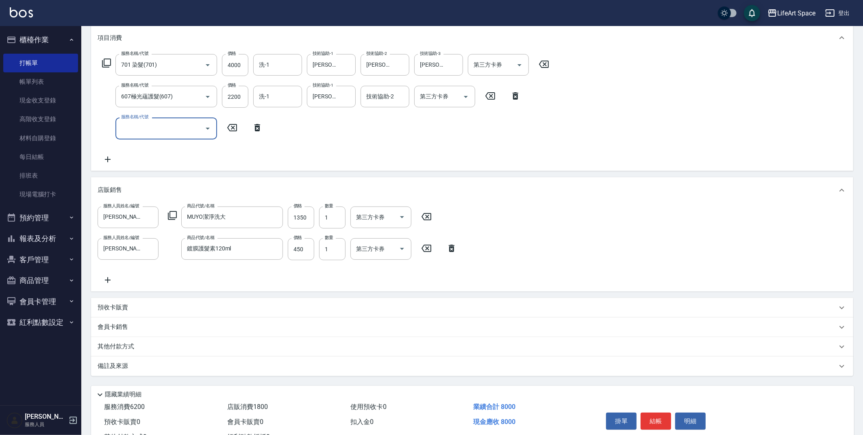
click at [129, 126] on input "服務名稱/代號" at bounding box center [160, 128] width 82 height 14
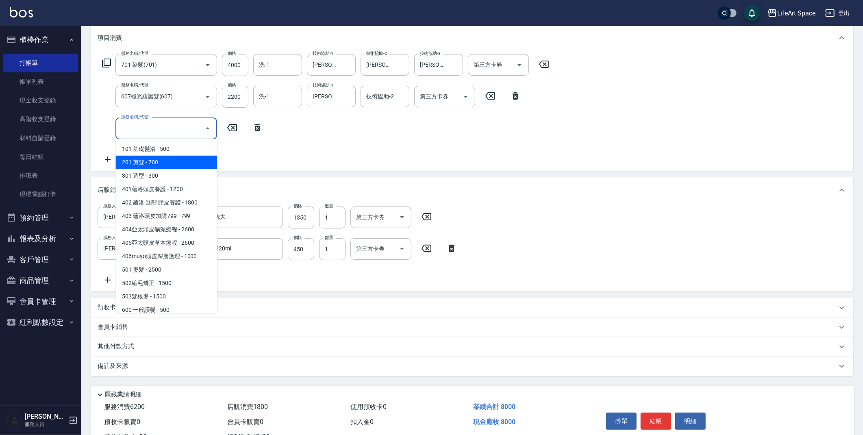
click at [151, 158] on span "201 剪髮 - 700" at bounding box center [166, 162] width 102 height 13
type input "201 剪髮(201)"
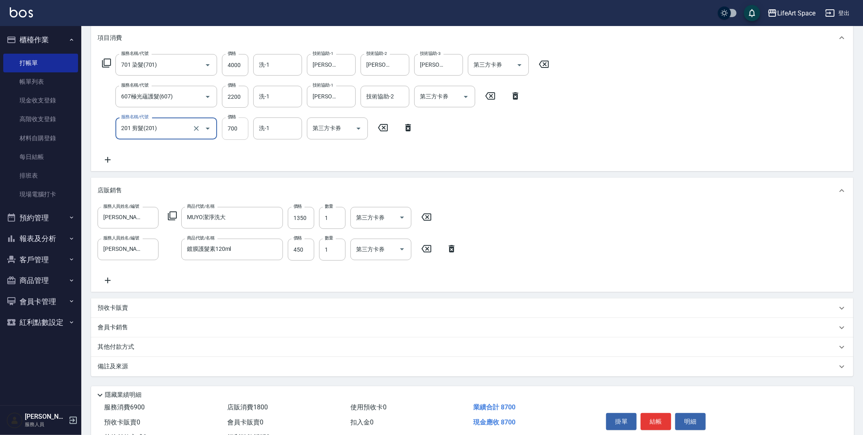
click at [240, 129] on input "700" at bounding box center [235, 129] width 26 height 22
type input "900"
click at [283, 128] on input "洗-1" at bounding box center [277, 128] width 41 height 14
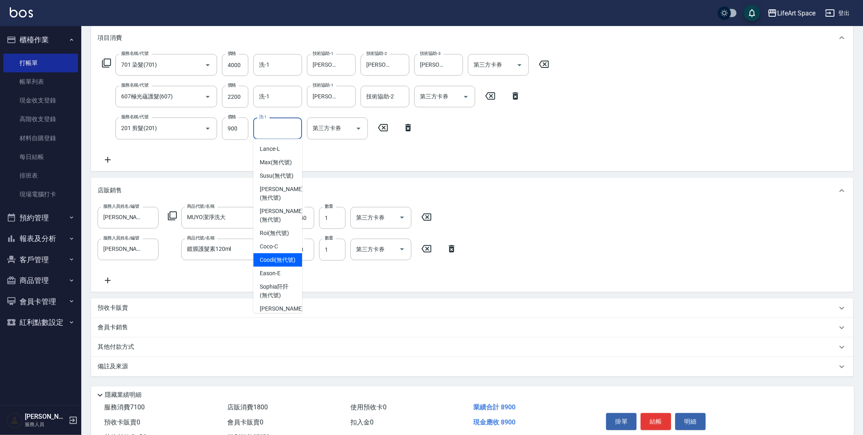
scroll to position [149, 0]
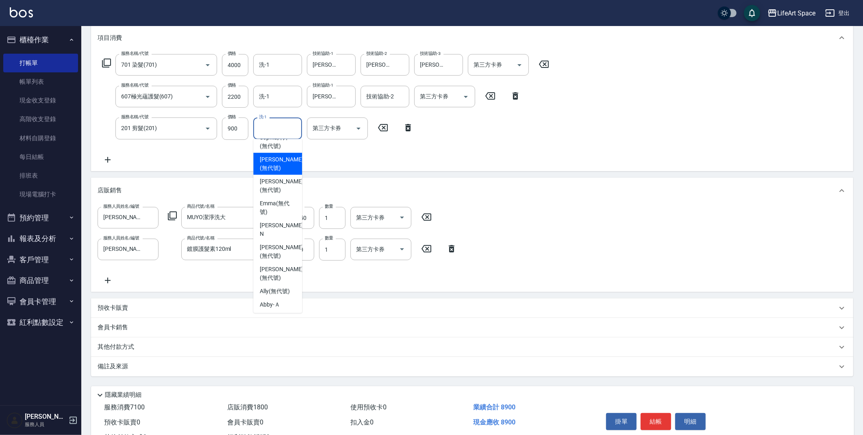
click at [274, 172] on span "[PERSON_NAME] (無代號)" at bounding box center [281, 163] width 43 height 17
type input "[PERSON_NAME](無代號)"
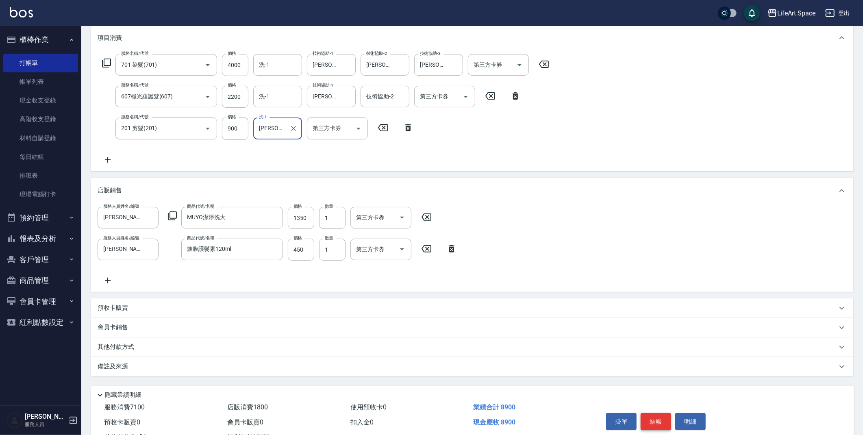
click at [666, 423] on button "結帳" at bounding box center [656, 421] width 30 height 17
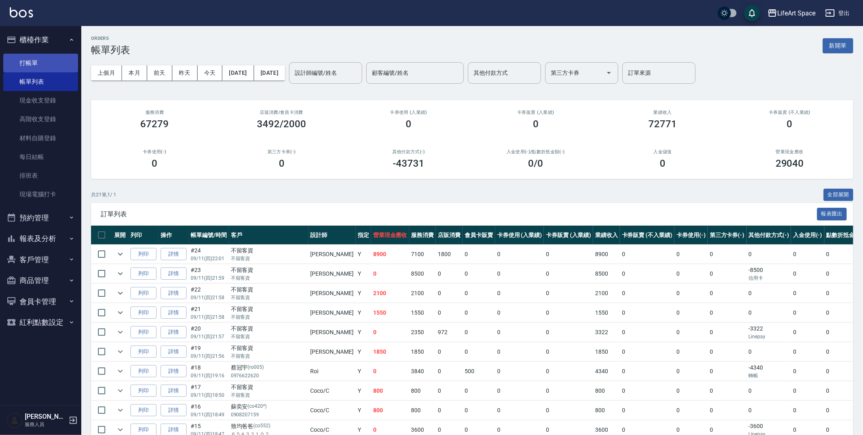
click at [27, 60] on link "打帳單" at bounding box center [40, 63] width 75 height 19
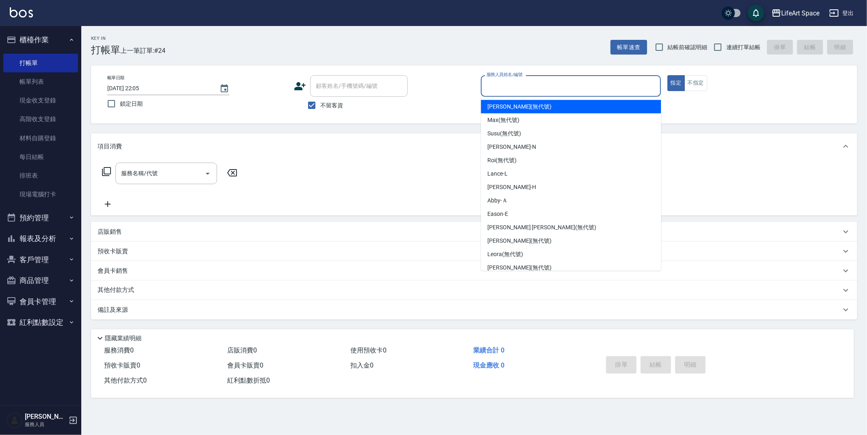
click at [541, 79] on input "服務人員姓名/編號" at bounding box center [571, 86] width 173 height 14
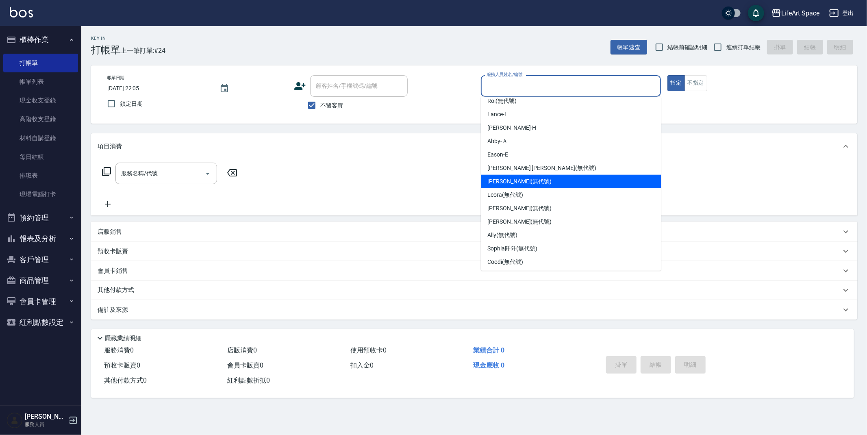
scroll to position [141, 0]
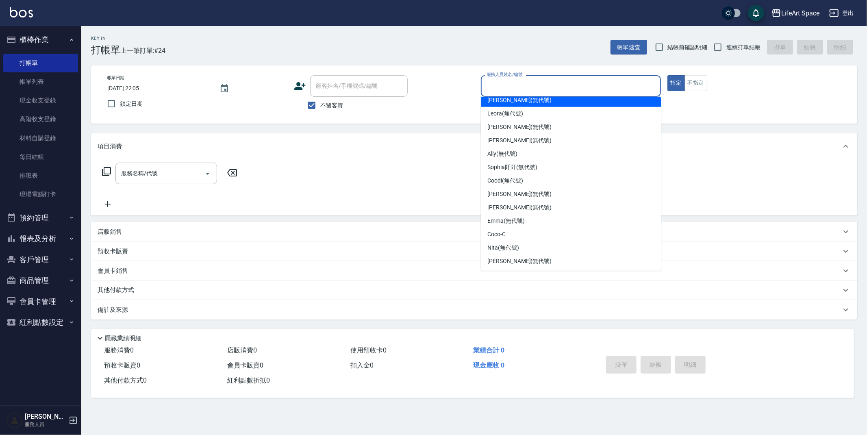
click at [511, 98] on span "[PERSON_NAME] (無代號)" at bounding box center [520, 100] width 64 height 9
type input "[PERSON_NAME](無代號)"
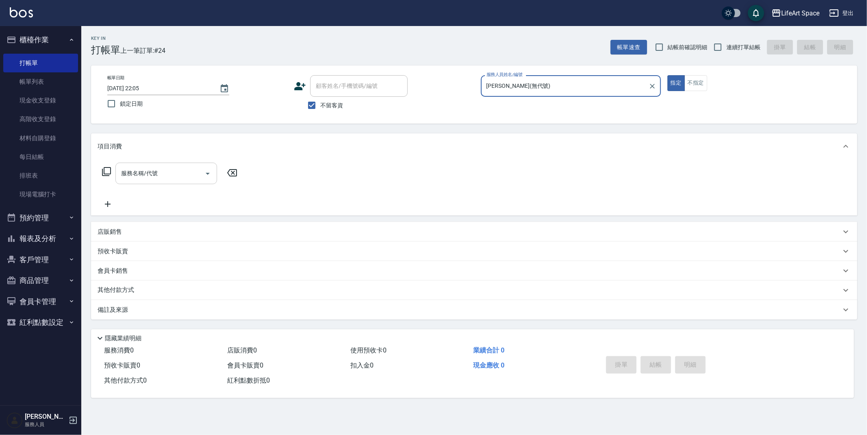
click at [166, 177] on input "服務名稱/代號" at bounding box center [160, 173] width 82 height 14
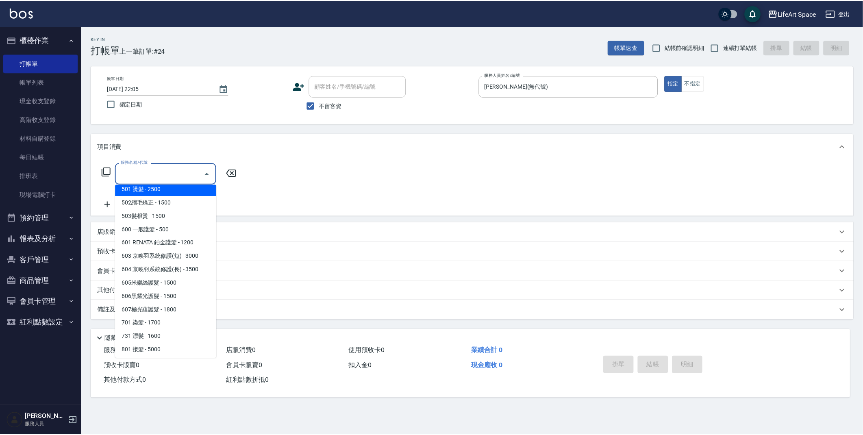
scroll to position [127, 0]
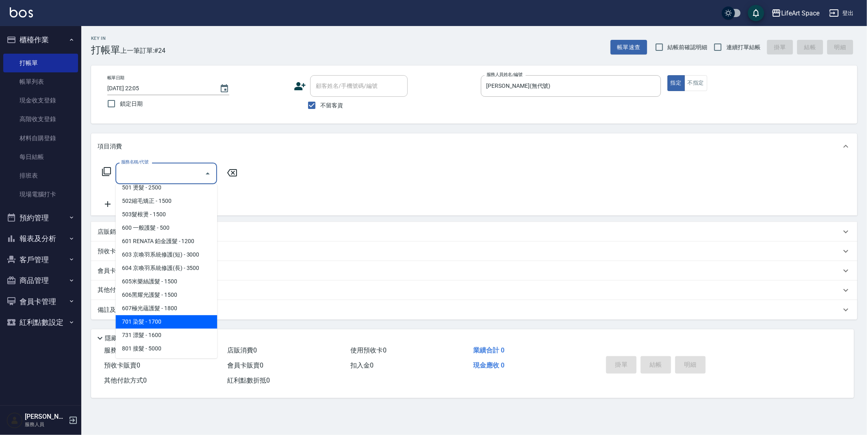
click at [158, 324] on span "701 染髮 - 1700" at bounding box center [166, 321] width 102 height 13
type input "701 染髮(701)"
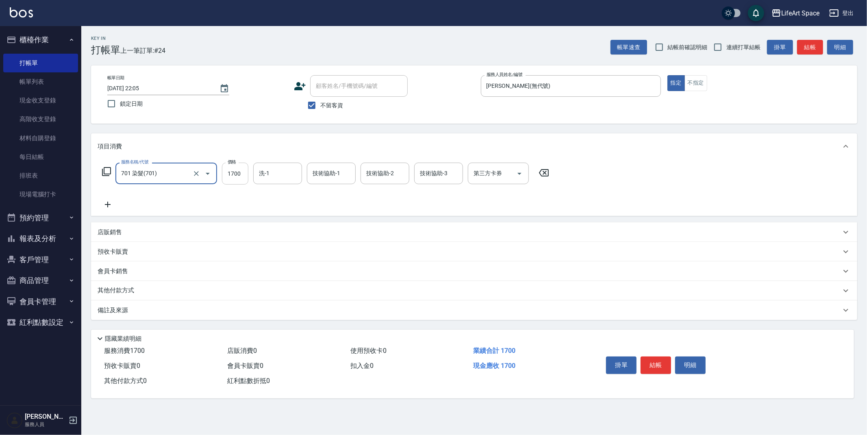
click at [244, 175] on input "1700" at bounding box center [235, 174] width 26 height 22
type input "6600"
click at [106, 205] on icon at bounding box center [108, 205] width 20 height 10
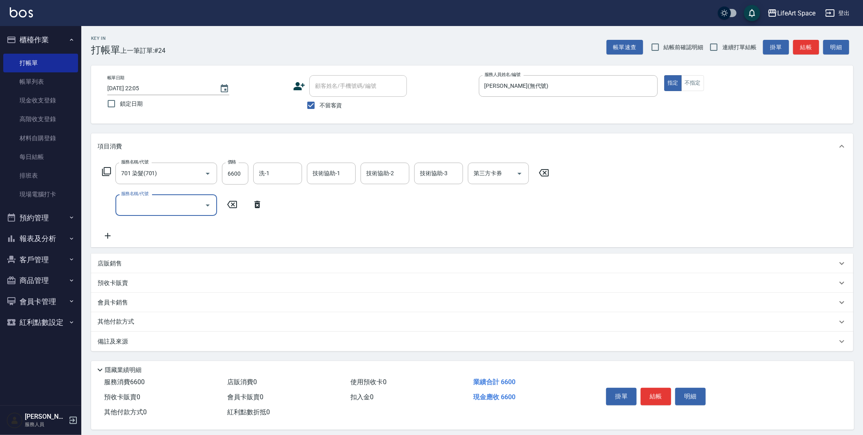
click at [126, 205] on input "服務名稱/代號" at bounding box center [160, 205] width 82 height 14
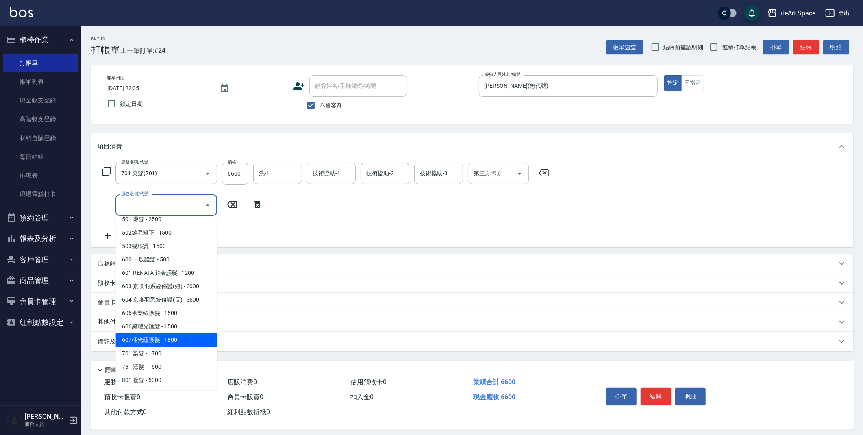
drag, startPoint x: 157, startPoint y: 340, endPoint x: 333, endPoint y: 168, distance: 246.7
click at [157, 339] on span "607極光蘊護髮 - 1800" at bounding box center [166, 339] width 102 height 13
type input "607極光蘊護髮(607)"
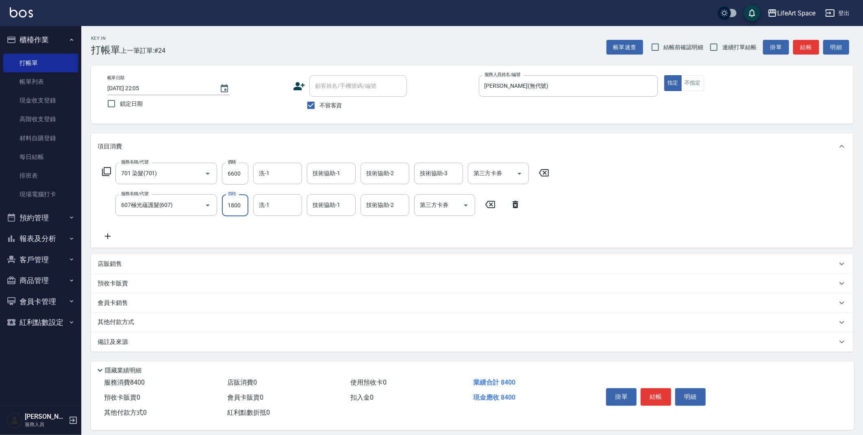
click at [242, 207] on input "1800" at bounding box center [235, 205] width 26 height 22
type input "2200"
click at [291, 172] on input "洗-1" at bounding box center [277, 173] width 41 height 14
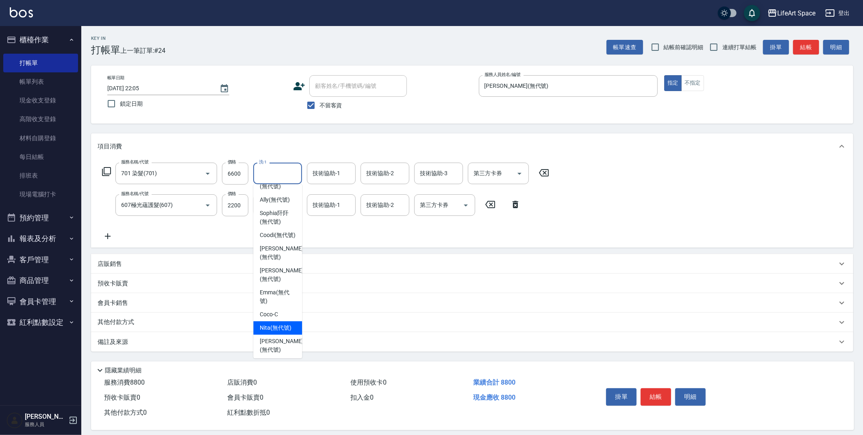
scroll to position [251, 0]
click at [273, 323] on span "Nita (無代號)" at bounding box center [276, 327] width 32 height 9
type input "Nita (無代號)"
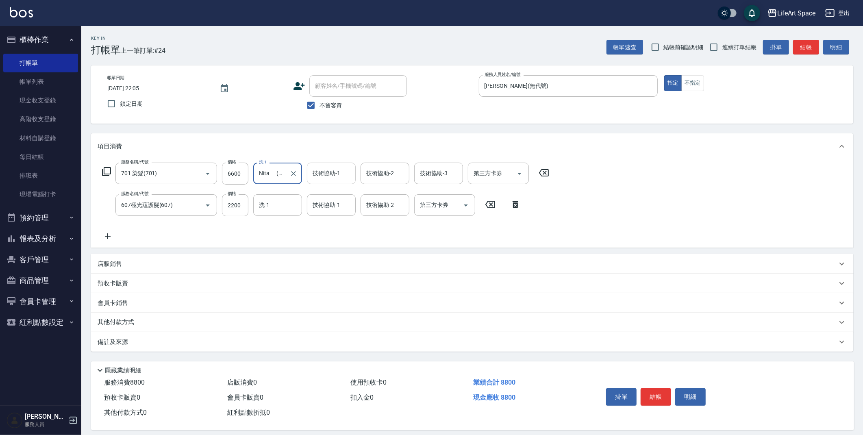
click at [327, 172] on div "技術協助-1 技術協助-1" at bounding box center [331, 174] width 49 height 22
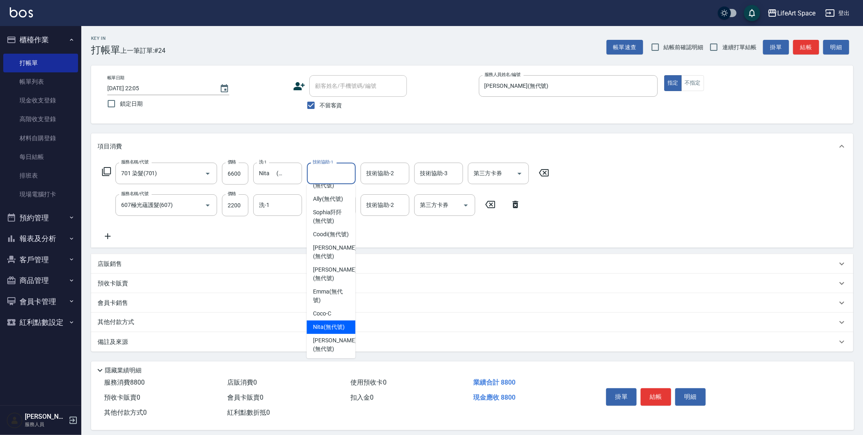
click at [327, 323] on span "Nita (無代號)" at bounding box center [329, 327] width 32 height 9
type input "Nita (無代號)"
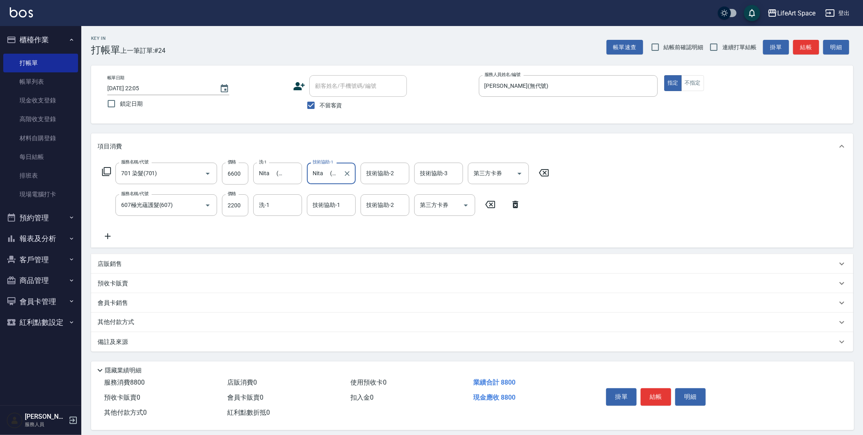
click at [388, 172] on div "技術協助-2 技術協助-2" at bounding box center [385, 174] width 49 height 22
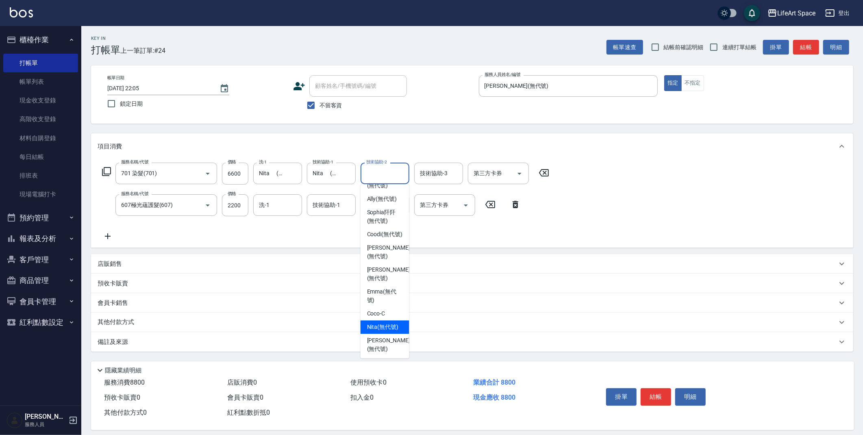
click at [385, 323] on span "Nita (無代號)" at bounding box center [383, 327] width 32 height 9
type input "Nita (無代號)"
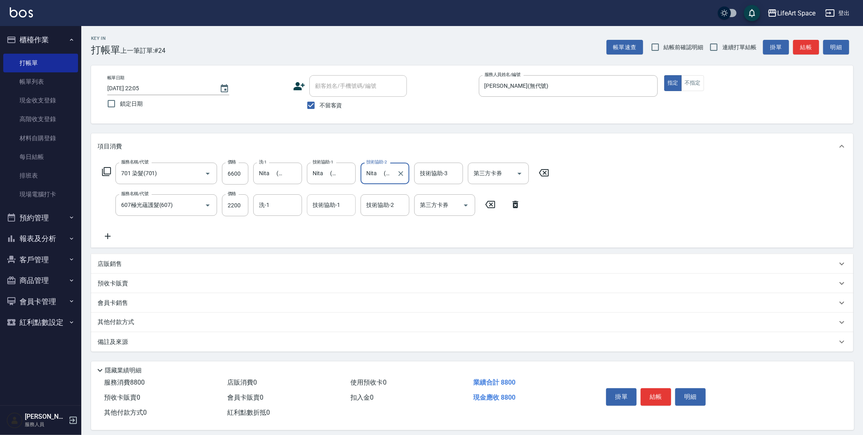
click at [322, 206] on div "技術協助-1 技術協助-1" at bounding box center [331, 205] width 49 height 22
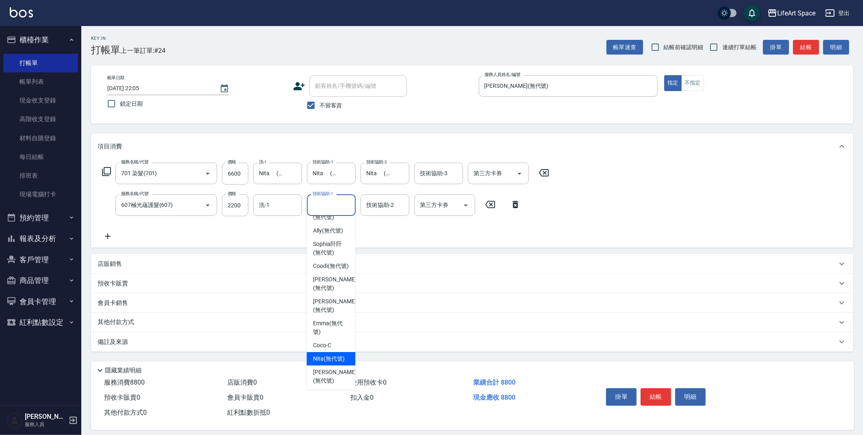
drag, startPoint x: 327, startPoint y: 357, endPoint x: 394, endPoint y: 238, distance: 136.0
click at [327, 357] on span "Nita (無代號)" at bounding box center [329, 359] width 32 height 9
type input "Nita (無代號)"
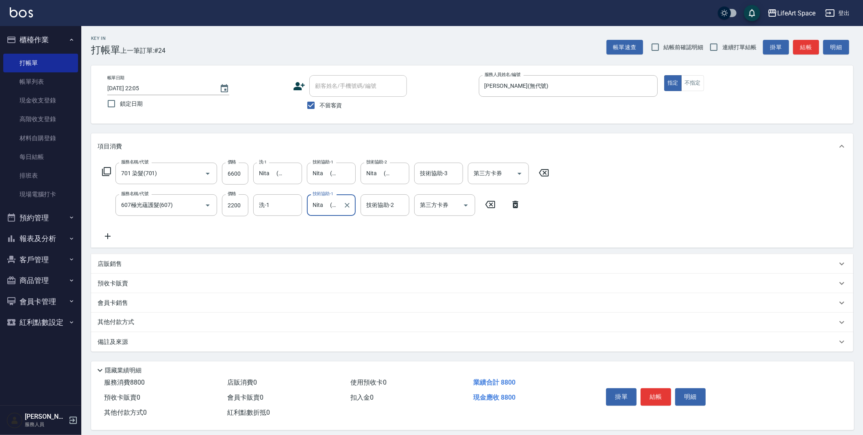
click at [116, 264] on p "店販銷售" at bounding box center [110, 264] width 24 height 9
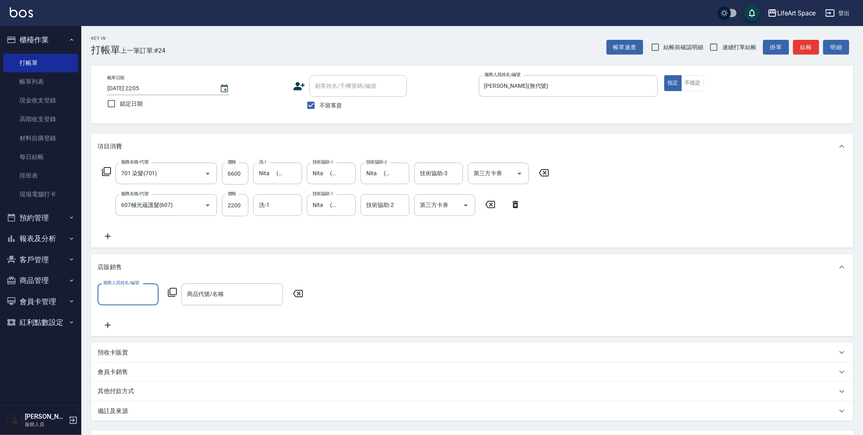
scroll to position [0, 0]
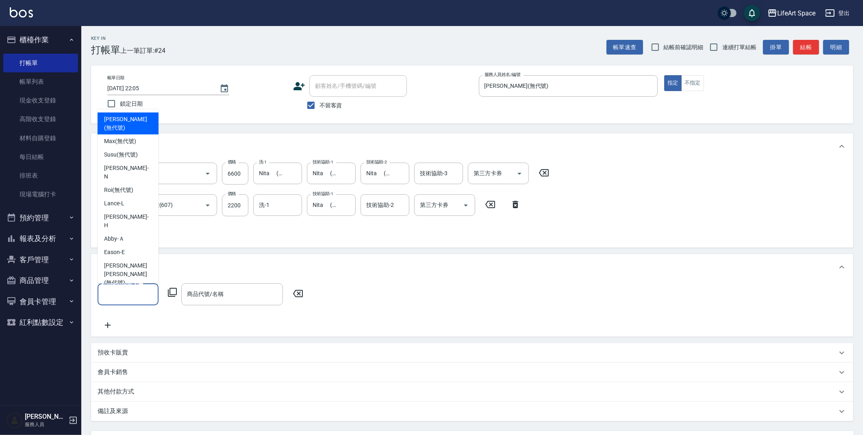
click at [134, 294] on input "服務人員姓名/編號" at bounding box center [128, 294] width 54 height 14
drag, startPoint x: 125, startPoint y: 255, endPoint x: 193, endPoint y: 291, distance: 77.1
click at [125, 292] on span "[PERSON_NAME] (無代號)" at bounding box center [128, 300] width 48 height 17
type input "[PERSON_NAME](無代號)"
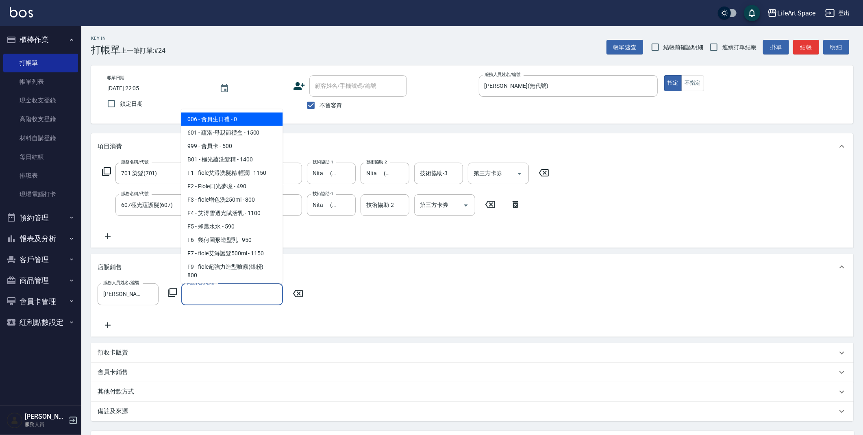
click at [209, 294] on input "商品代號/名稱" at bounding box center [232, 294] width 94 height 14
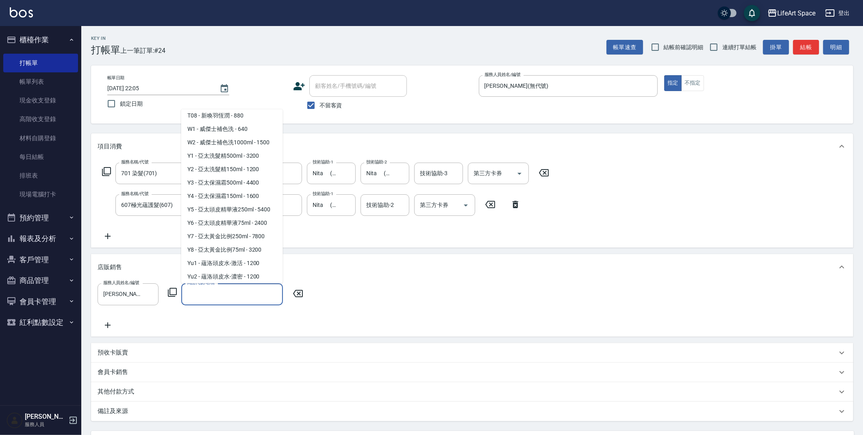
scroll to position [586, 0]
click at [234, 111] on span "W1 - 威傑士補色洗 - 640" at bounding box center [232, 104] width 102 height 13
type input "威傑士補色洗"
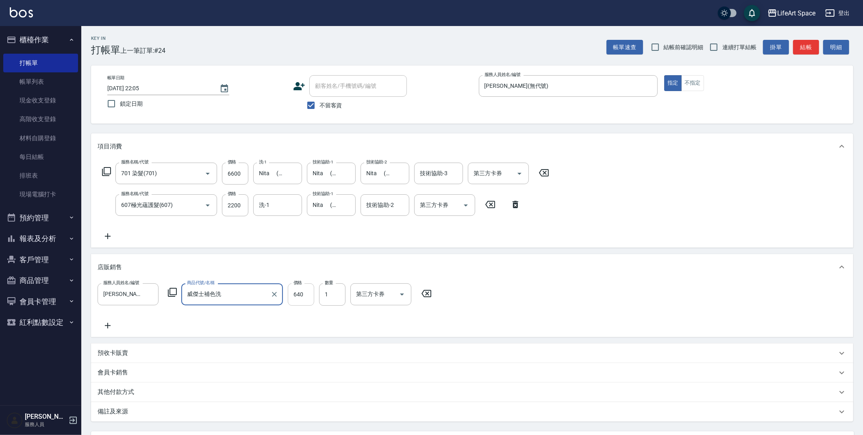
click at [304, 296] on input "640" at bounding box center [301, 294] width 26 height 22
type input "576"
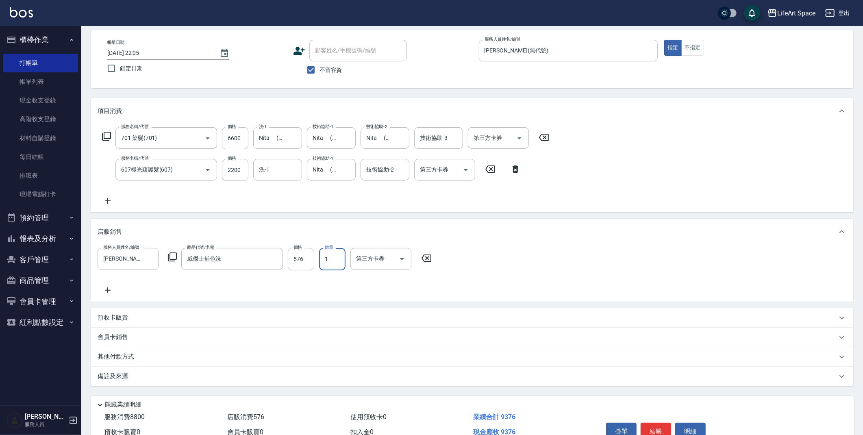
scroll to position [77, 0]
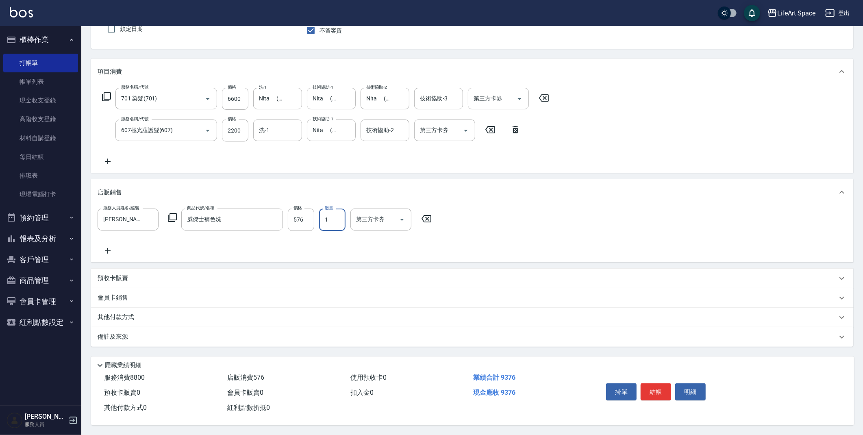
click at [139, 314] on div "其他付款方式" at bounding box center [468, 317] width 740 height 9
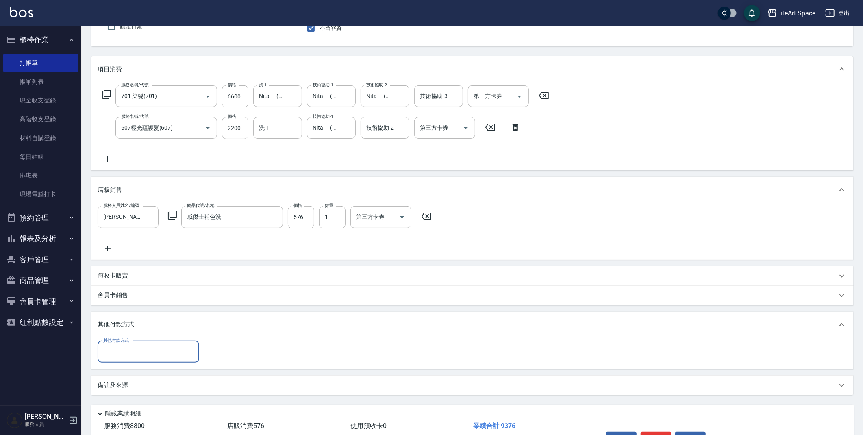
scroll to position [0, 0]
click at [127, 347] on input "其他付款方式" at bounding box center [148, 352] width 94 height 14
click at [128, 396] on span "信用卡" at bounding box center [149, 398] width 102 height 13
type input "信用卡"
type input "9376"
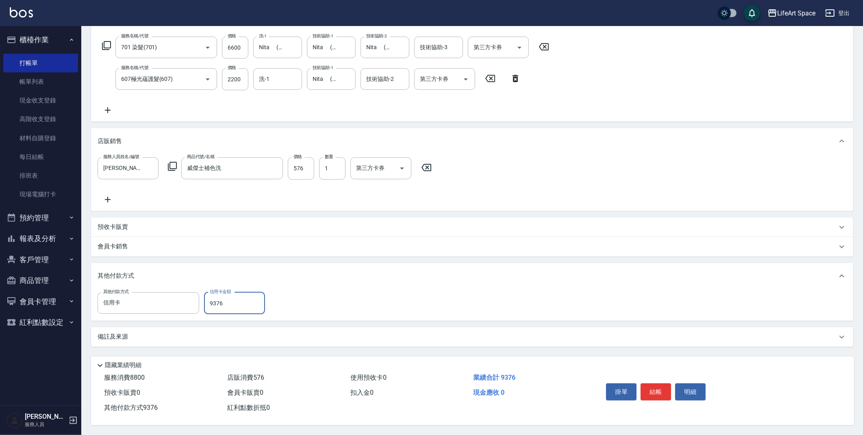
scroll to position [128, 0]
click at [658, 389] on button "結帳" at bounding box center [656, 391] width 30 height 17
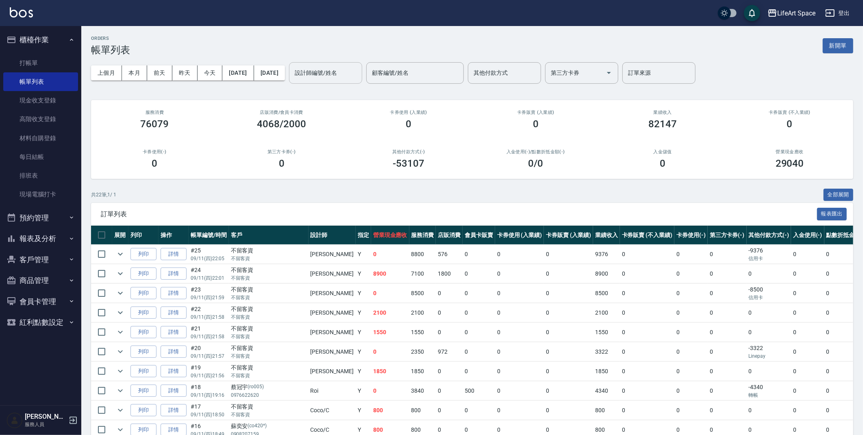
click at [355, 75] on input "設計師編號/姓名" at bounding box center [326, 73] width 66 height 14
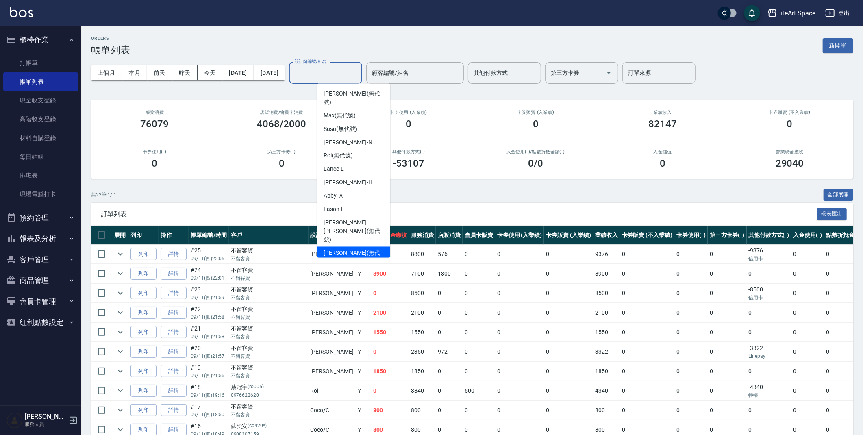
click at [348, 249] on span "[PERSON_NAME] (無代號)" at bounding box center [354, 257] width 60 height 17
type input "[PERSON_NAME](無代號)"
